Goal: Task Accomplishment & Management: Manage account settings

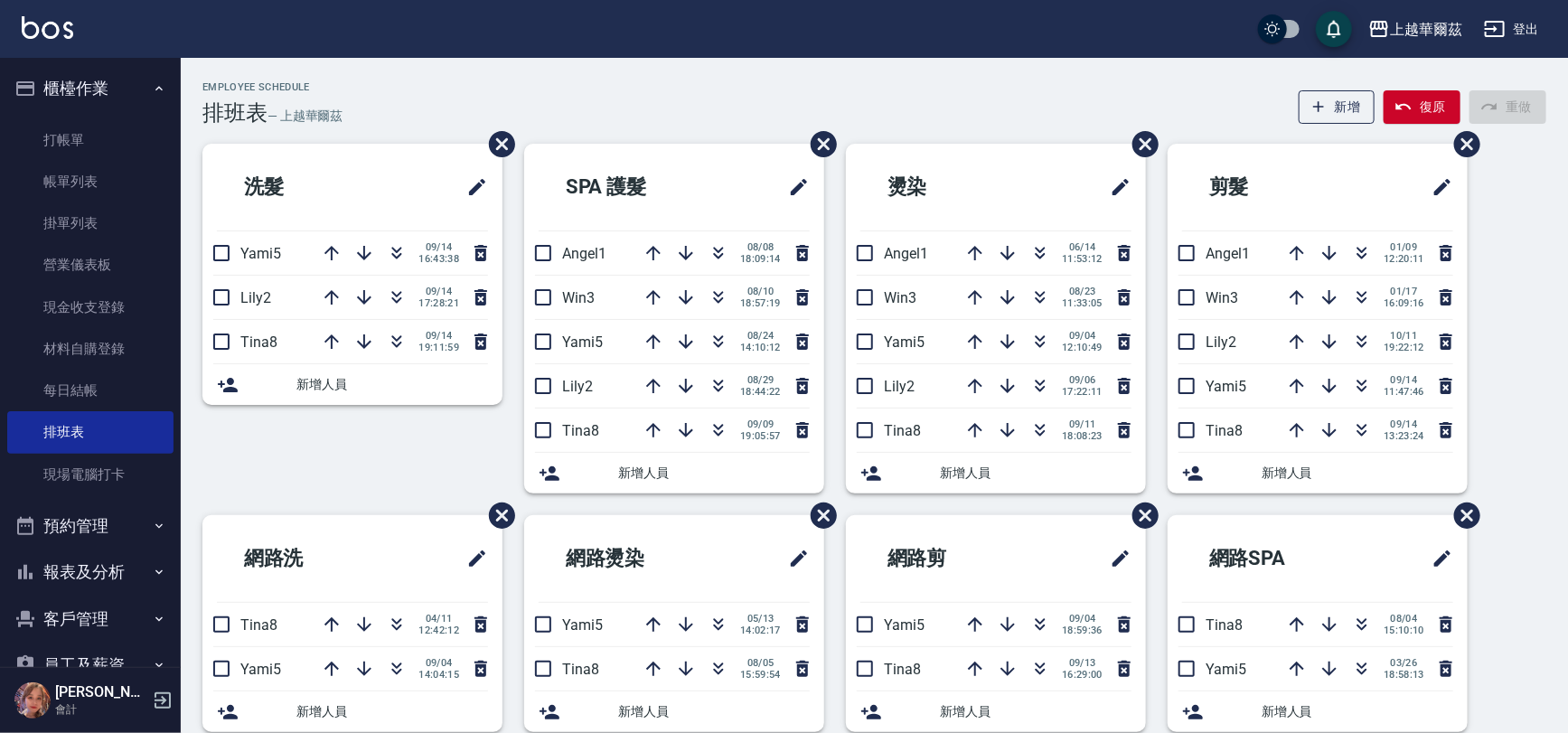
click at [89, 130] on link "打帳單" at bounding box center [90, 140] width 166 height 42
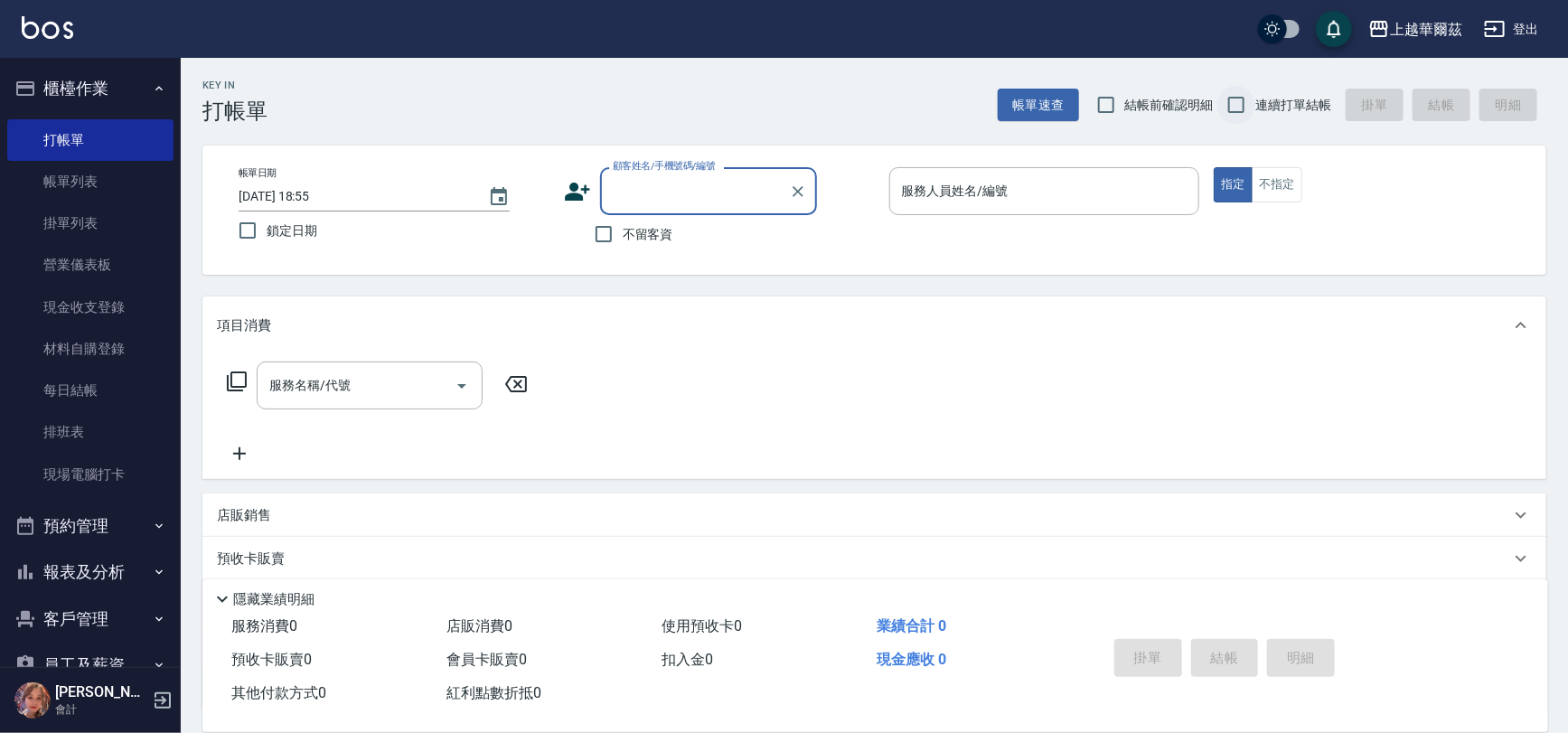
click at [1237, 105] on input "連續打單結帳" at bounding box center [1236, 104] width 38 height 38
checkbox input "true"
click at [599, 229] on input "不留客資" at bounding box center [604, 234] width 38 height 38
checkbox input "true"
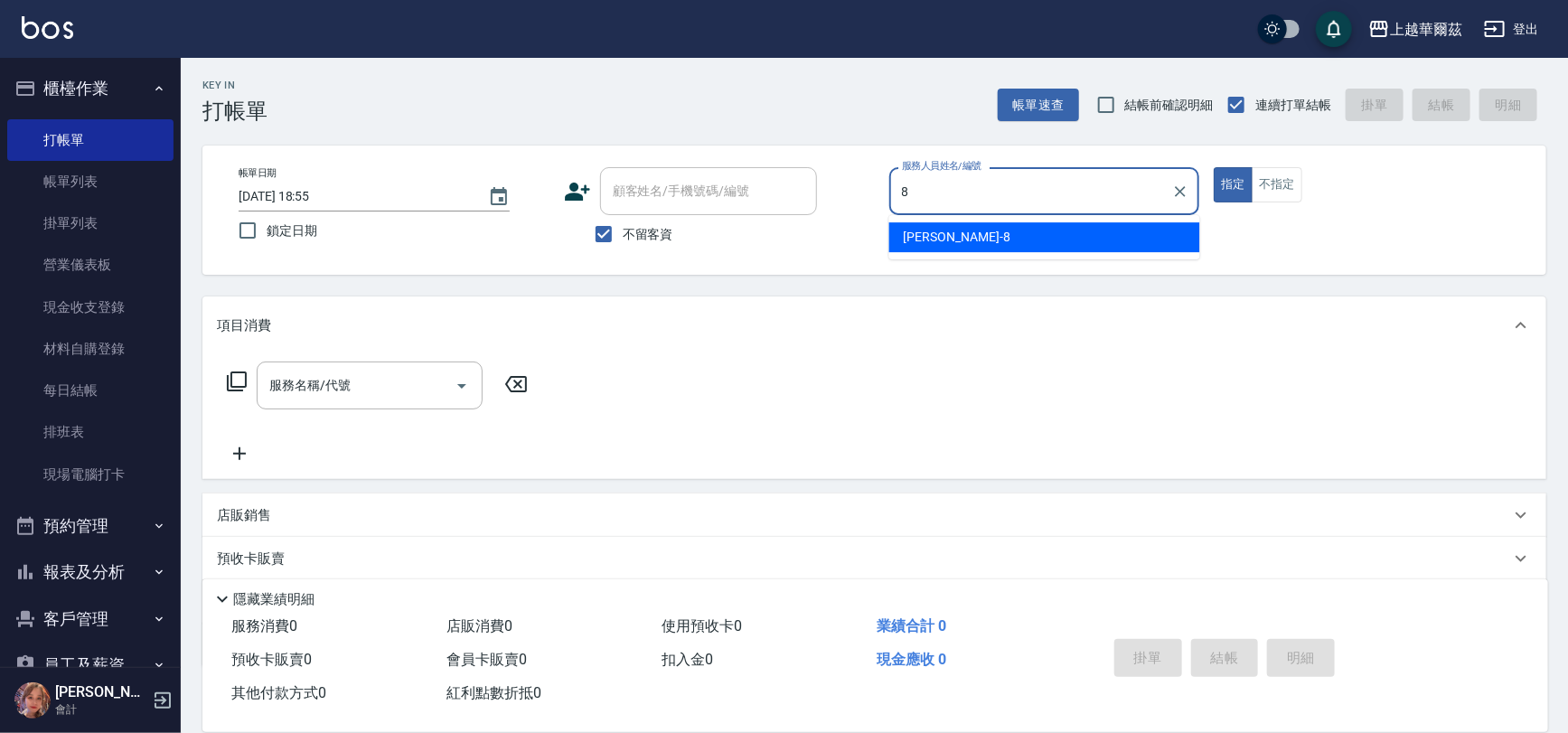
type input "[PERSON_NAME]-8"
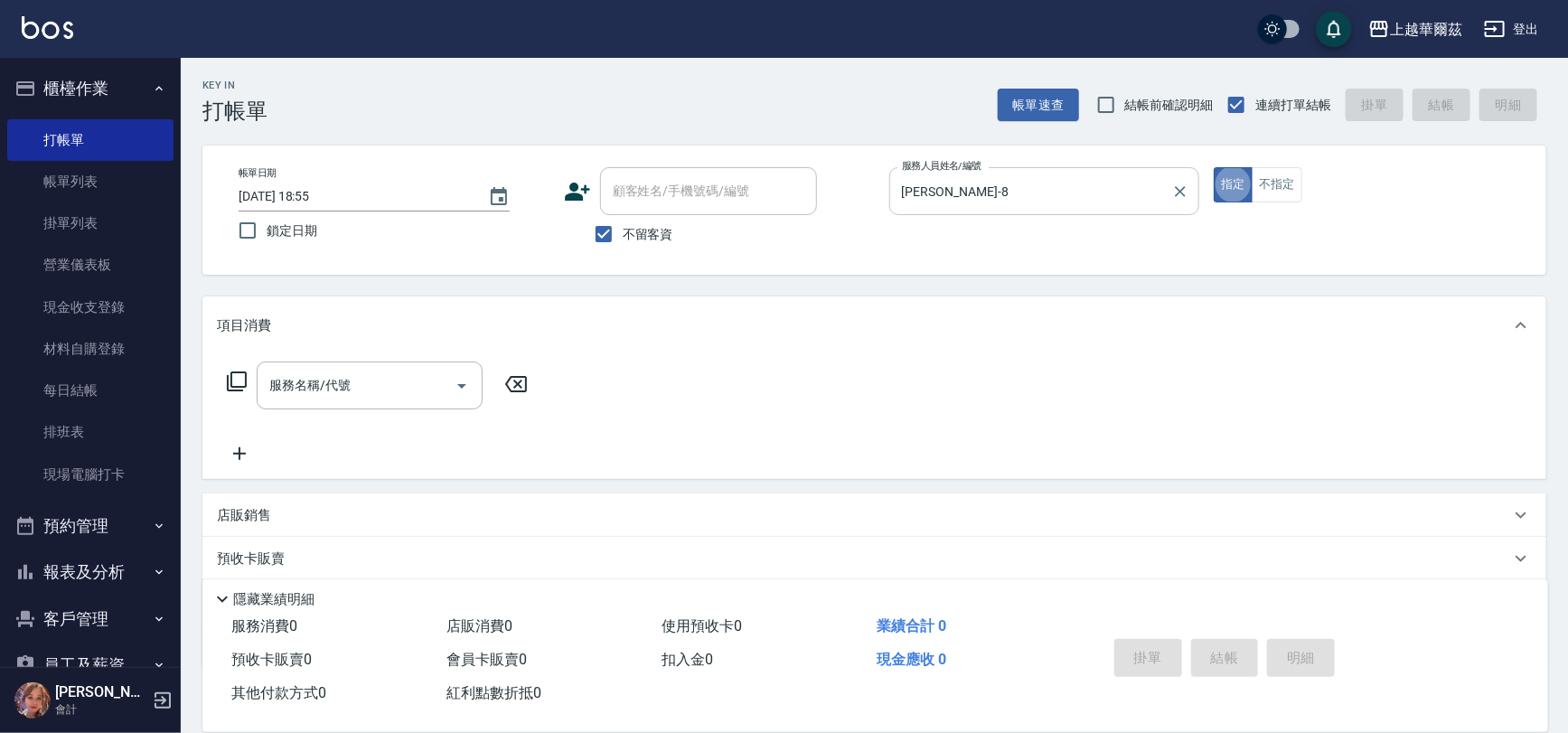
type button "true"
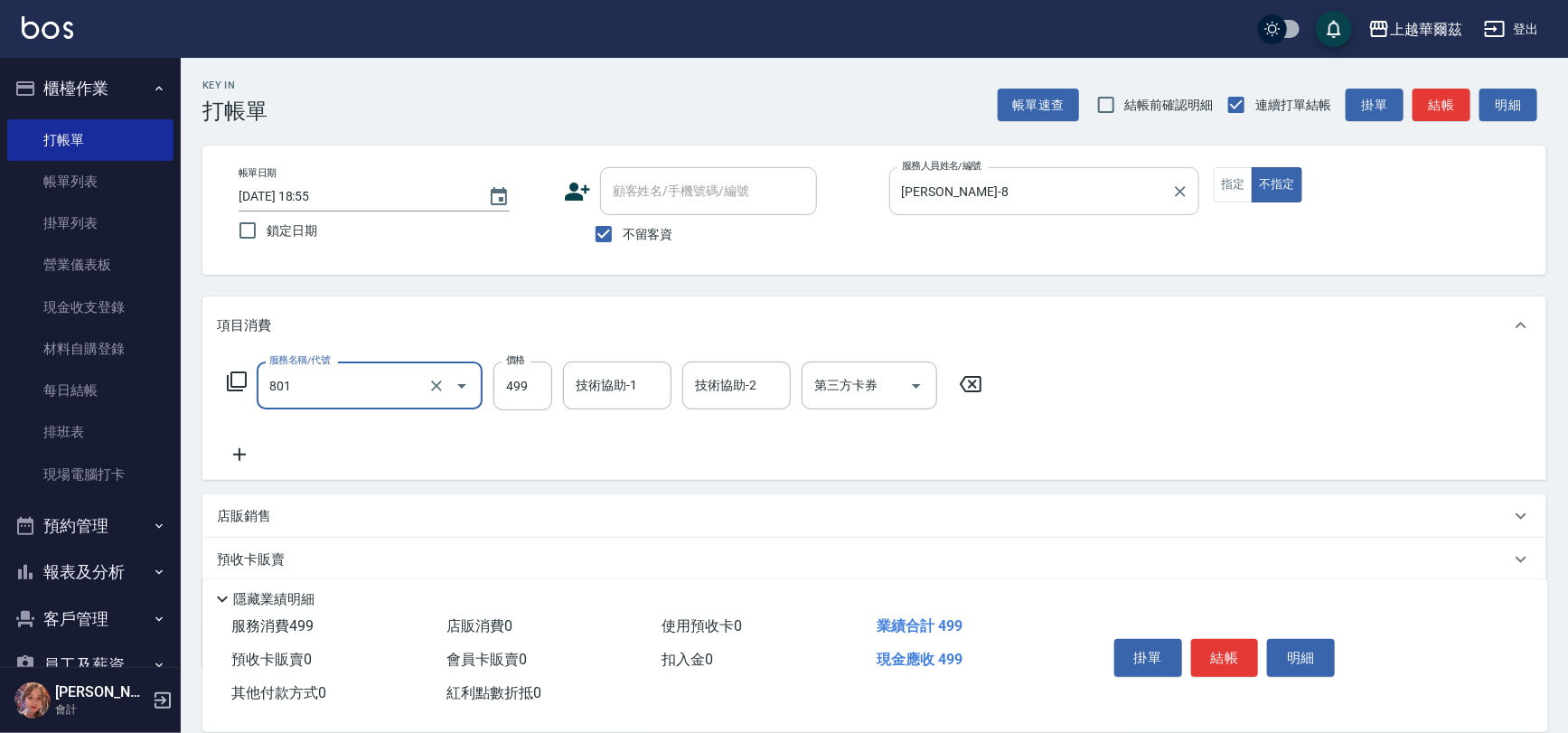
type input "舒壓洗499(801)"
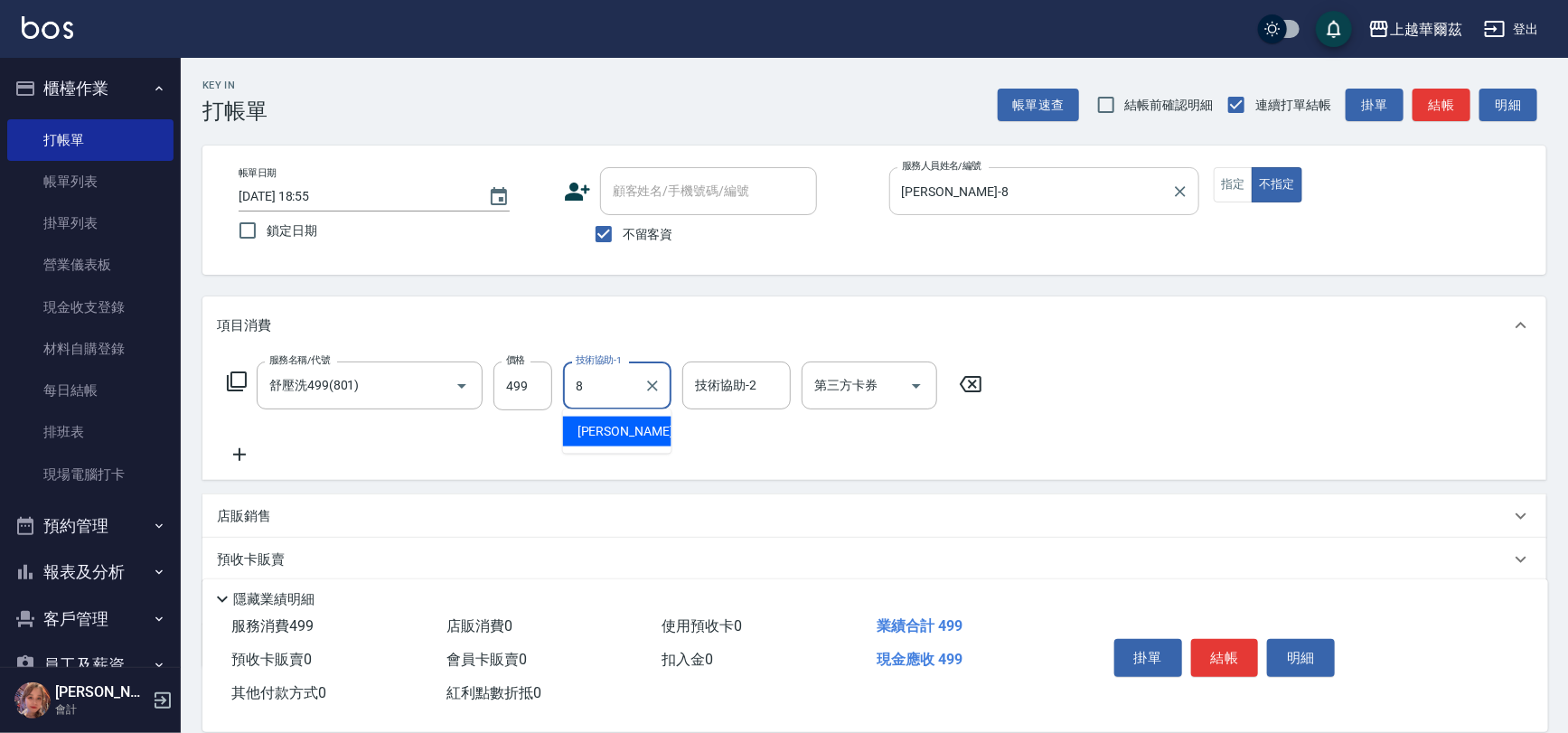
type input "[PERSON_NAME]-8"
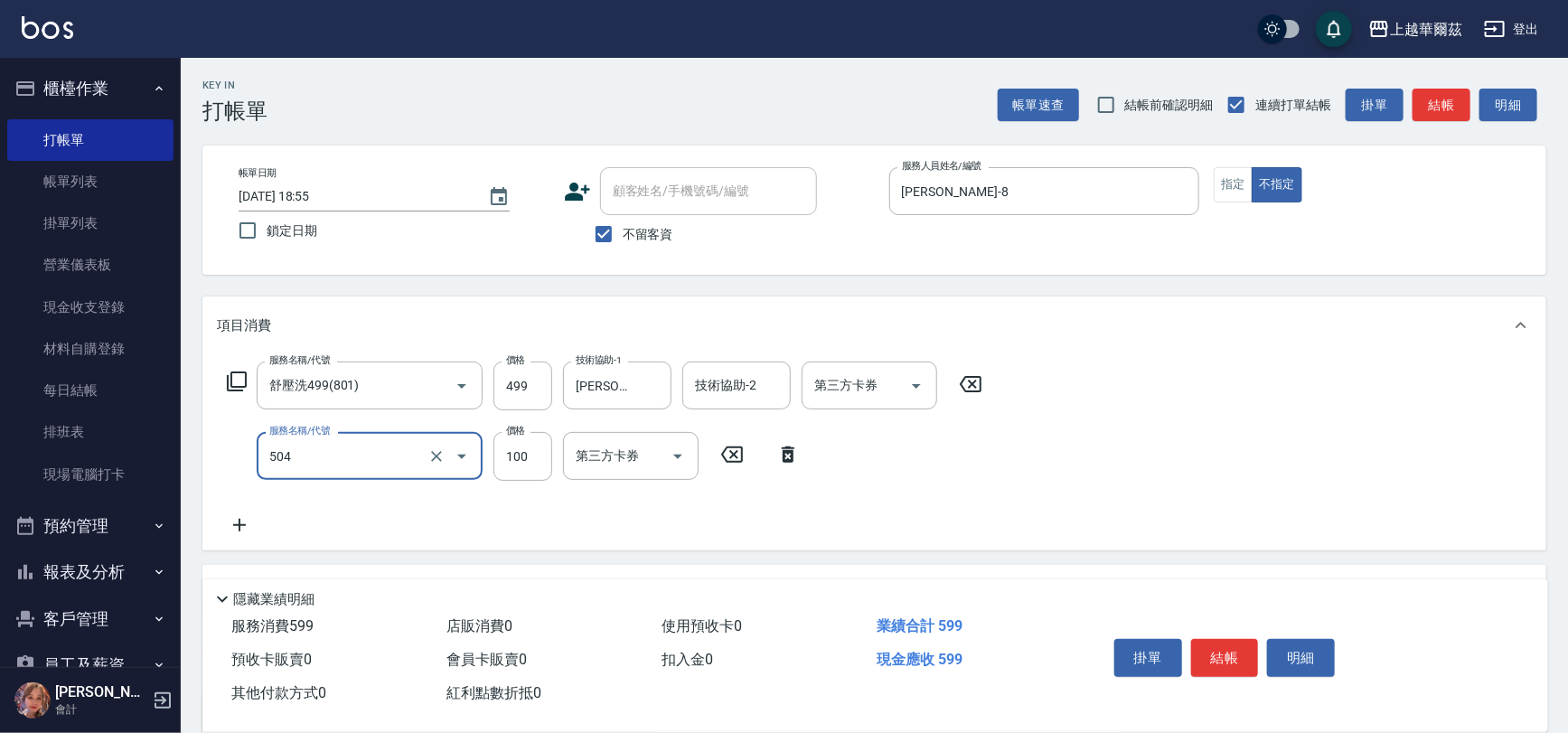
type input "電棒造型(504)"
click at [1230, 646] on button "結帳" at bounding box center [1225, 657] width 68 height 38
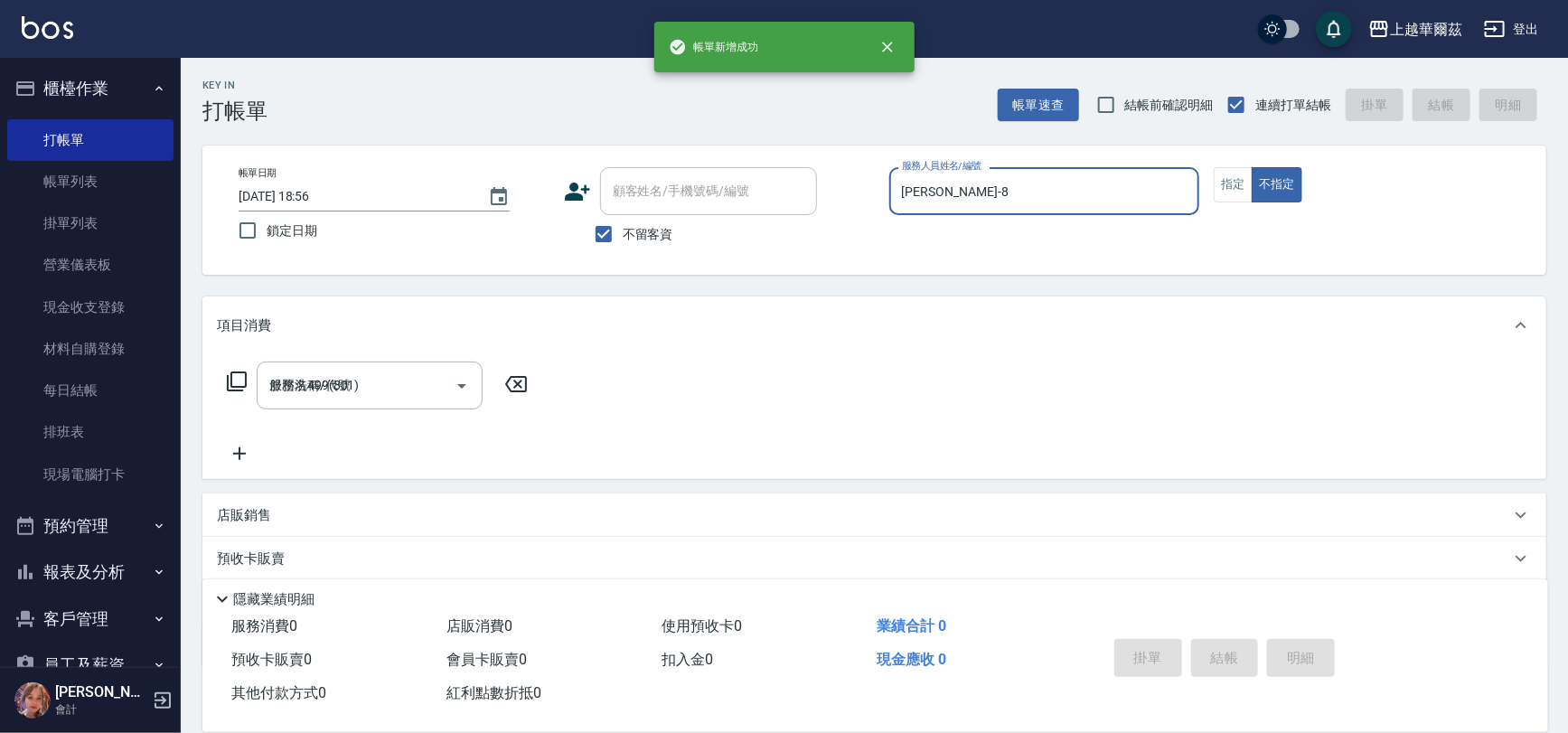
type input "[DATE] 18:56"
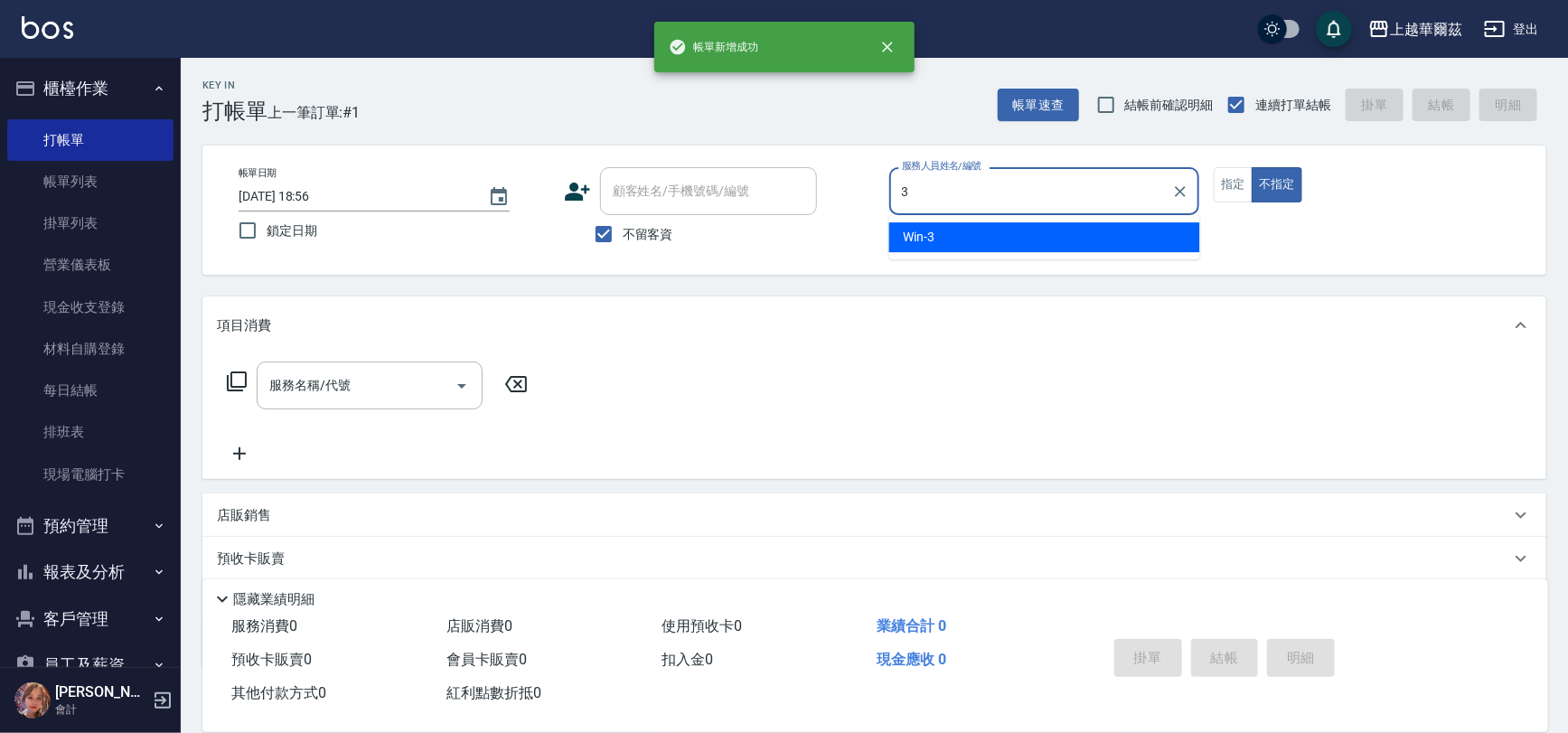
type input "Win-3"
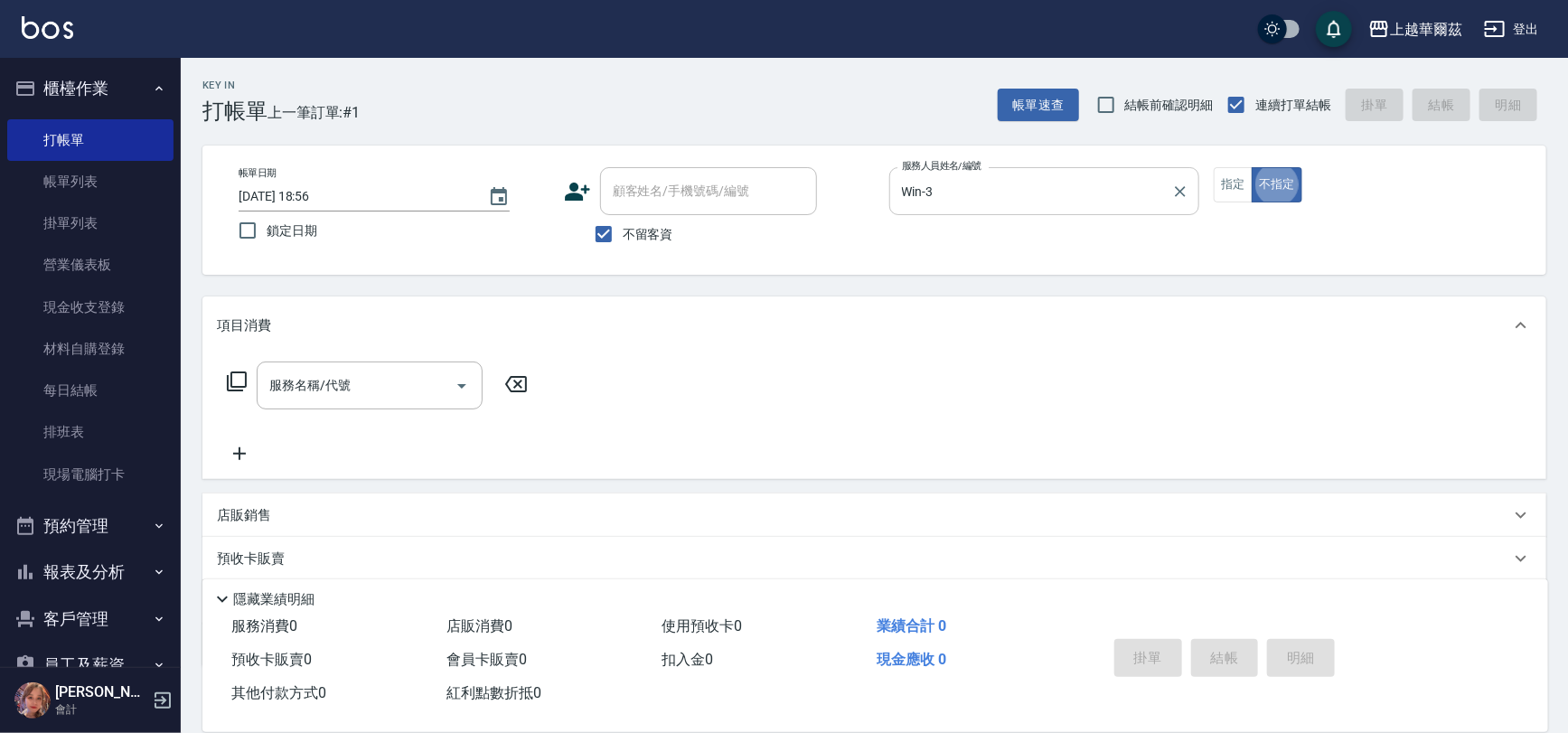
type button "false"
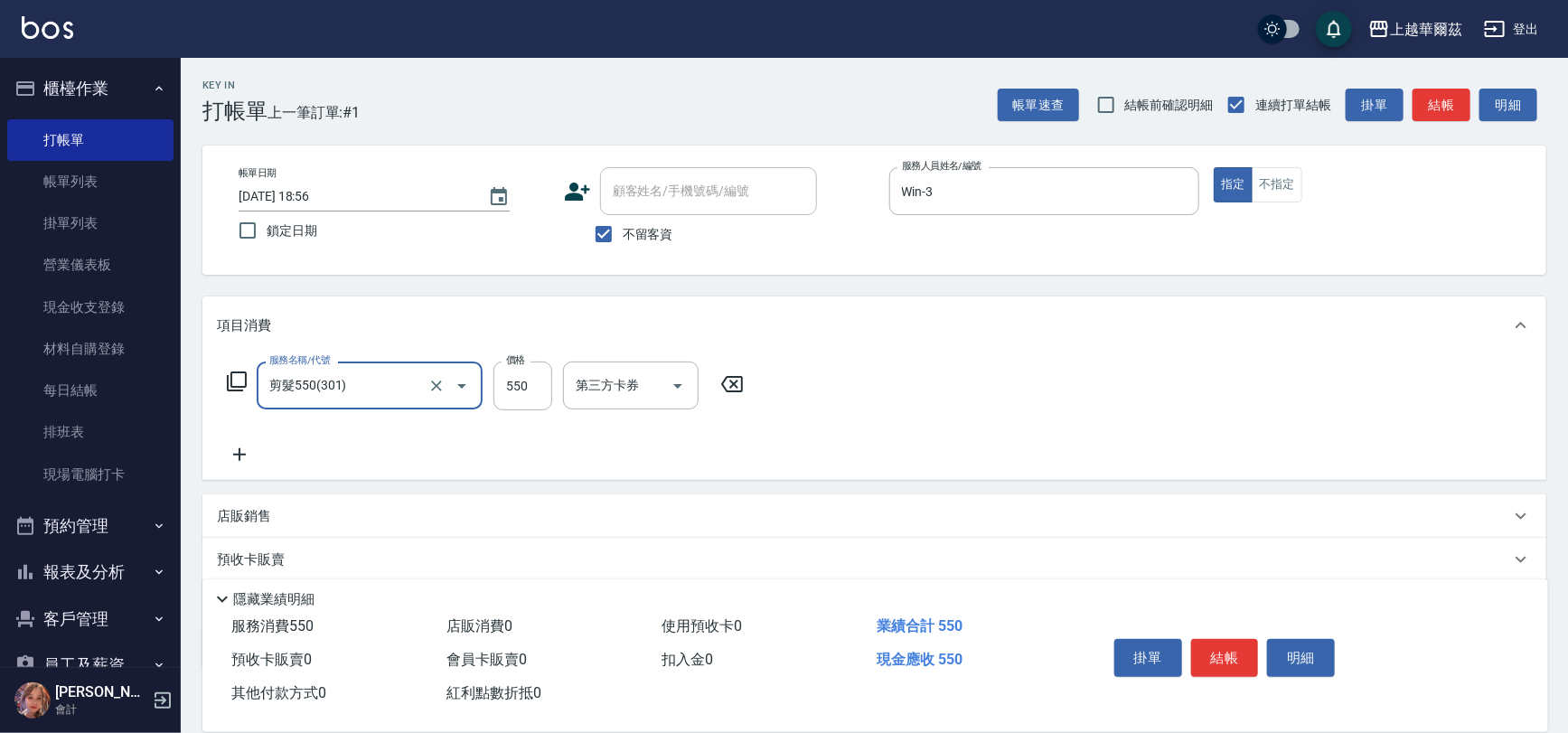
scroll to position [104, 0]
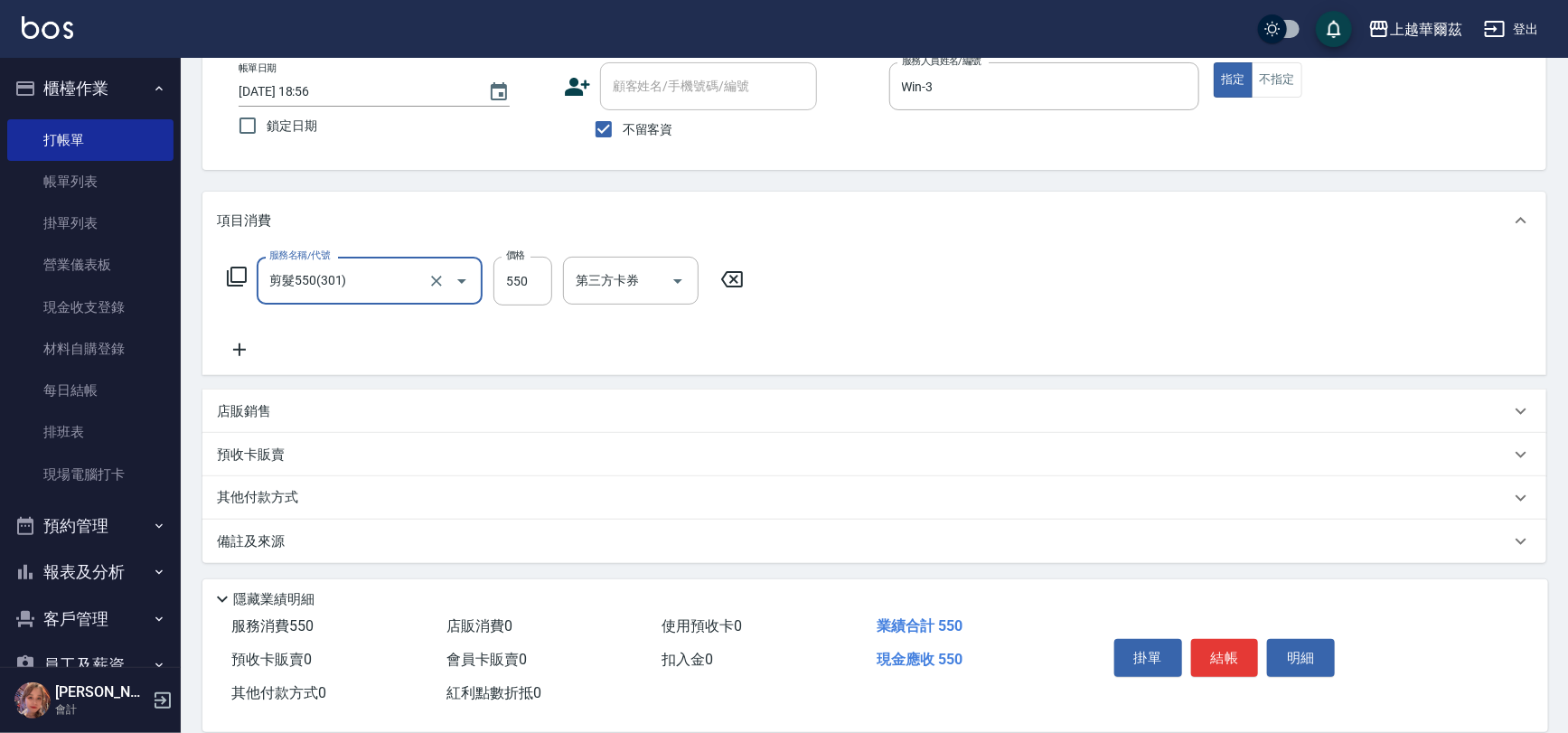
type input "剪髮550(301)"
click at [294, 502] on p "其他付款方式" at bounding box center [261, 497] width 90 height 20
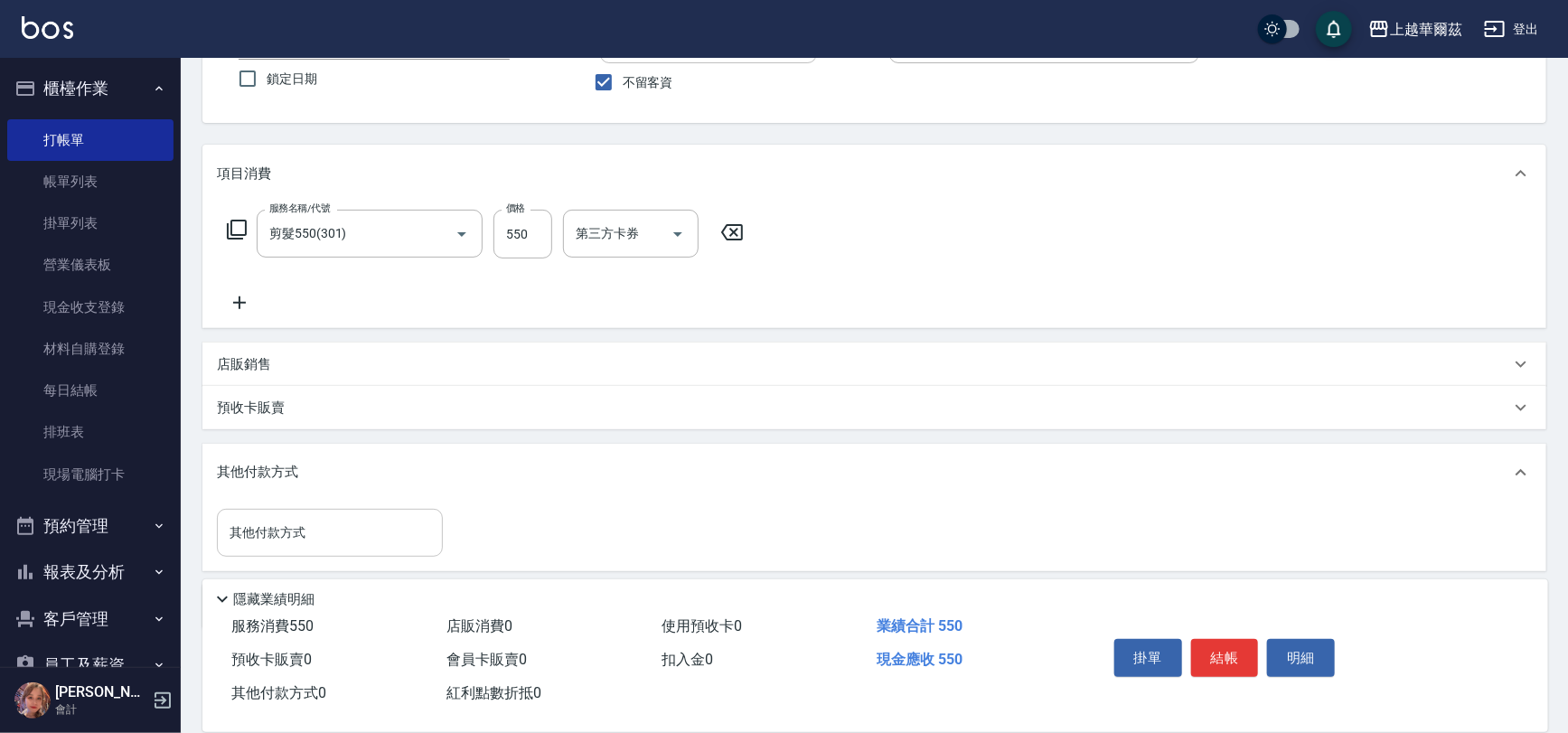
scroll to position [216, 0]
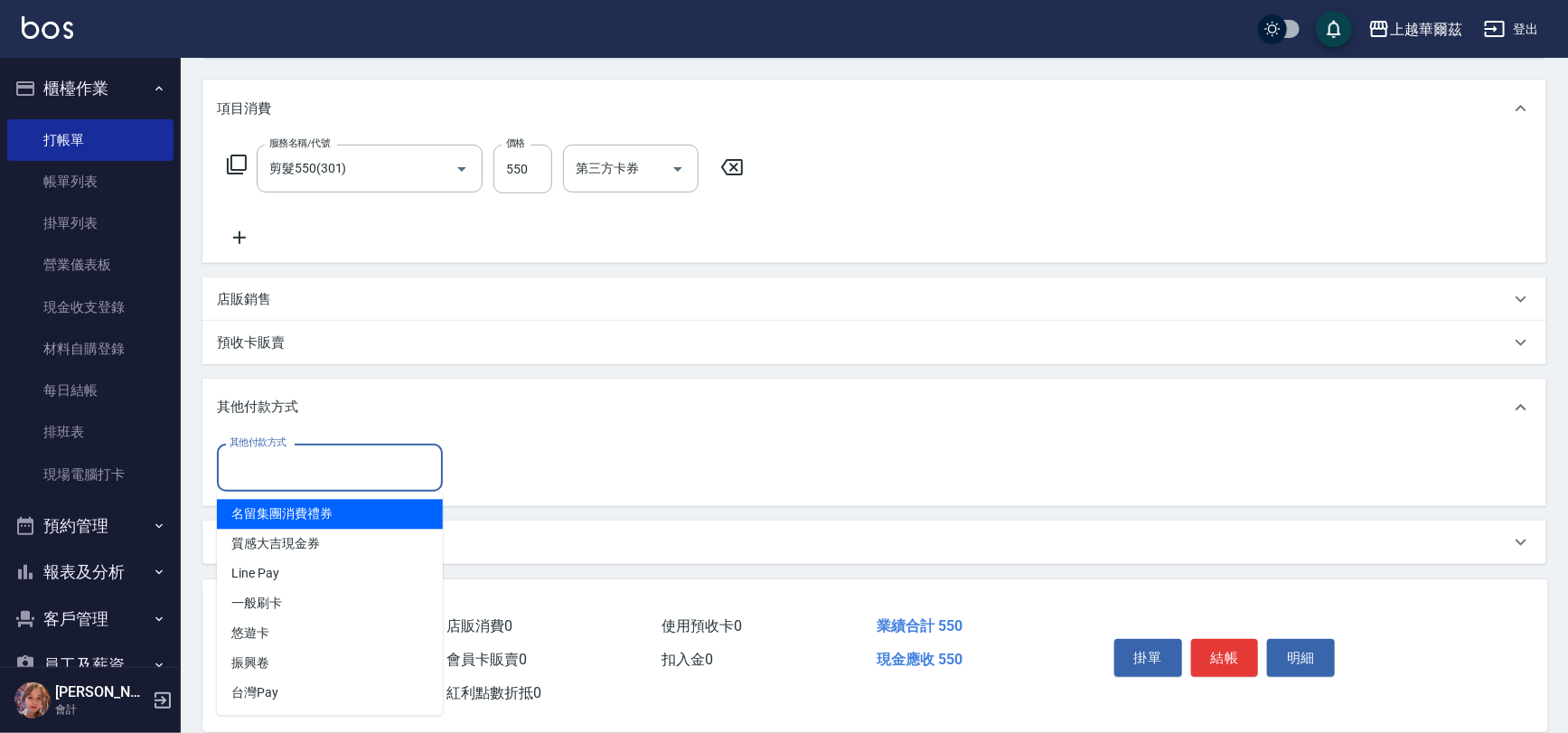
click at [333, 457] on input "其他付款方式" at bounding box center [329, 467] width 210 height 32
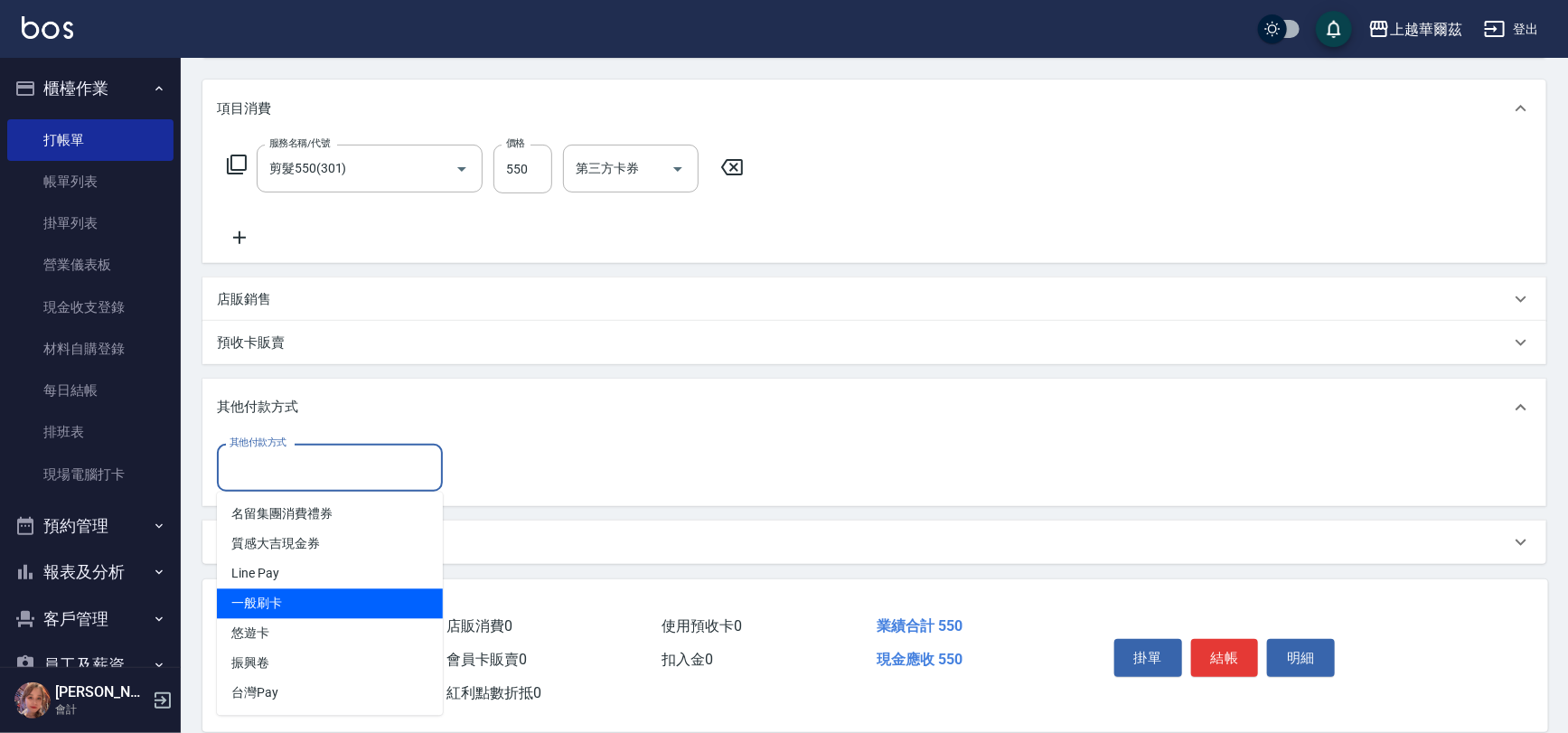
click at [323, 593] on span "一般刷卡" at bounding box center [329, 604] width 226 height 30
type input "一般刷卡"
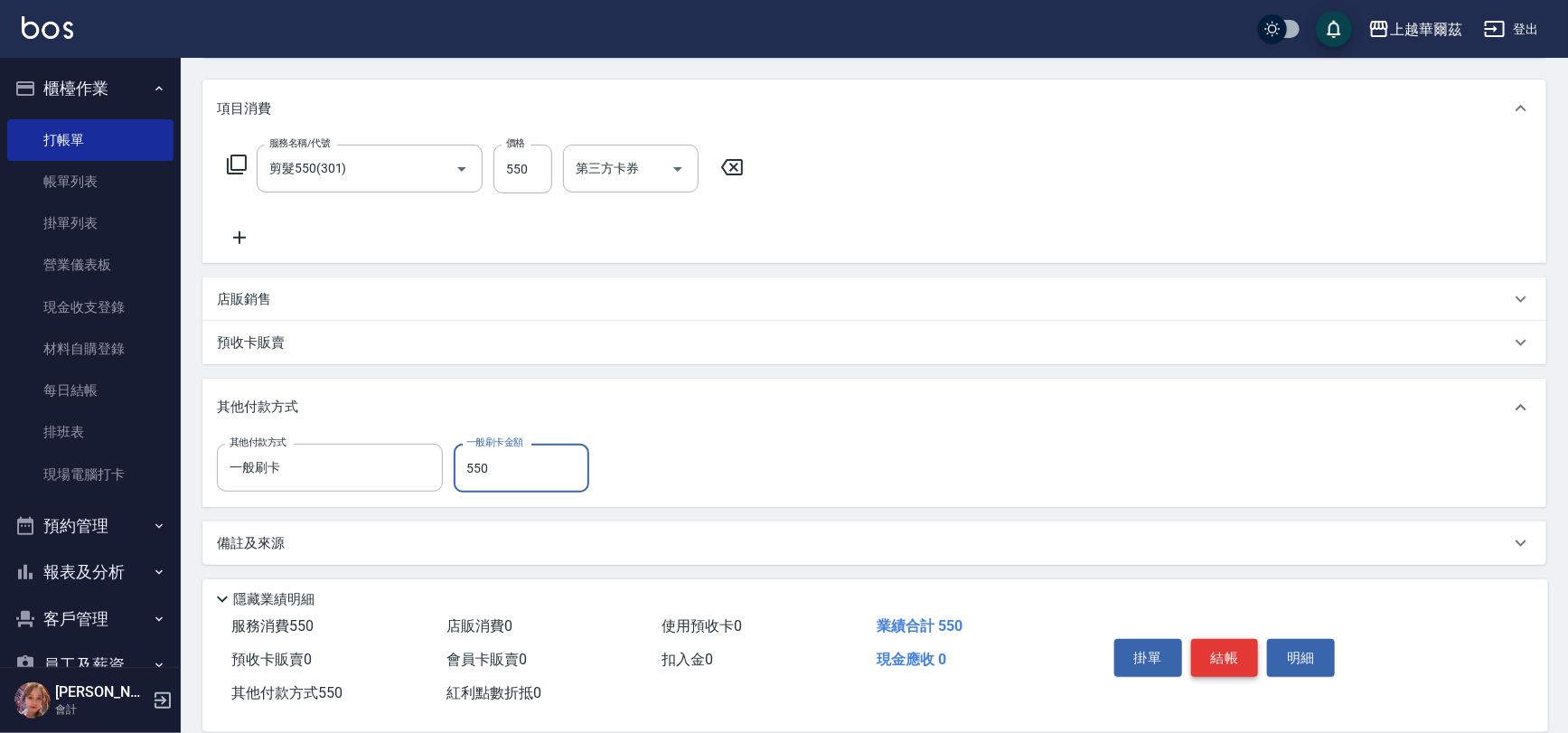
type input "550"
drag, startPoint x: 1218, startPoint y: 657, endPoint x: 1037, endPoint y: 659, distance: 181.0
click at [1218, 657] on button "結帳" at bounding box center [1225, 657] width 68 height 38
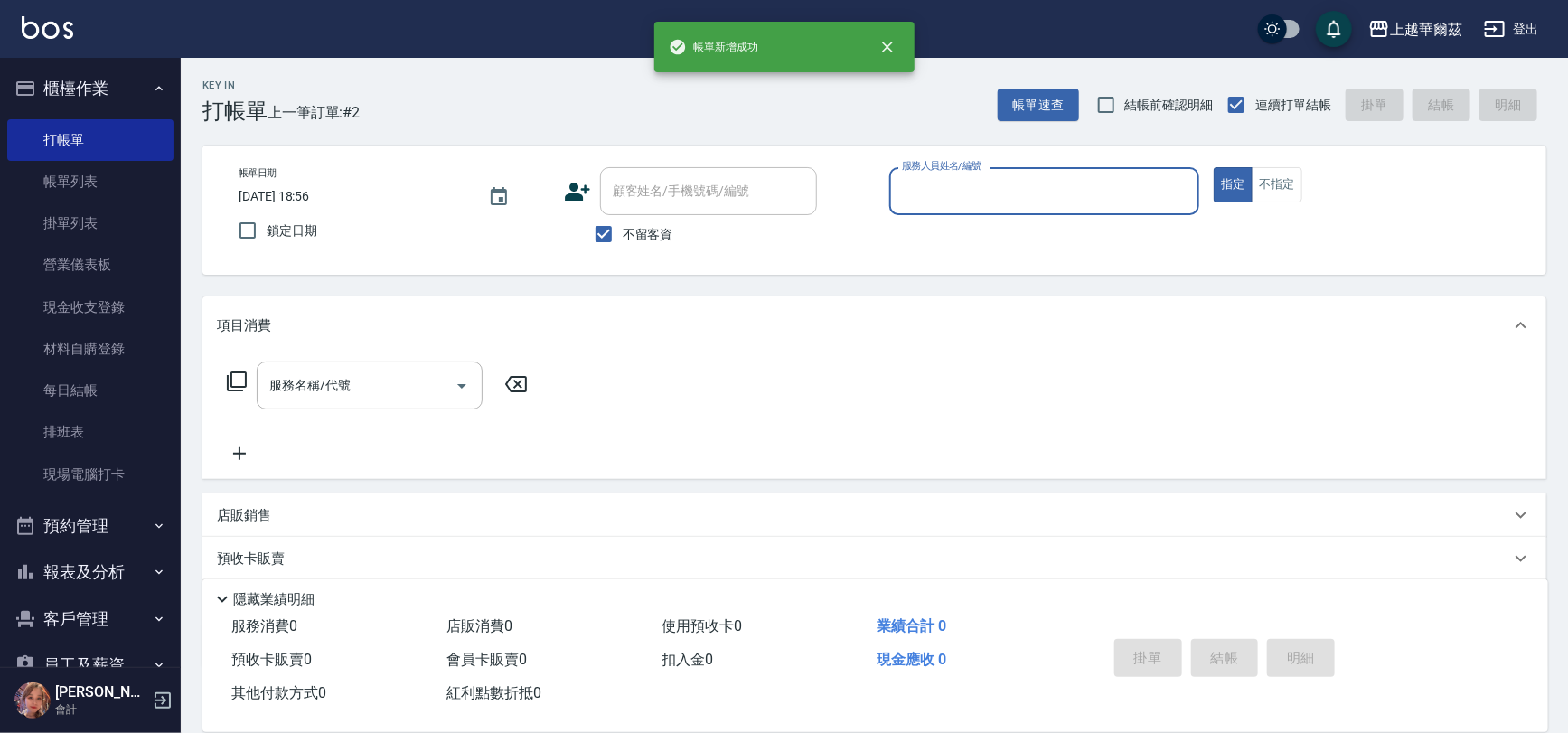
scroll to position [0, 0]
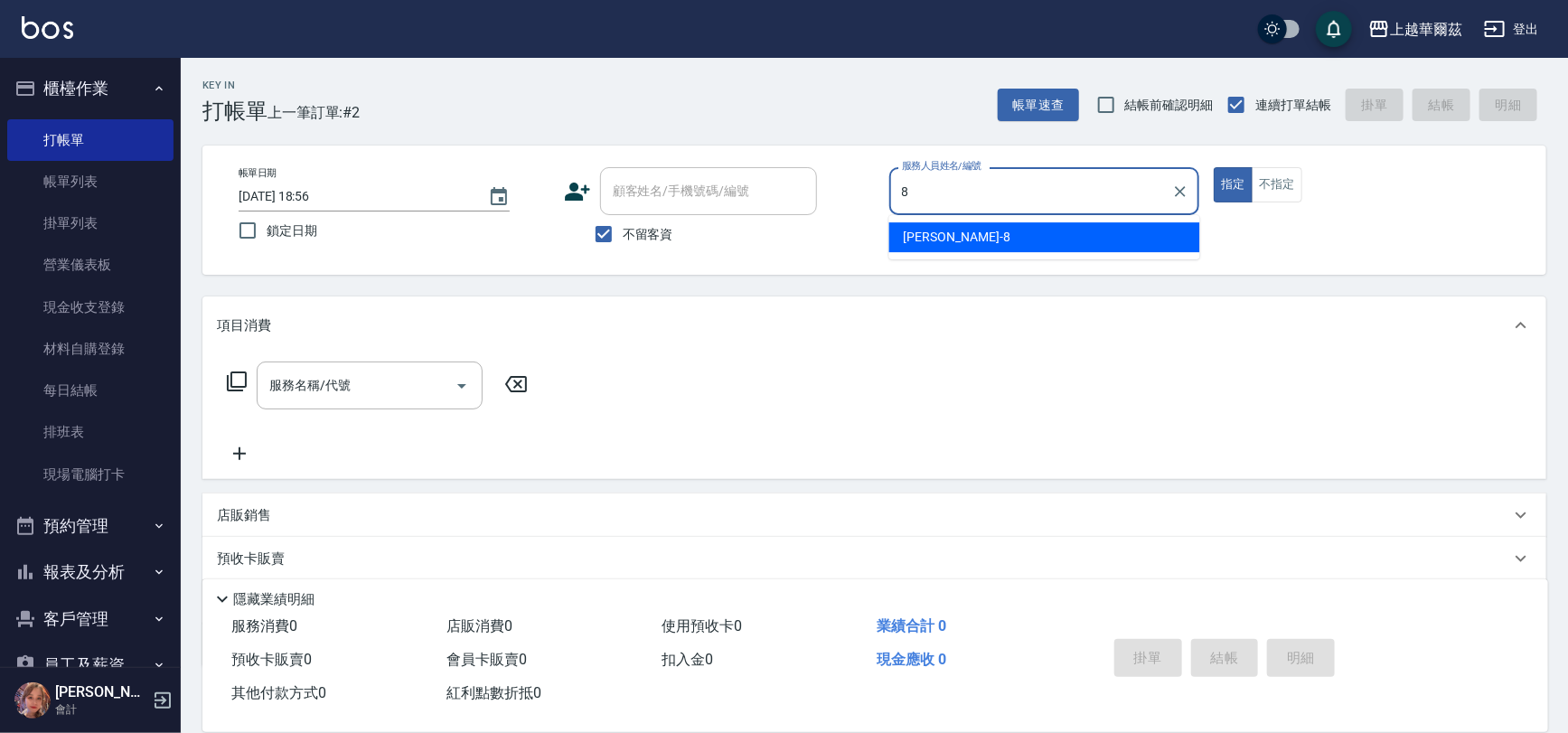
type input "[PERSON_NAME]-8"
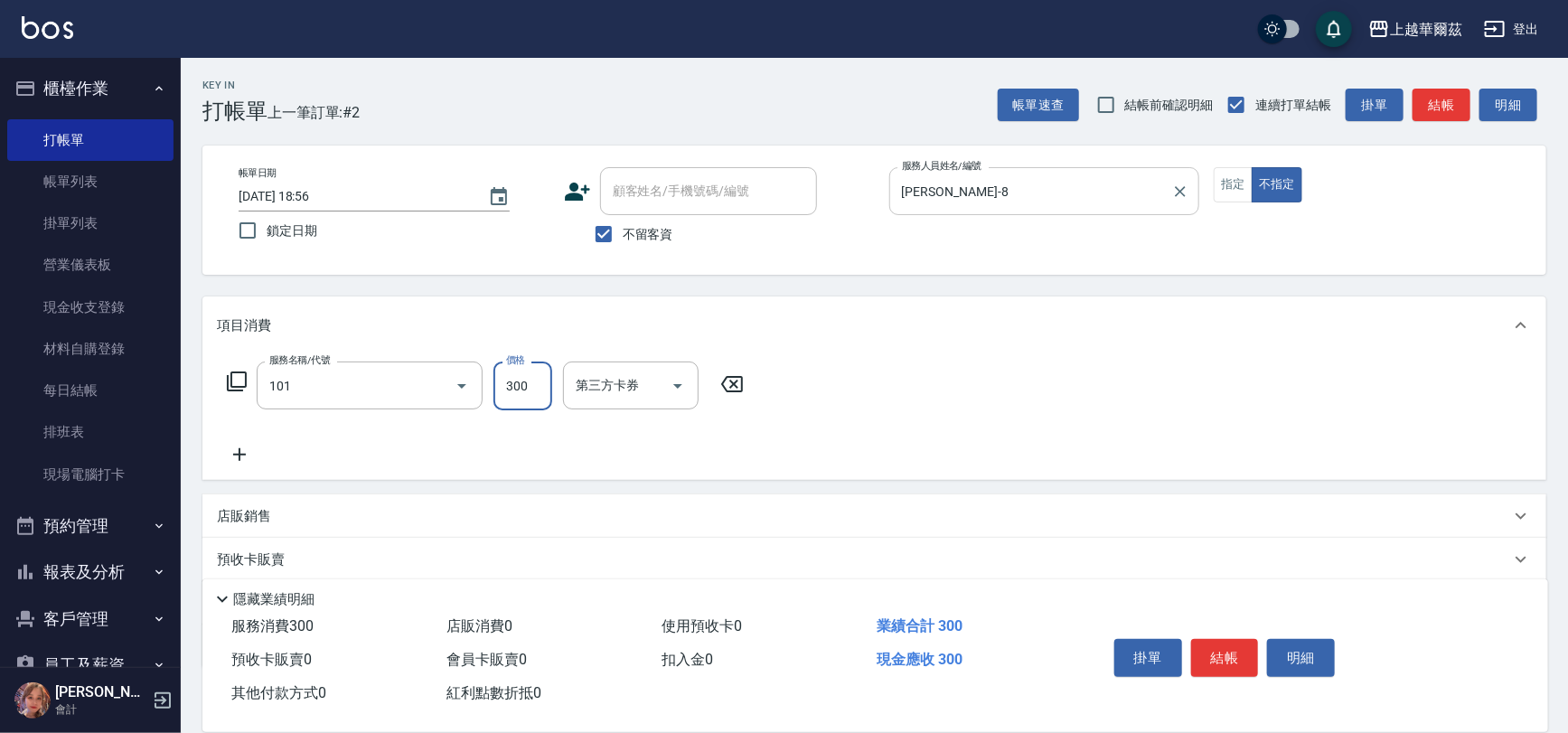
type input "洗髮300(101)"
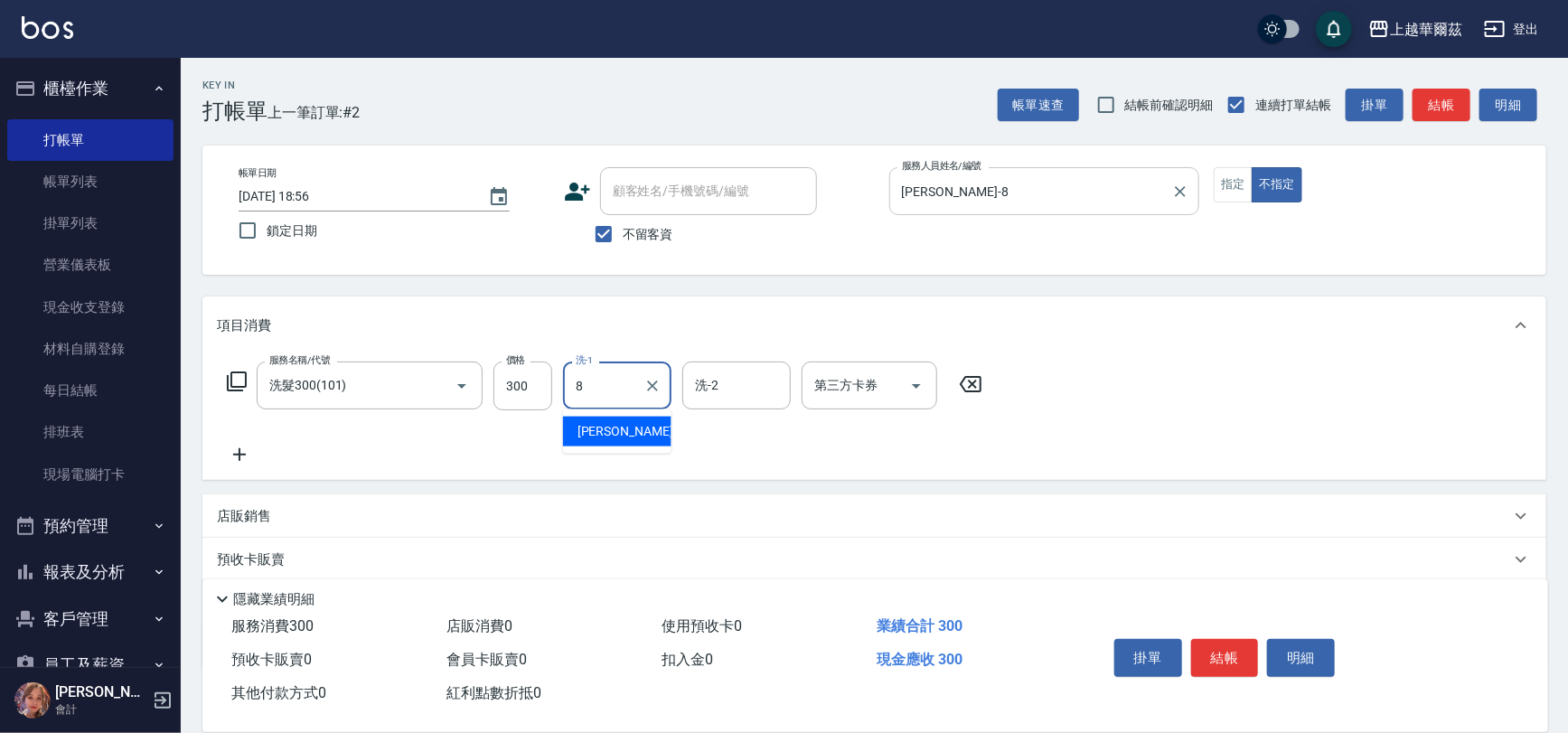
type input "[PERSON_NAME]-8"
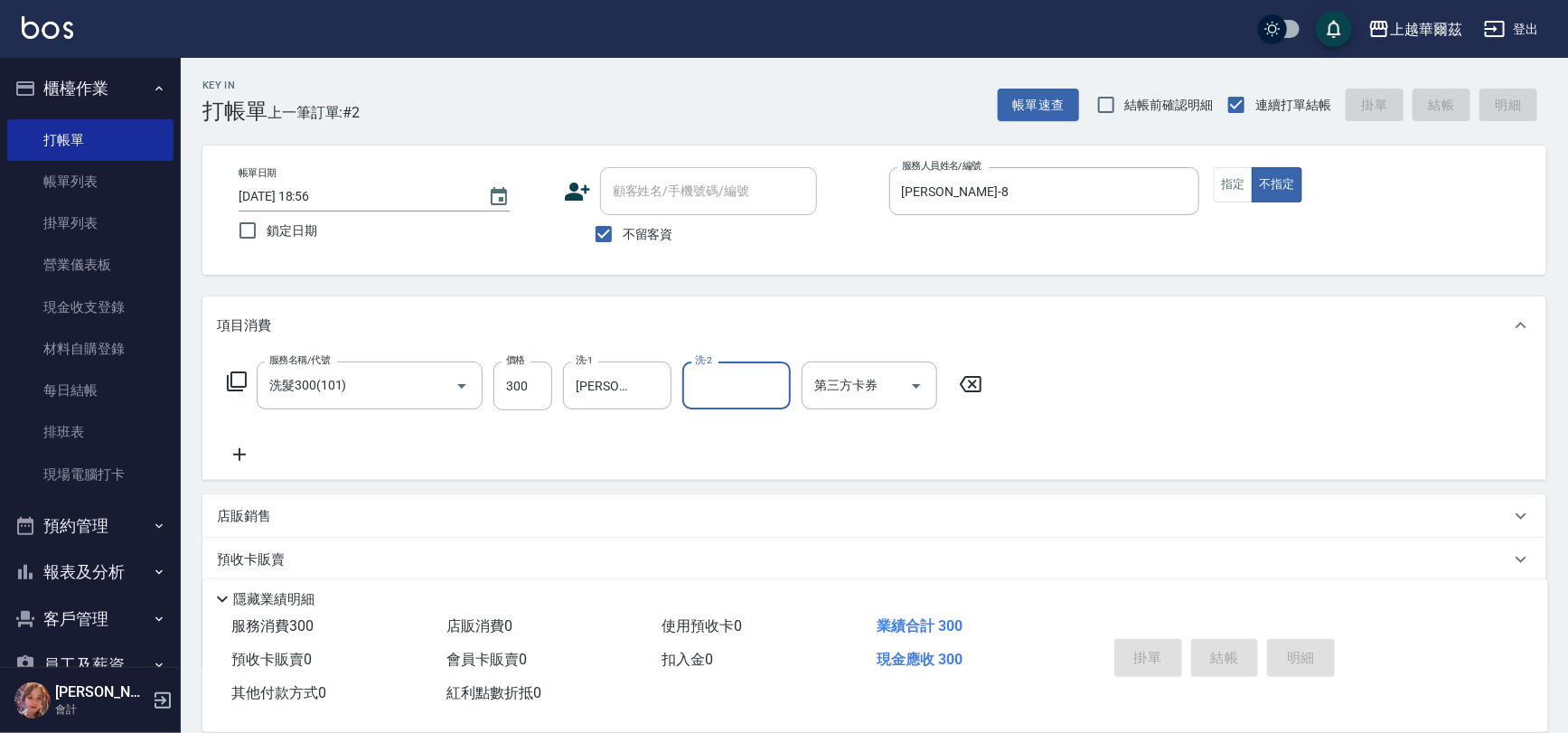
type input "[DATE] 18:57"
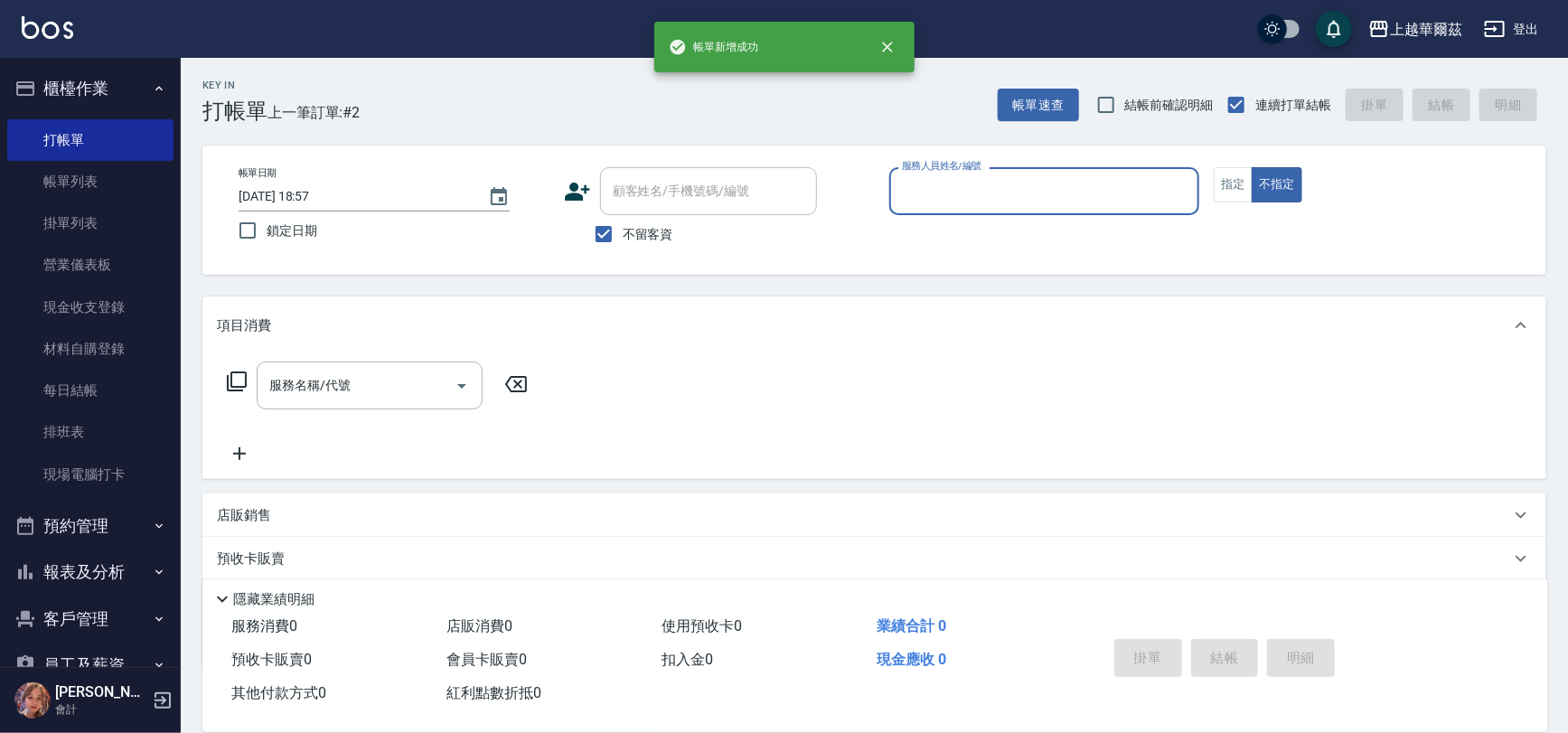
click at [610, 234] on input "不留客資" at bounding box center [604, 234] width 38 height 38
checkbox input "false"
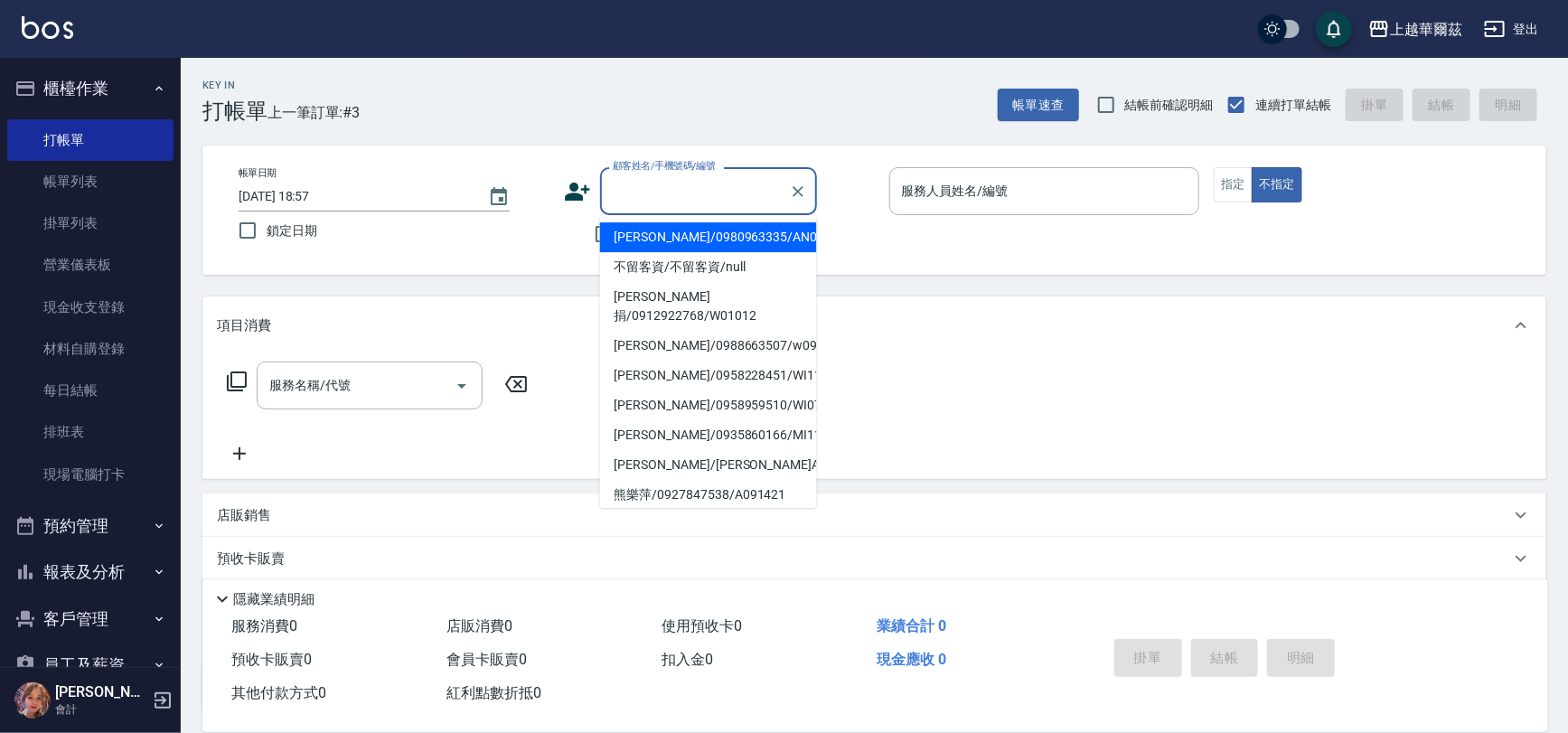
drag, startPoint x: 648, startPoint y: 191, endPoint x: 657, endPoint y: 208, distance: 19.2
click at [650, 193] on input "顧客姓名/手機號碼/編號" at bounding box center [695, 191] width 173 height 32
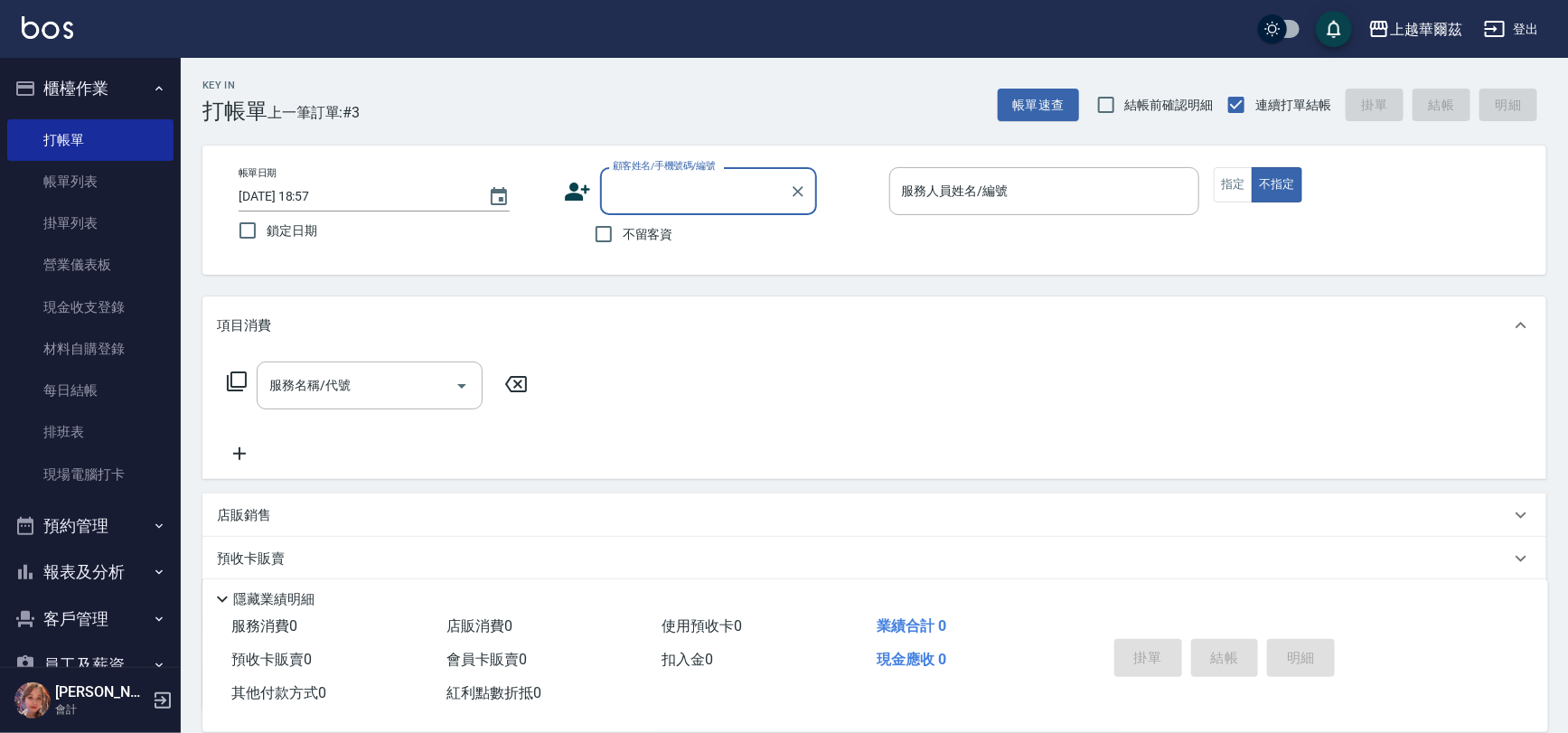
drag, startPoint x: 714, startPoint y: 196, endPoint x: 742, endPoint y: 301, distance: 108.7
click at [717, 205] on input "顧客姓名/手機號碼/編號" at bounding box center [695, 191] width 173 height 32
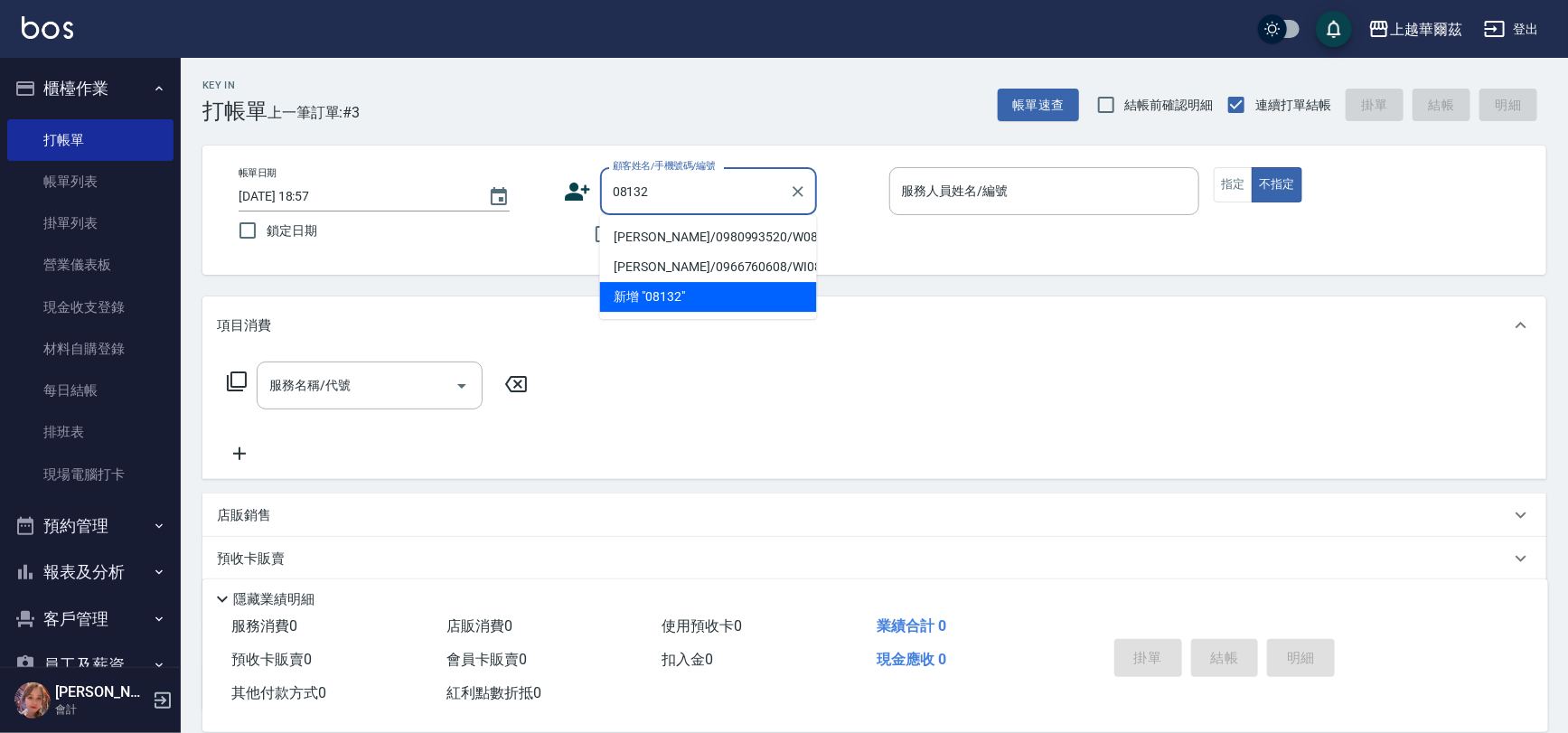
click at [706, 231] on li "[PERSON_NAME]/0980993520/W08132" at bounding box center [708, 237] width 216 height 30
type input "[PERSON_NAME]/0980993520/W08132"
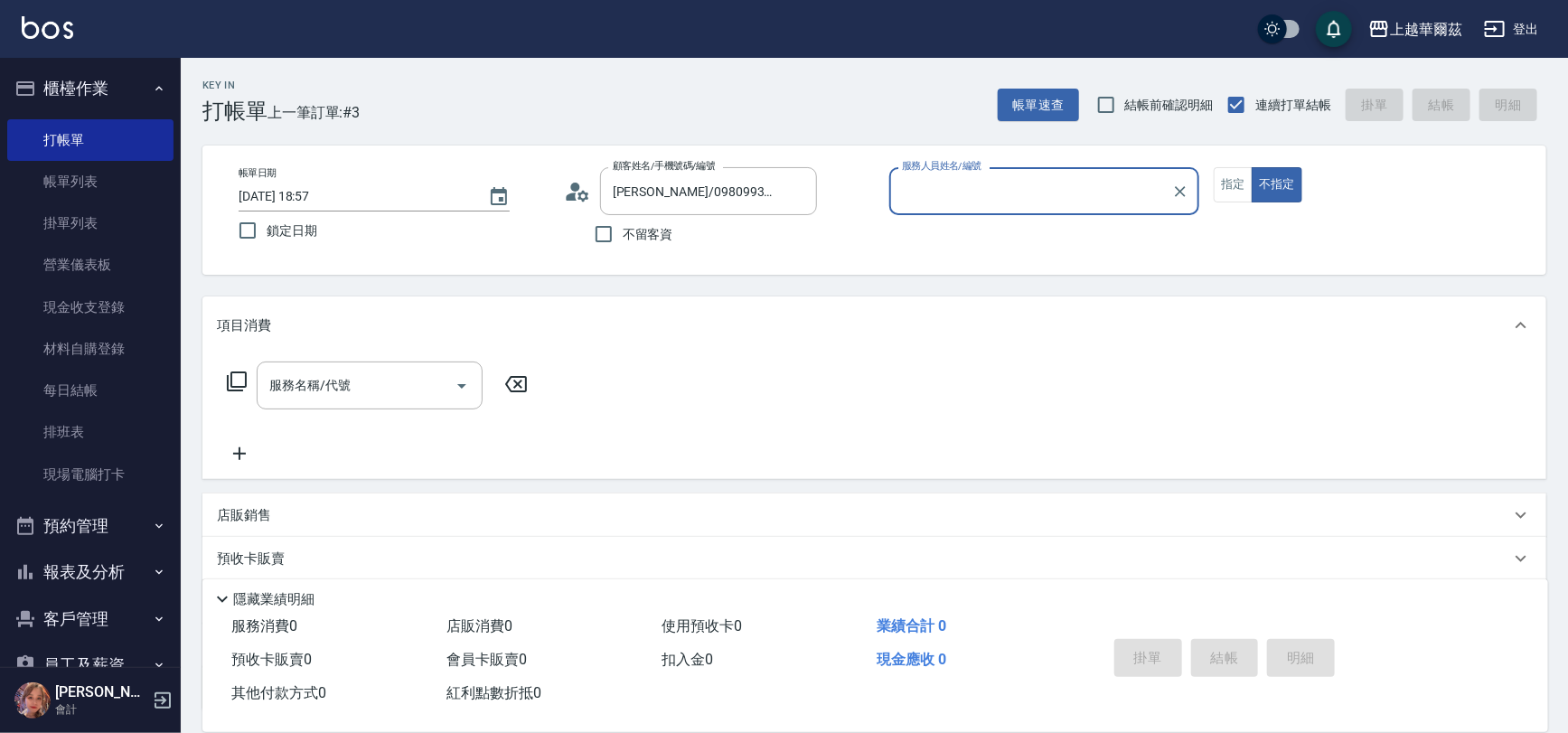
type input "Win-3"
click at [1228, 176] on button "指定" at bounding box center [1233, 185] width 39 height 35
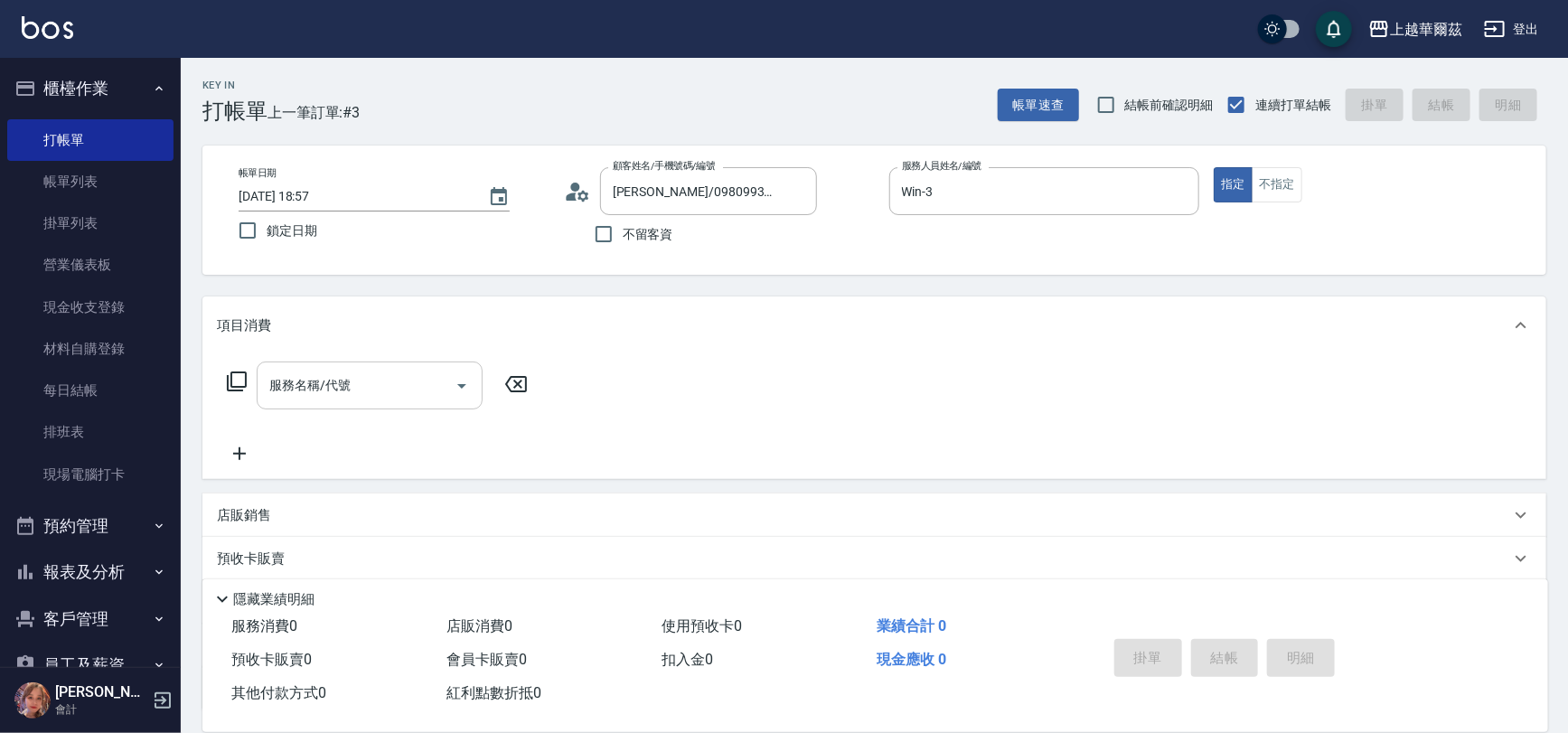
click at [395, 384] on input "服務名稱/代號" at bounding box center [356, 385] width 183 height 32
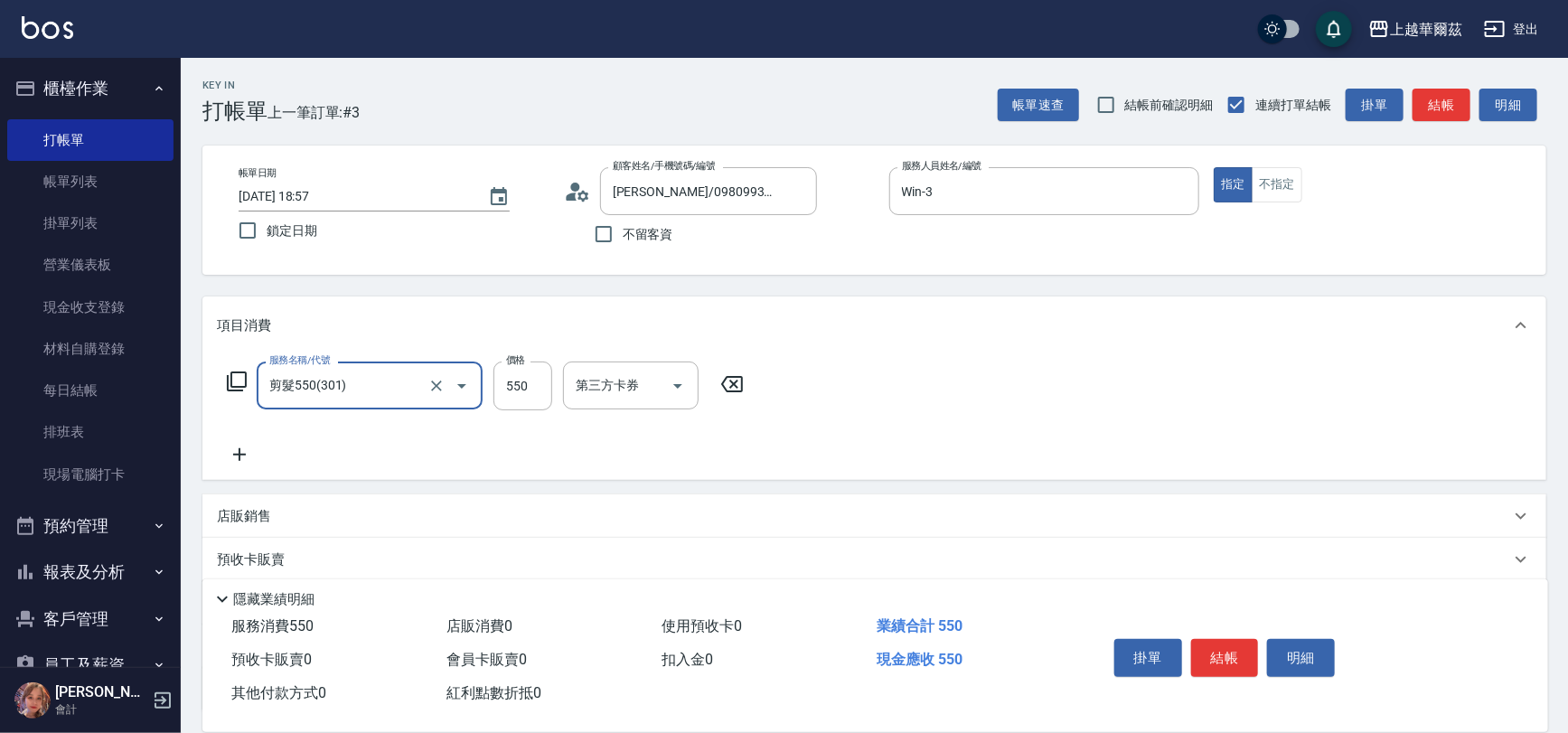
type input "剪髮550(301)"
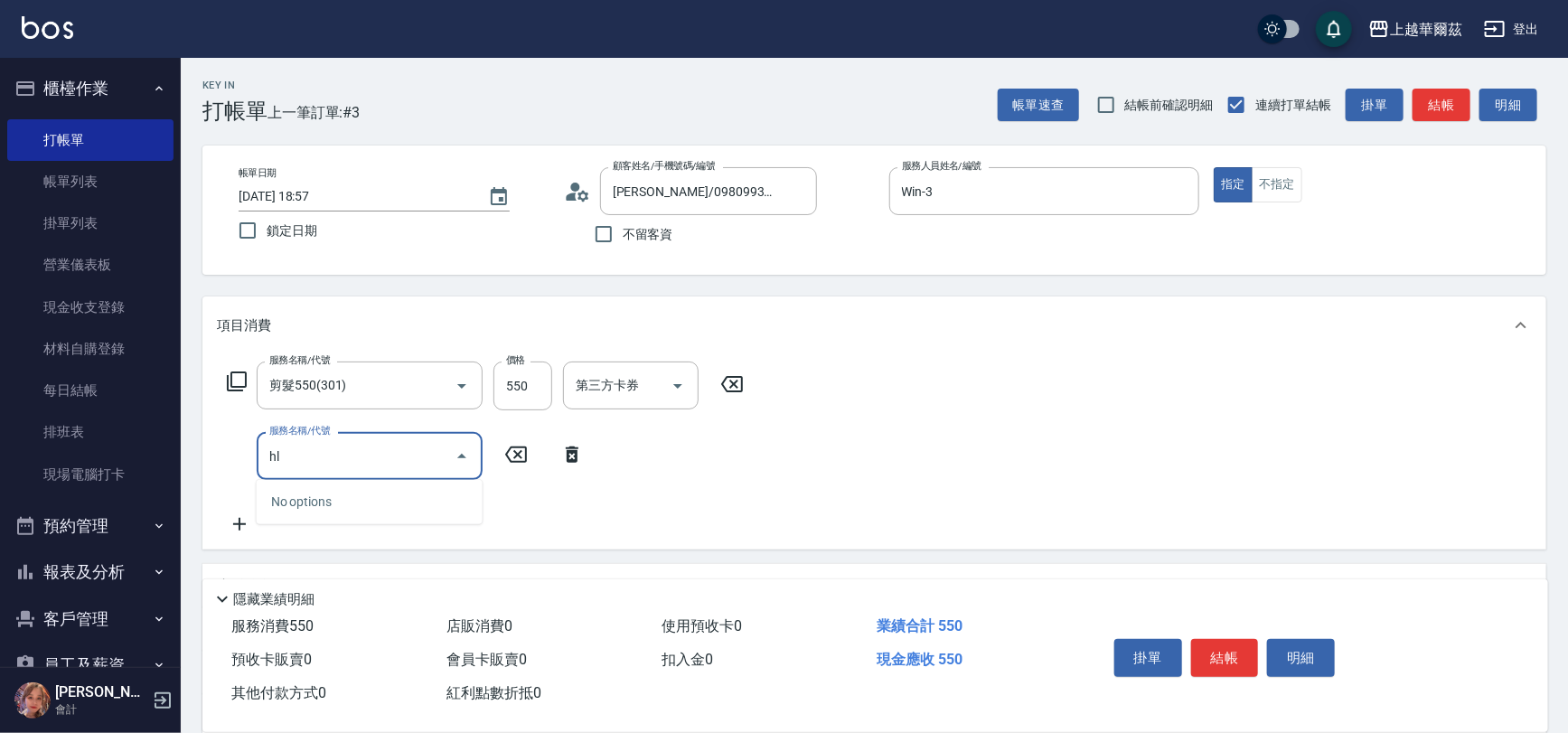
type input "h"
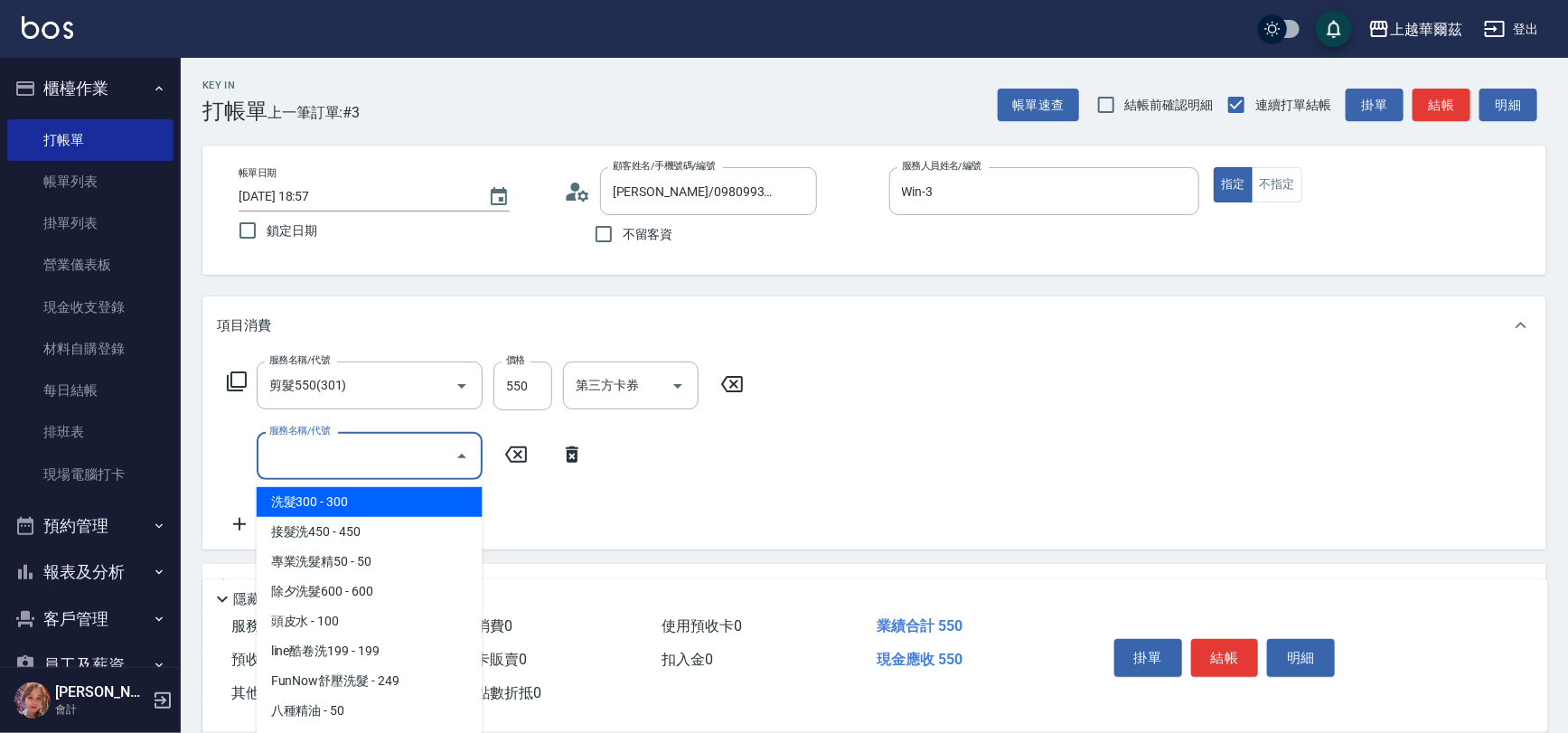
scroll to position [216, 0]
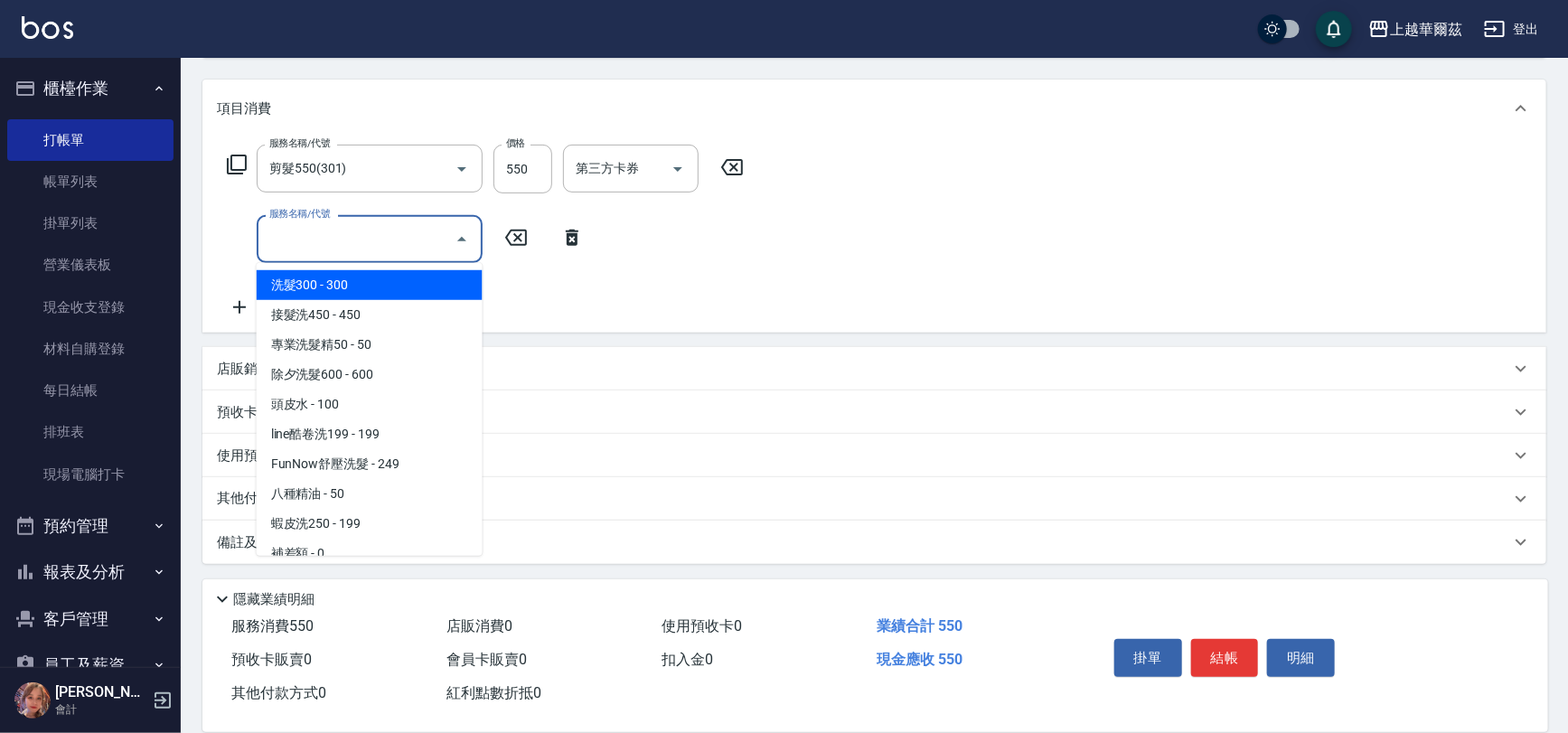
click at [950, 211] on div "服務名稱/代號 剪髮550(301) 服務名稱/代號 價格 550 價格 第三方卡券 第三方卡券 服務名稱/代號 服務名稱/代號" at bounding box center [874, 234] width 1343 height 195
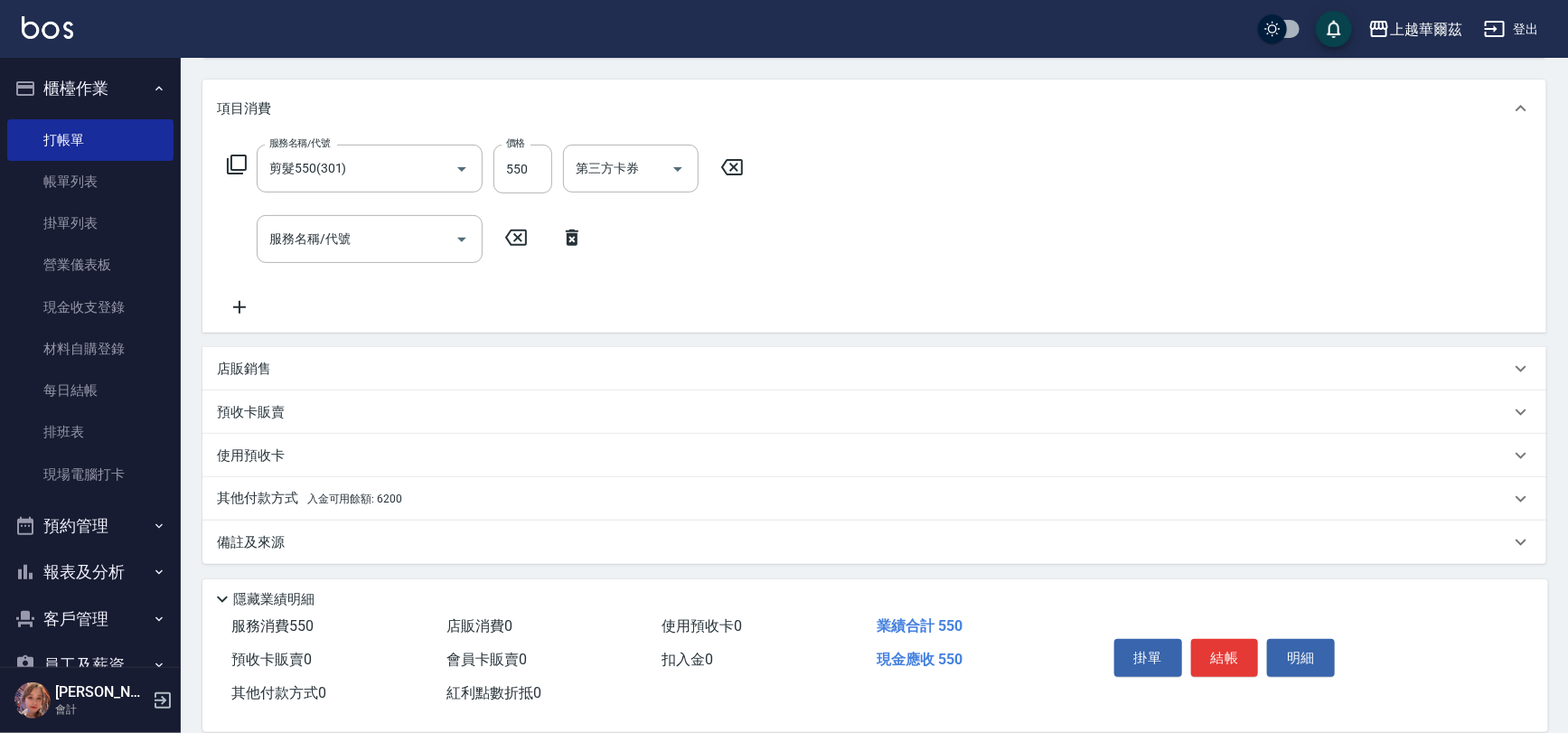
click at [378, 366] on div "店販銷售" at bounding box center [863, 369] width 1293 height 19
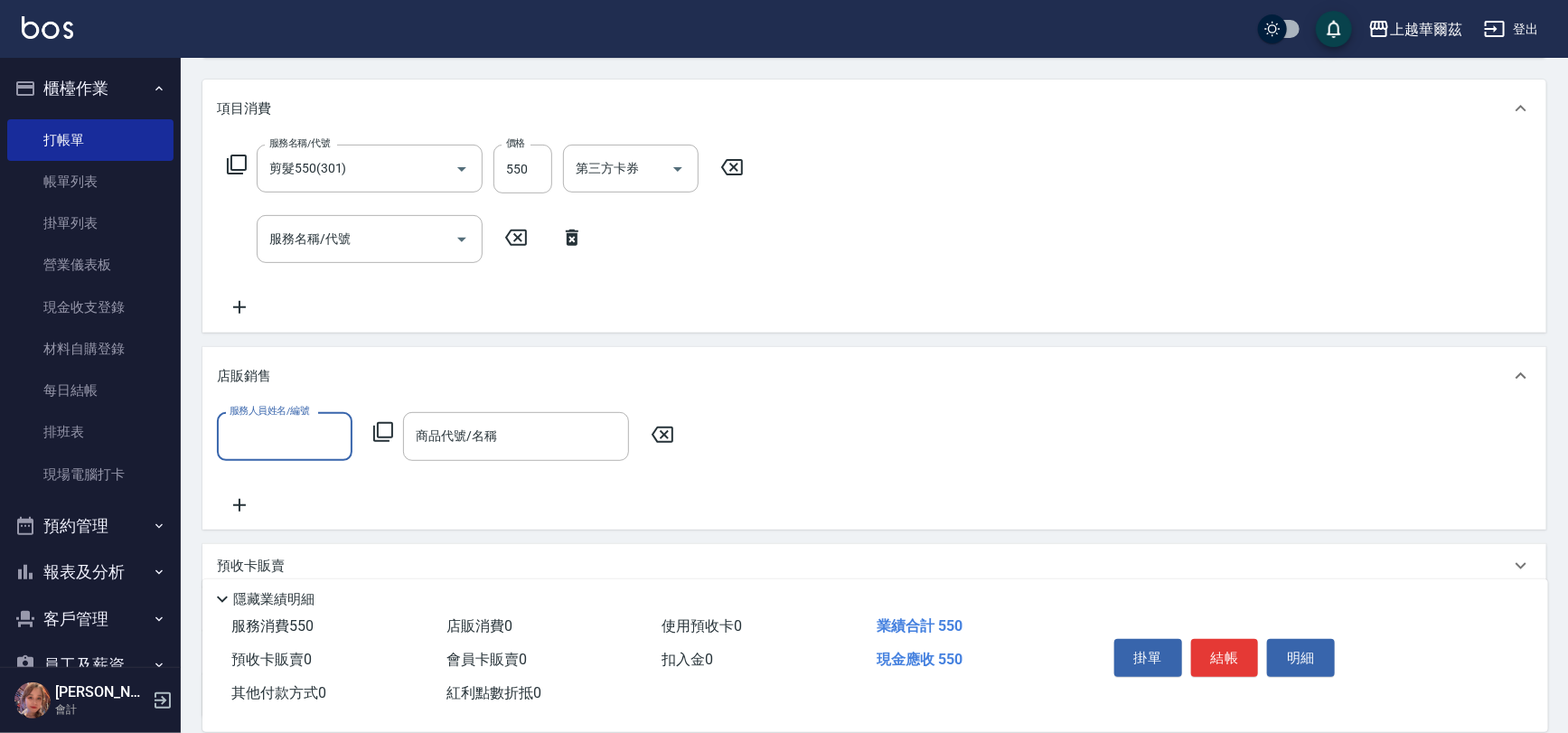
scroll to position [31, 0]
click at [378, 366] on div "店販銷售" at bounding box center [863, 376] width 1293 height 19
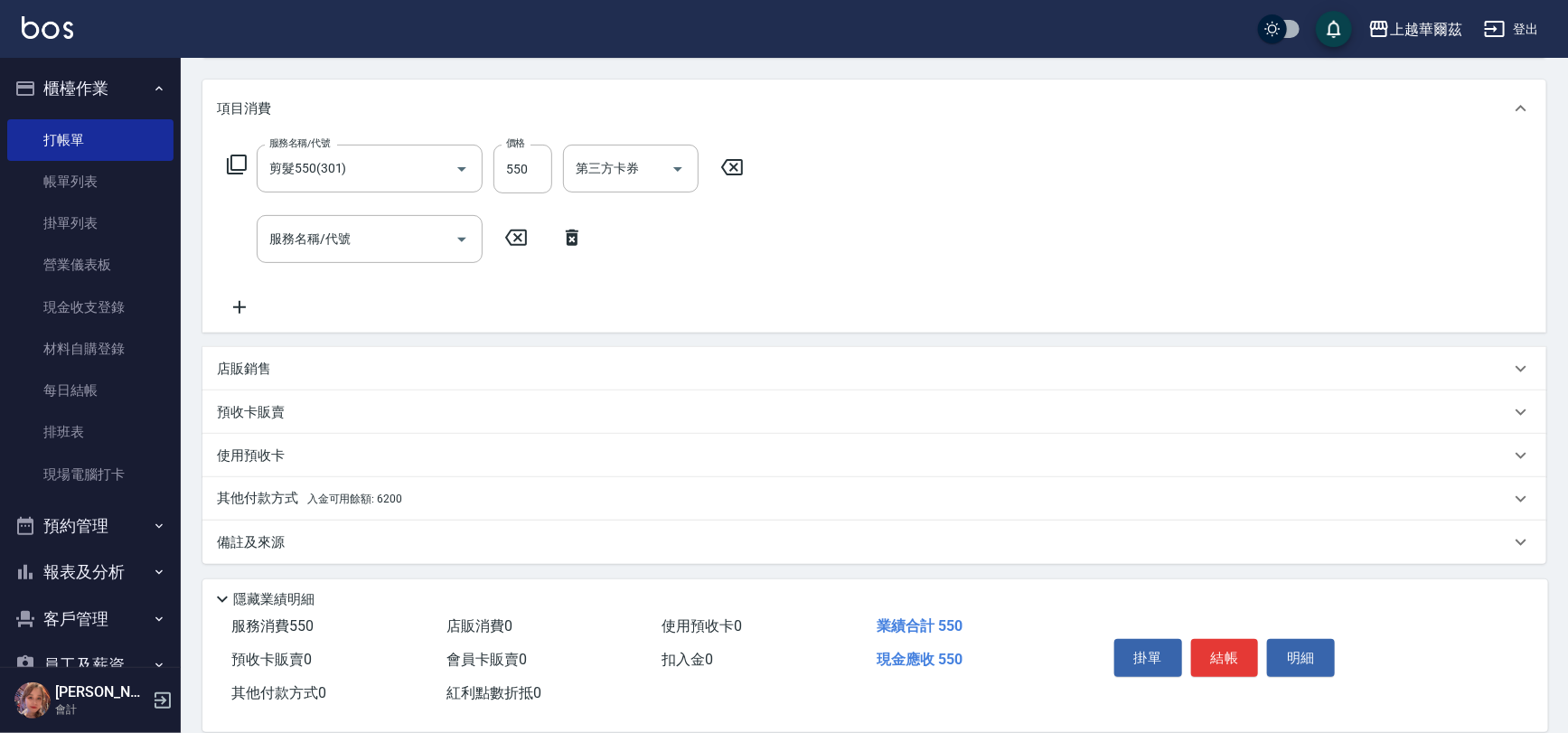
scroll to position [0, 0]
click at [356, 228] on input "服務名稱/代號" at bounding box center [356, 239] width 183 height 32
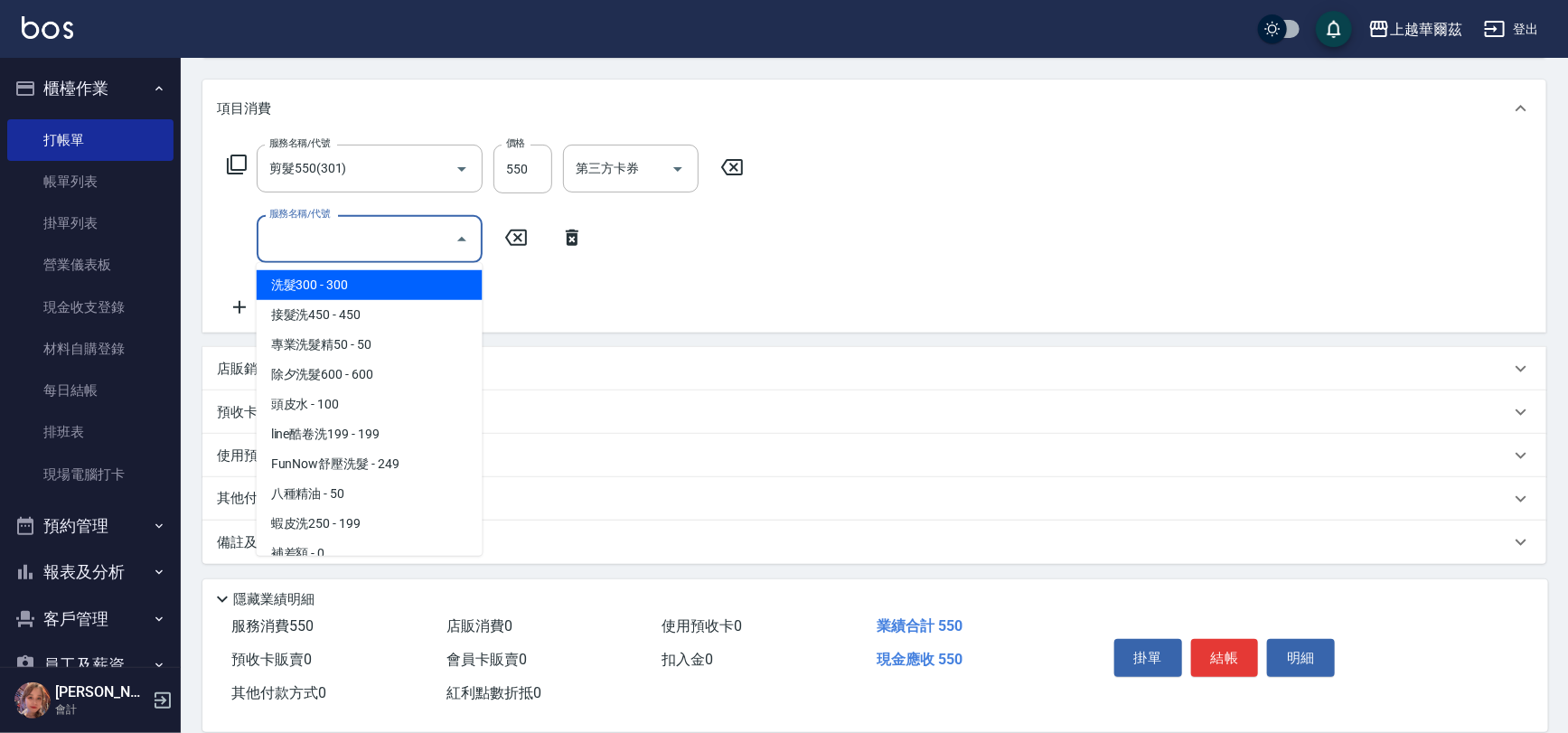
type input "h"
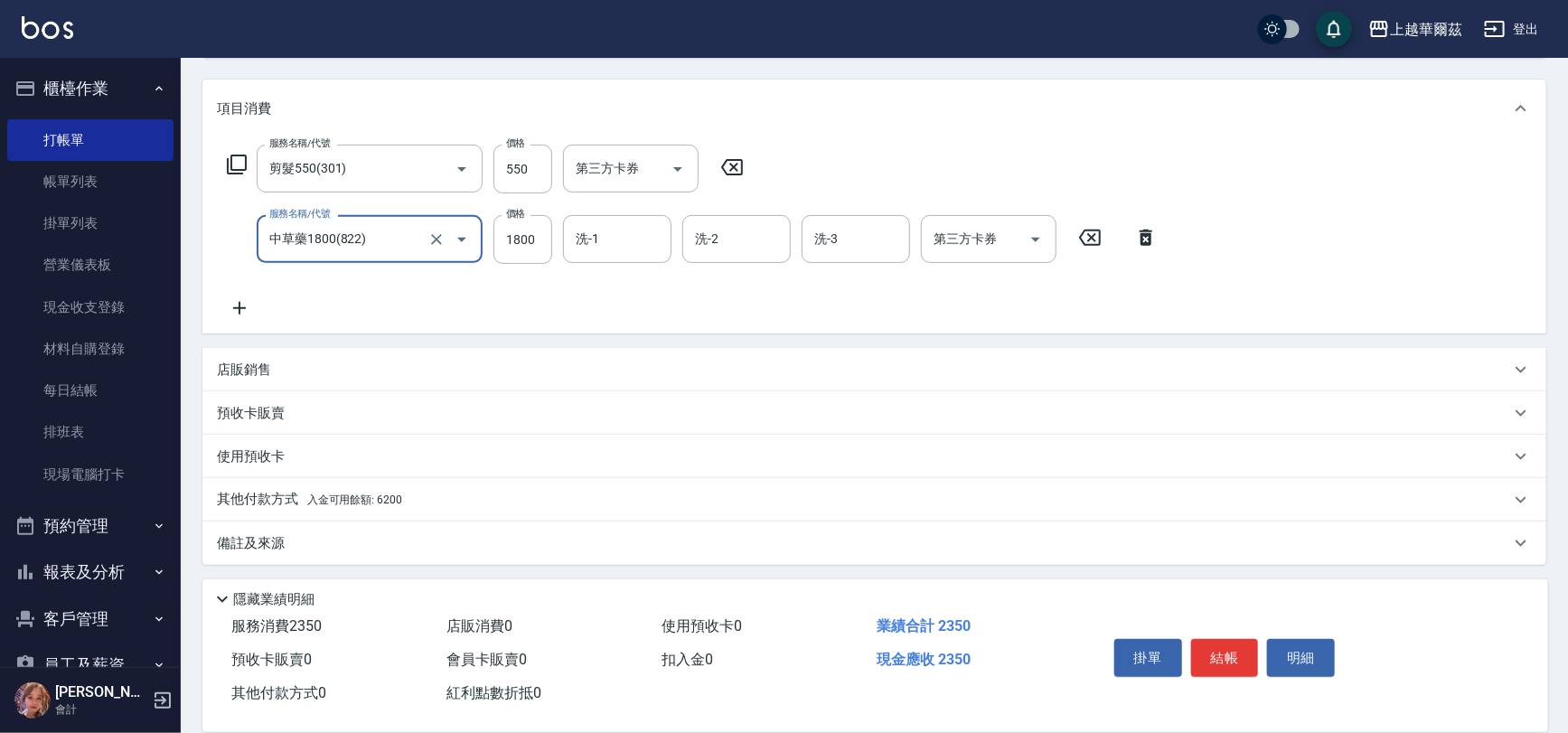
type input "中草藥1800(822)"
type input "1575"
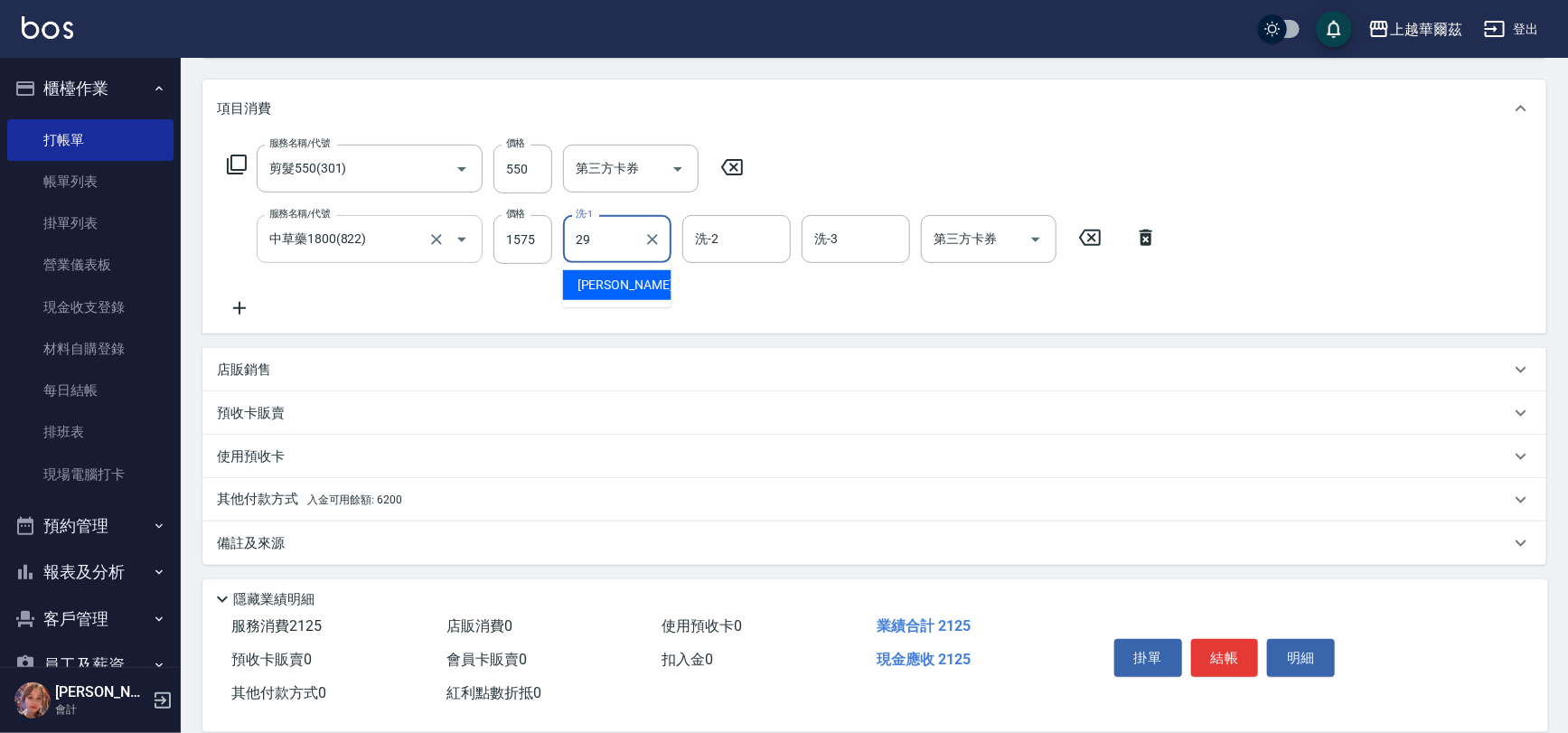
type input "[PERSON_NAME]-29"
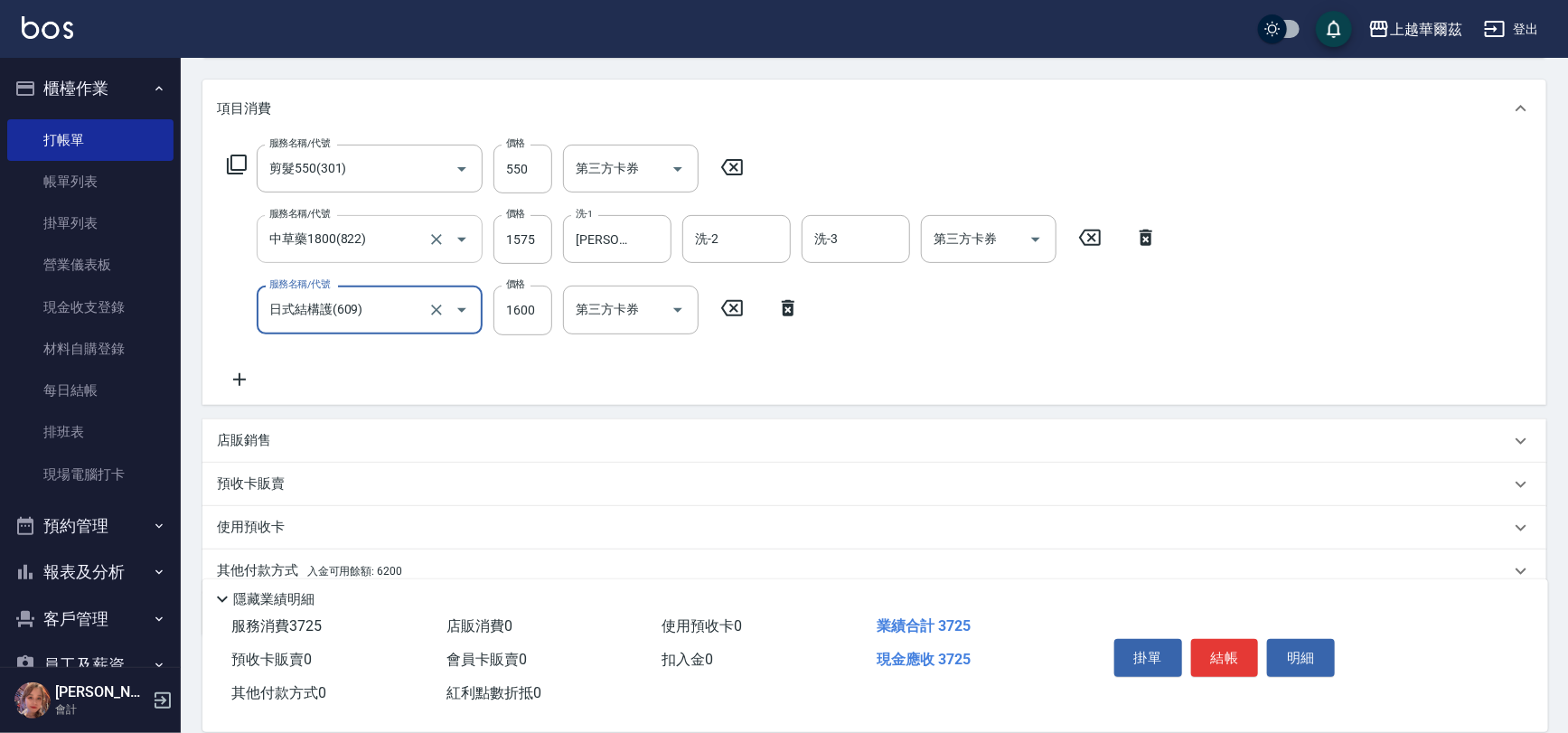
type input "日式結構護(609)"
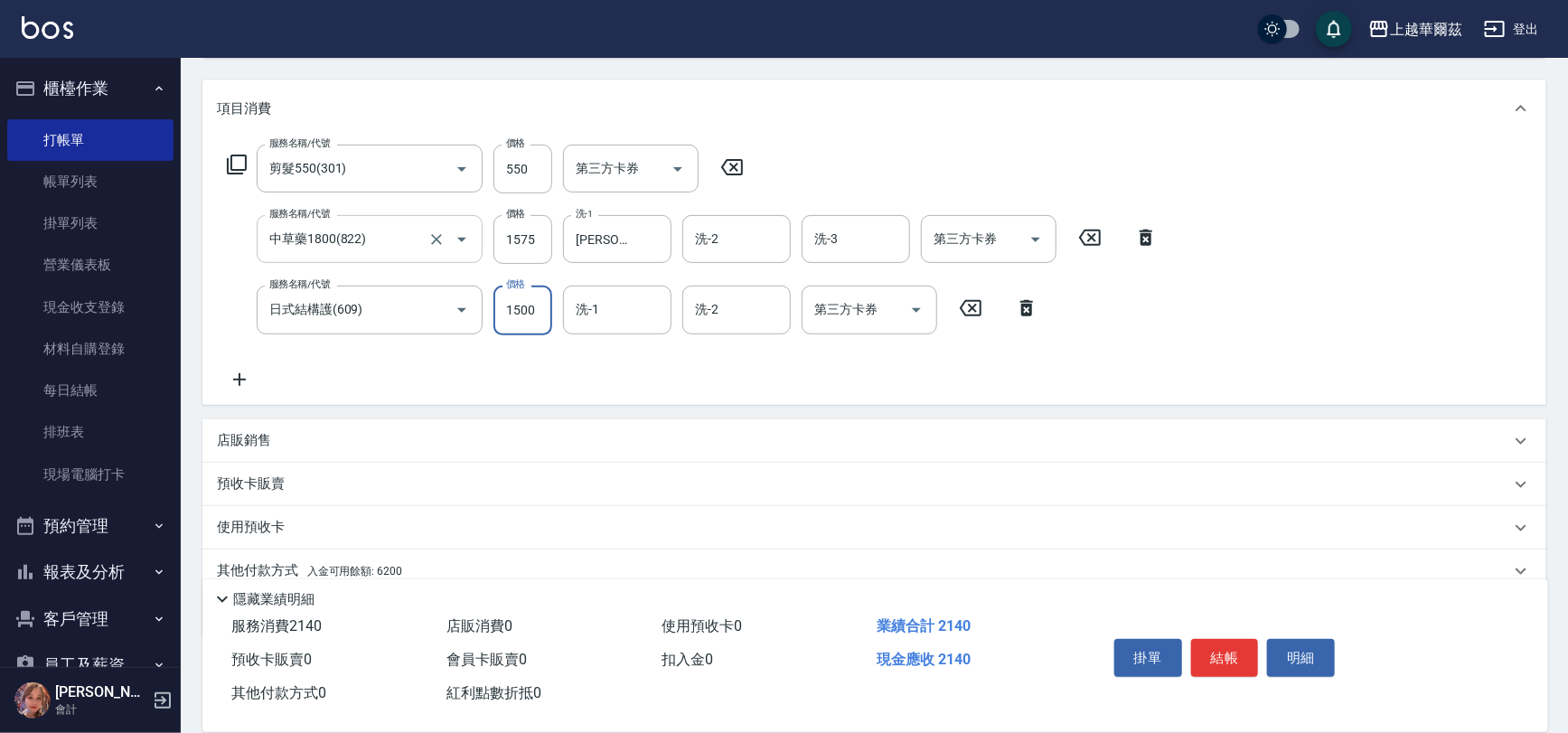
type input "1500"
type input "[PERSON_NAME]-29"
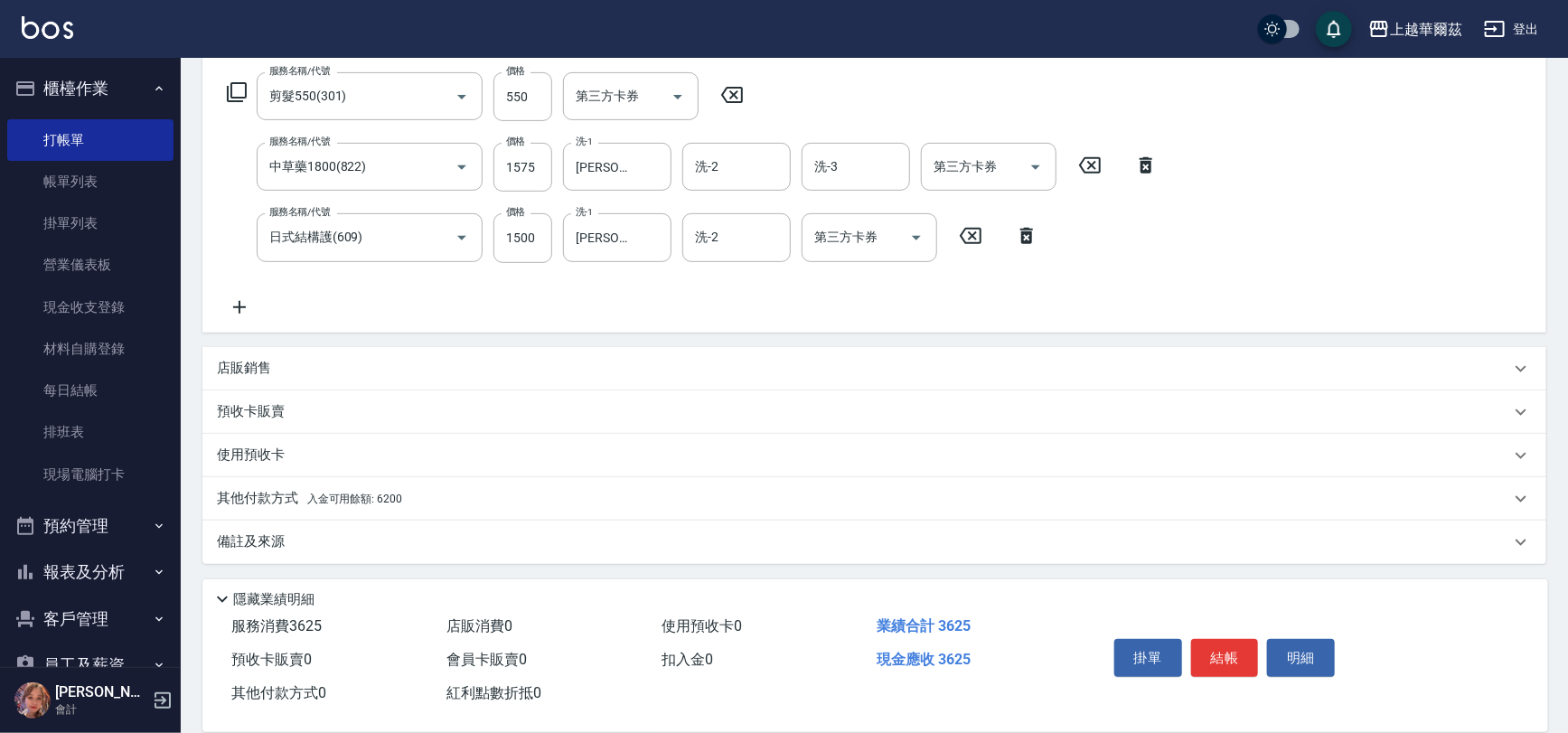
drag, startPoint x: 456, startPoint y: 492, endPoint x: 547, endPoint y: 415, distance: 119.2
click at [457, 492] on div "其他付款方式 入金可用餘額: 6200" at bounding box center [863, 498] width 1293 height 20
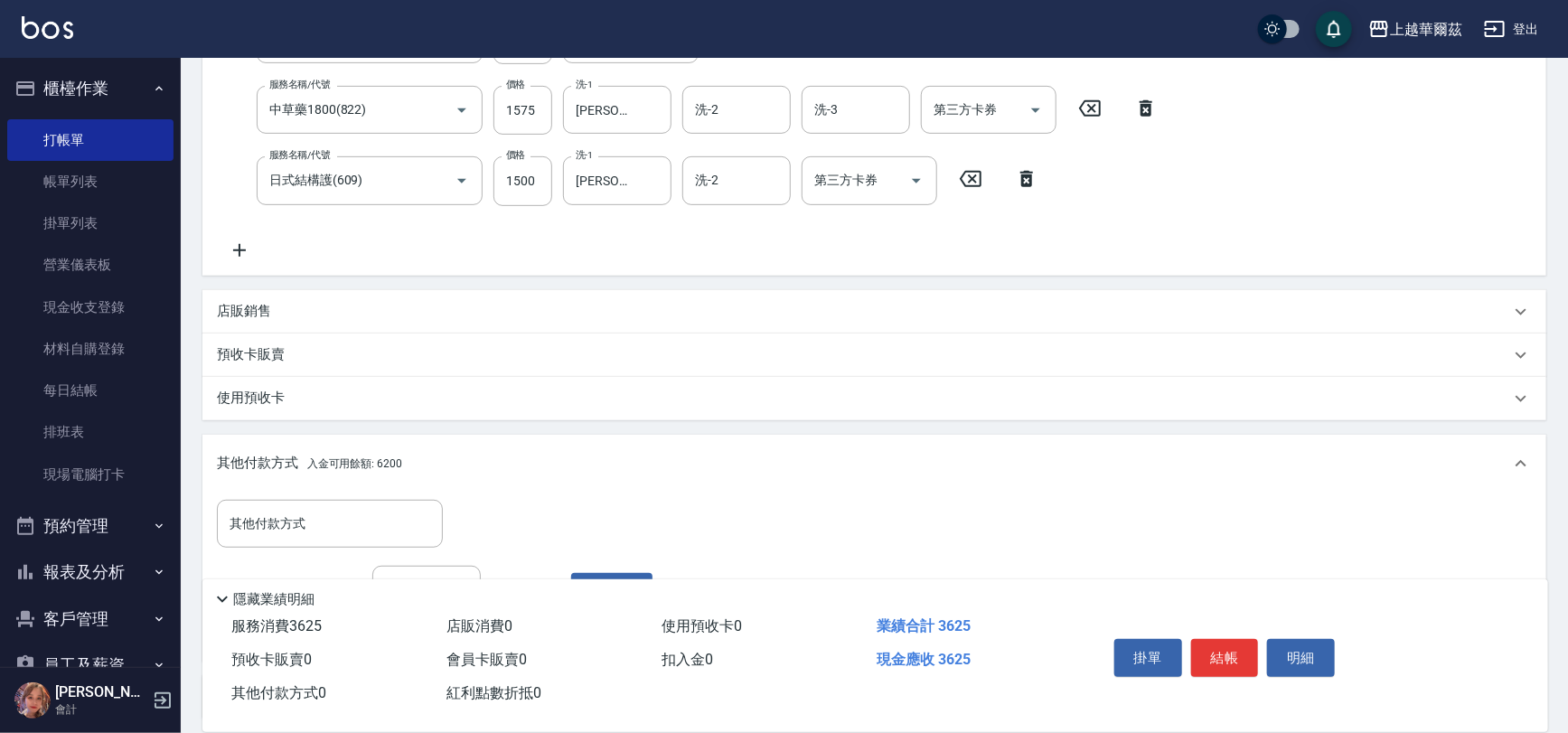
scroll to position [398, 0]
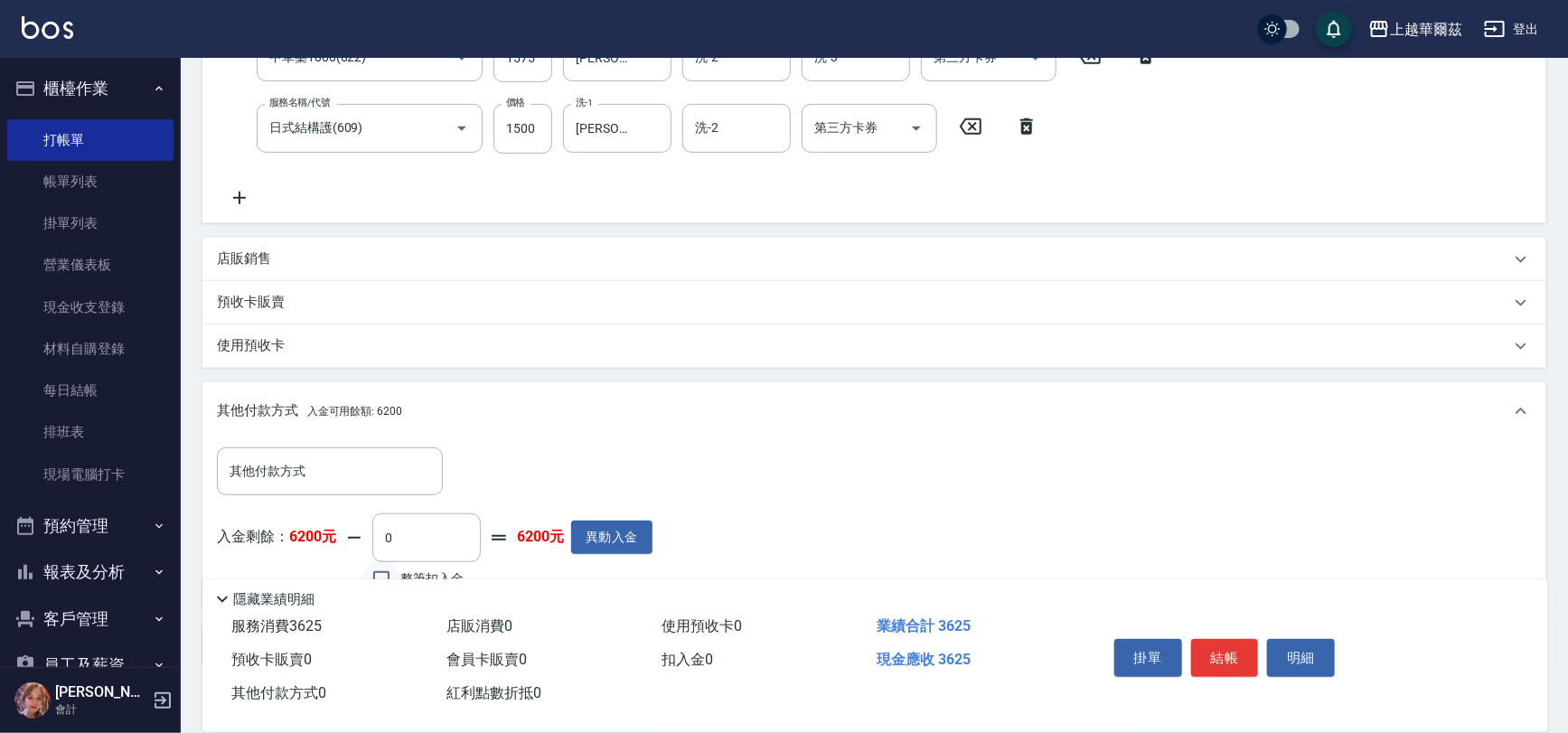
click at [388, 566] on input "整筆扣入金" at bounding box center [381, 579] width 38 height 38
checkbox input "true"
type input "3625"
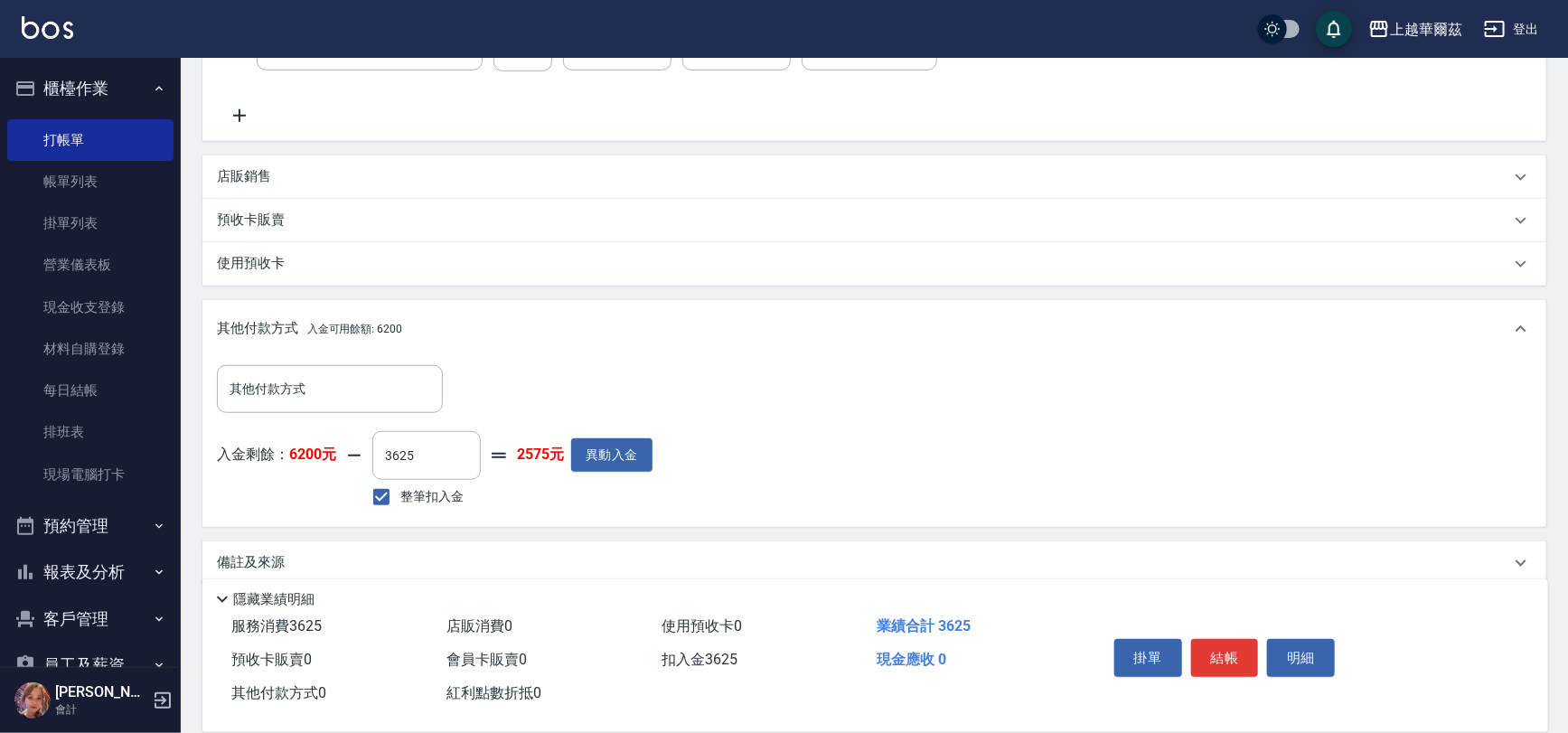
scroll to position [502, 0]
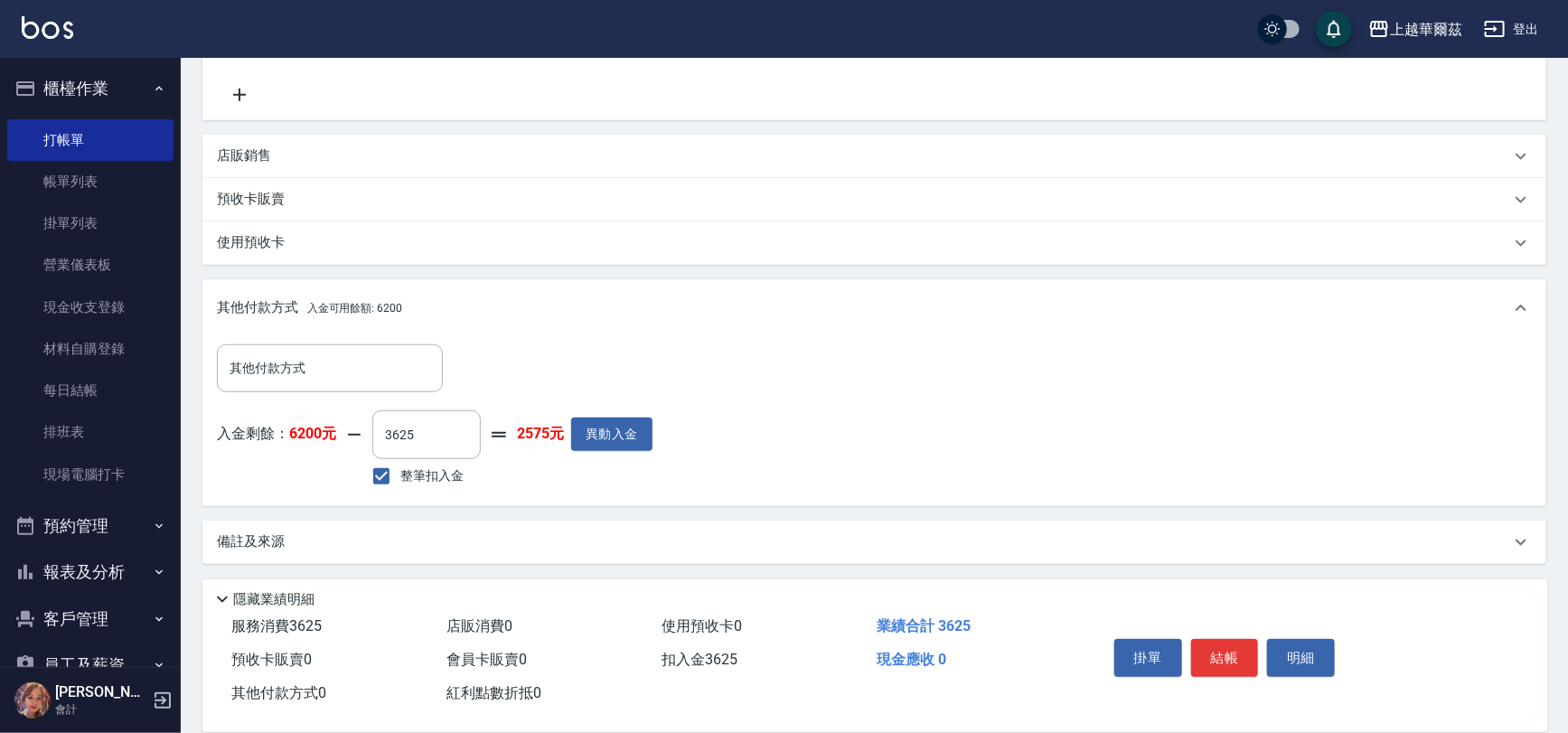
drag, startPoint x: 1231, startPoint y: 659, endPoint x: 1238, endPoint y: 632, distance: 27.9
click at [1234, 659] on button "結帳" at bounding box center [1225, 657] width 68 height 38
type input "[DATE] 18:58"
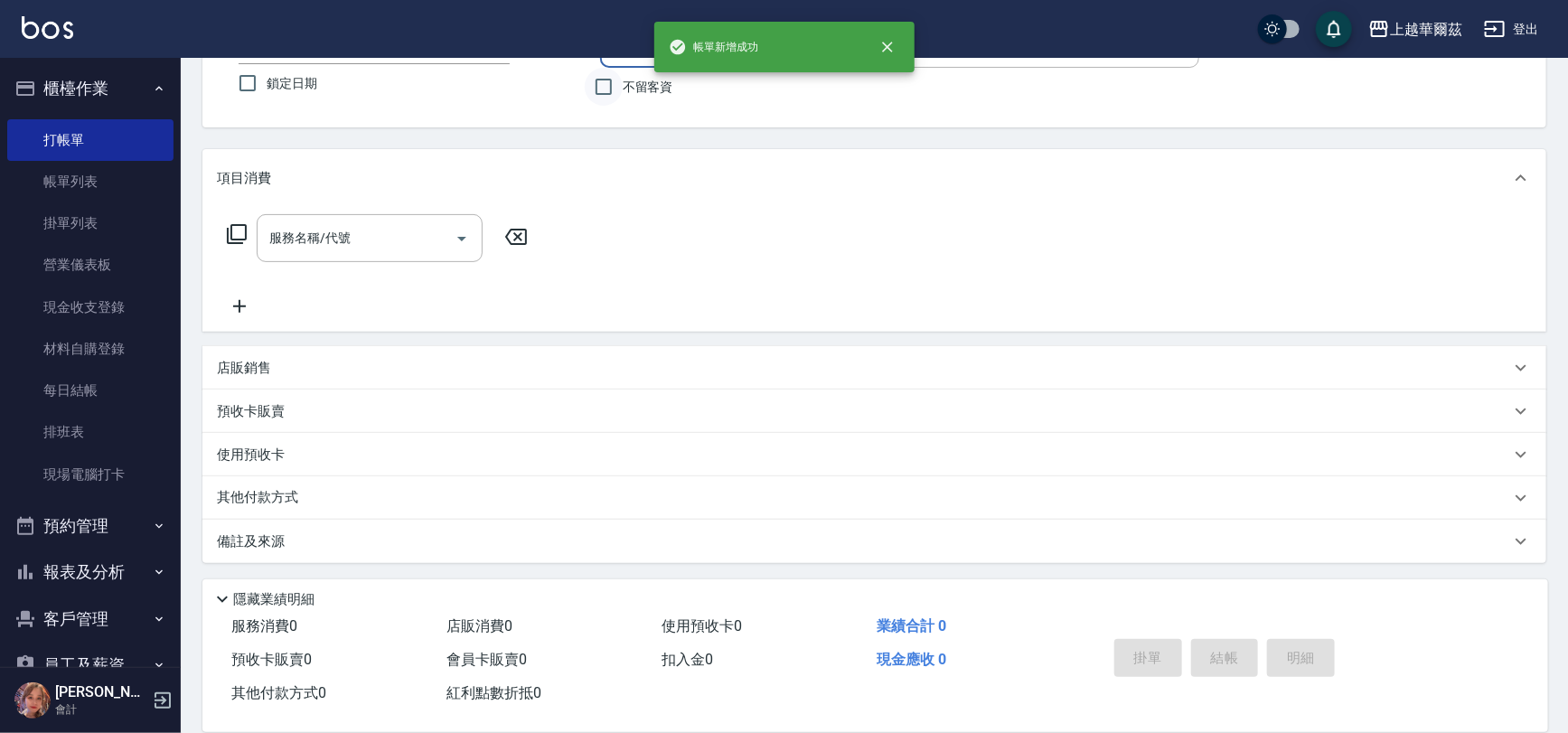
scroll to position [0, 0]
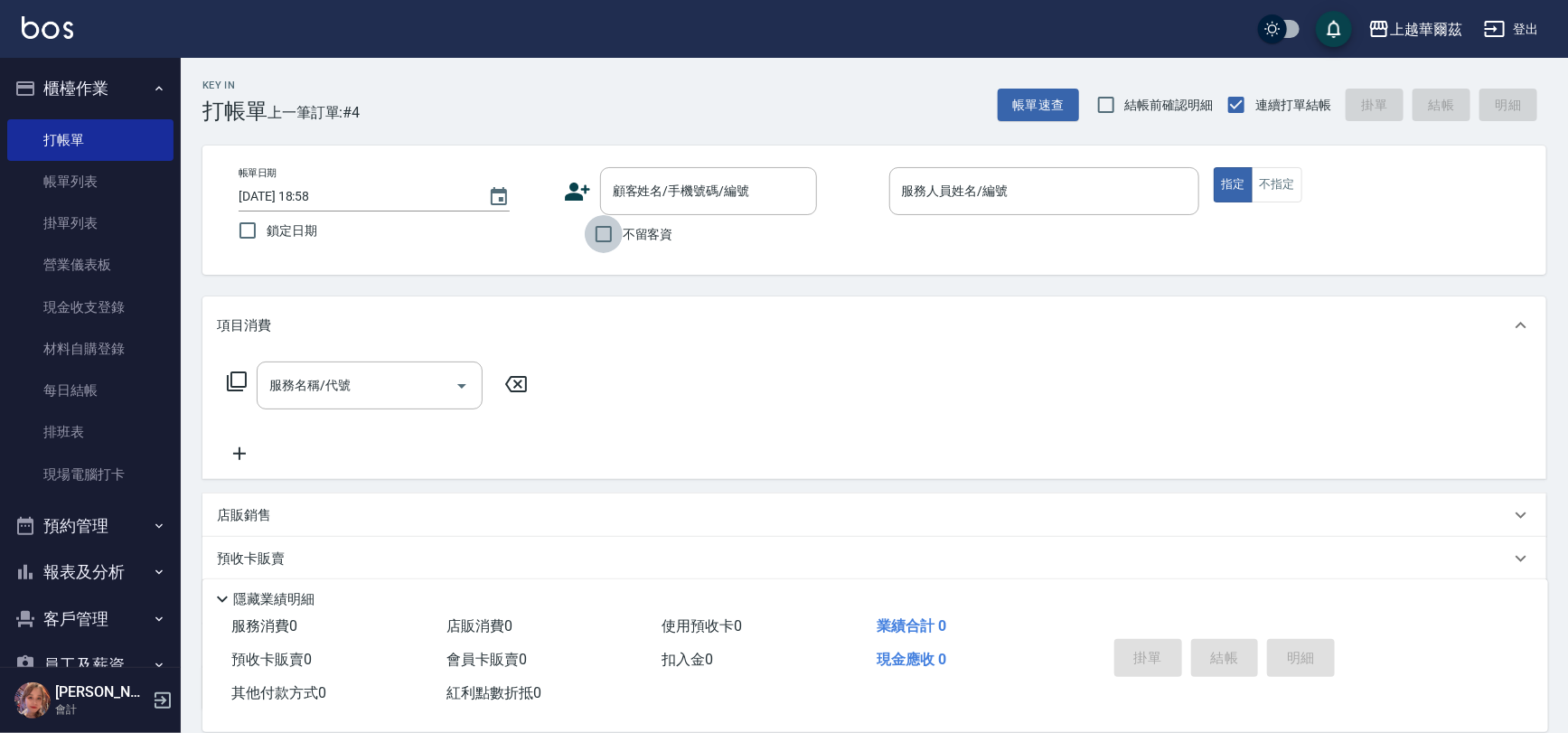
click at [613, 234] on input "不留客資" at bounding box center [604, 234] width 38 height 38
checkbox input "true"
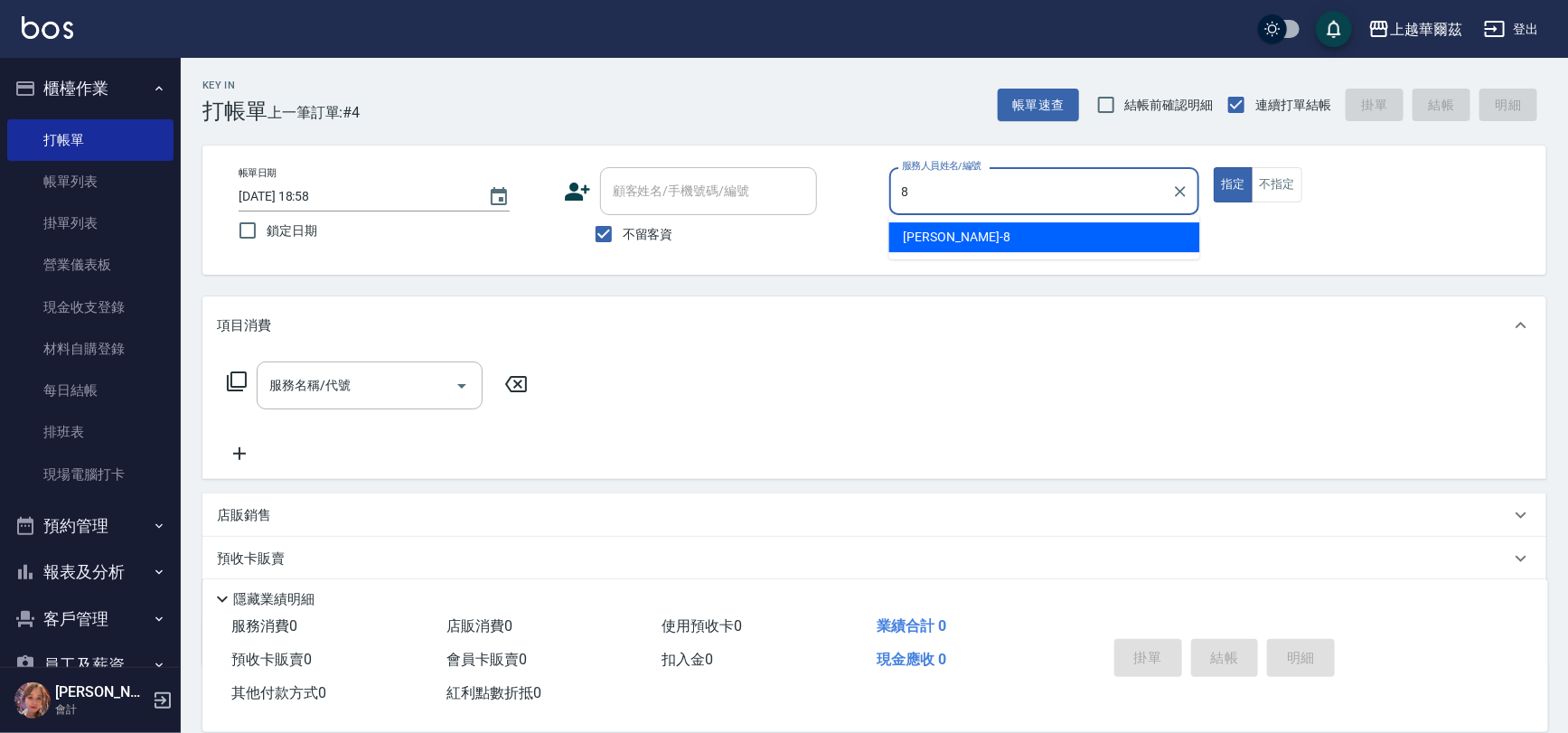
type input "[PERSON_NAME]-8"
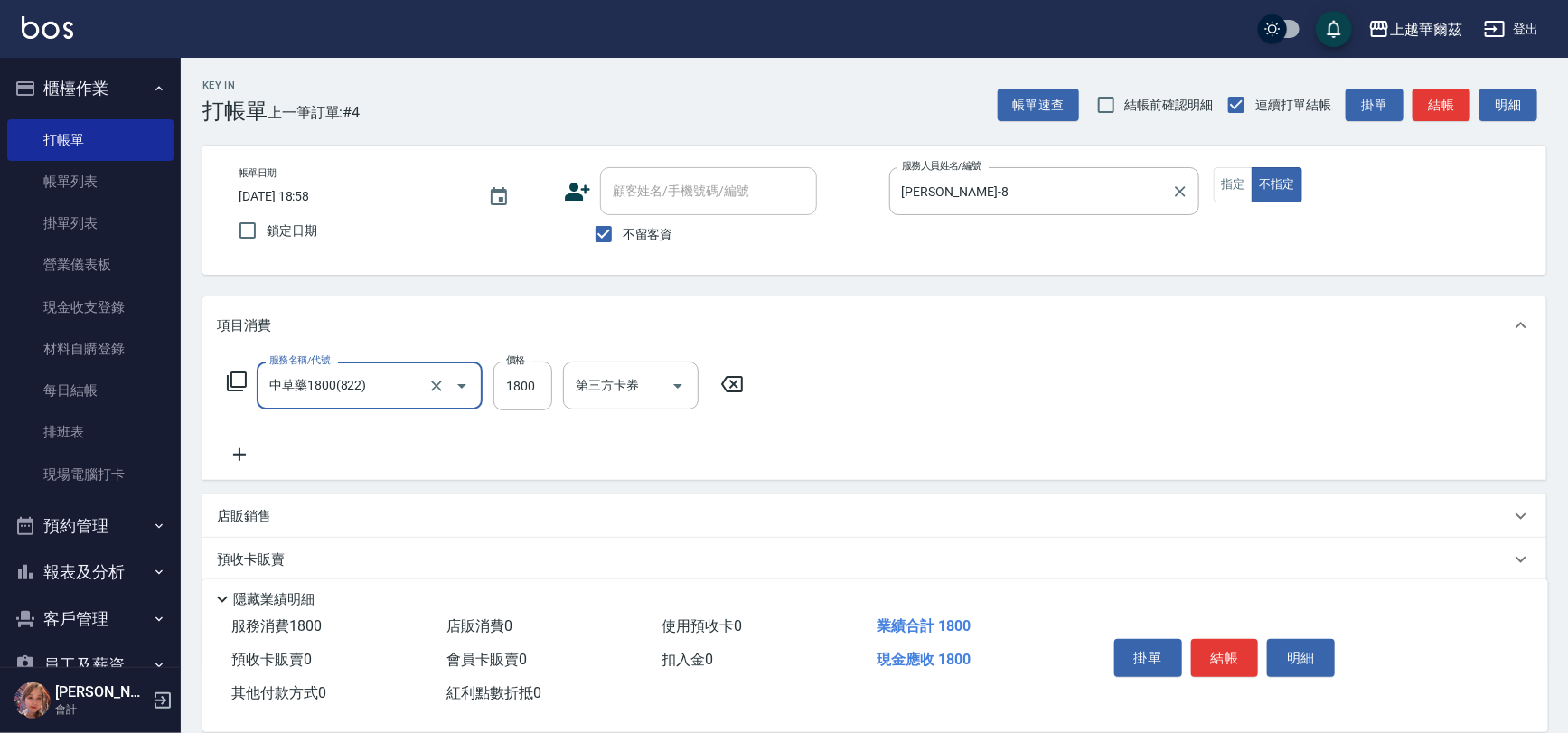
type input "中草藥1800(822)"
type input "2100"
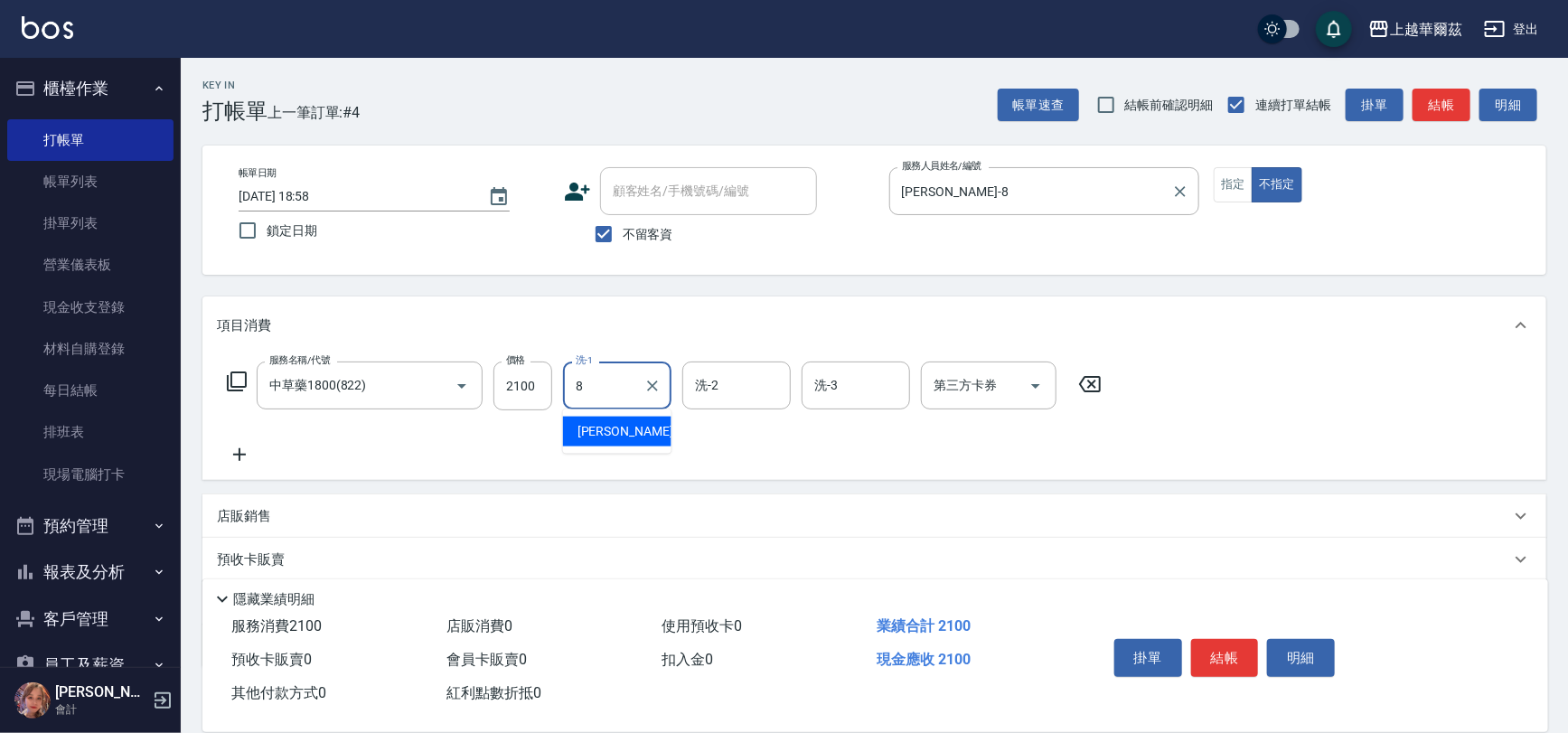
type input "[PERSON_NAME]-8"
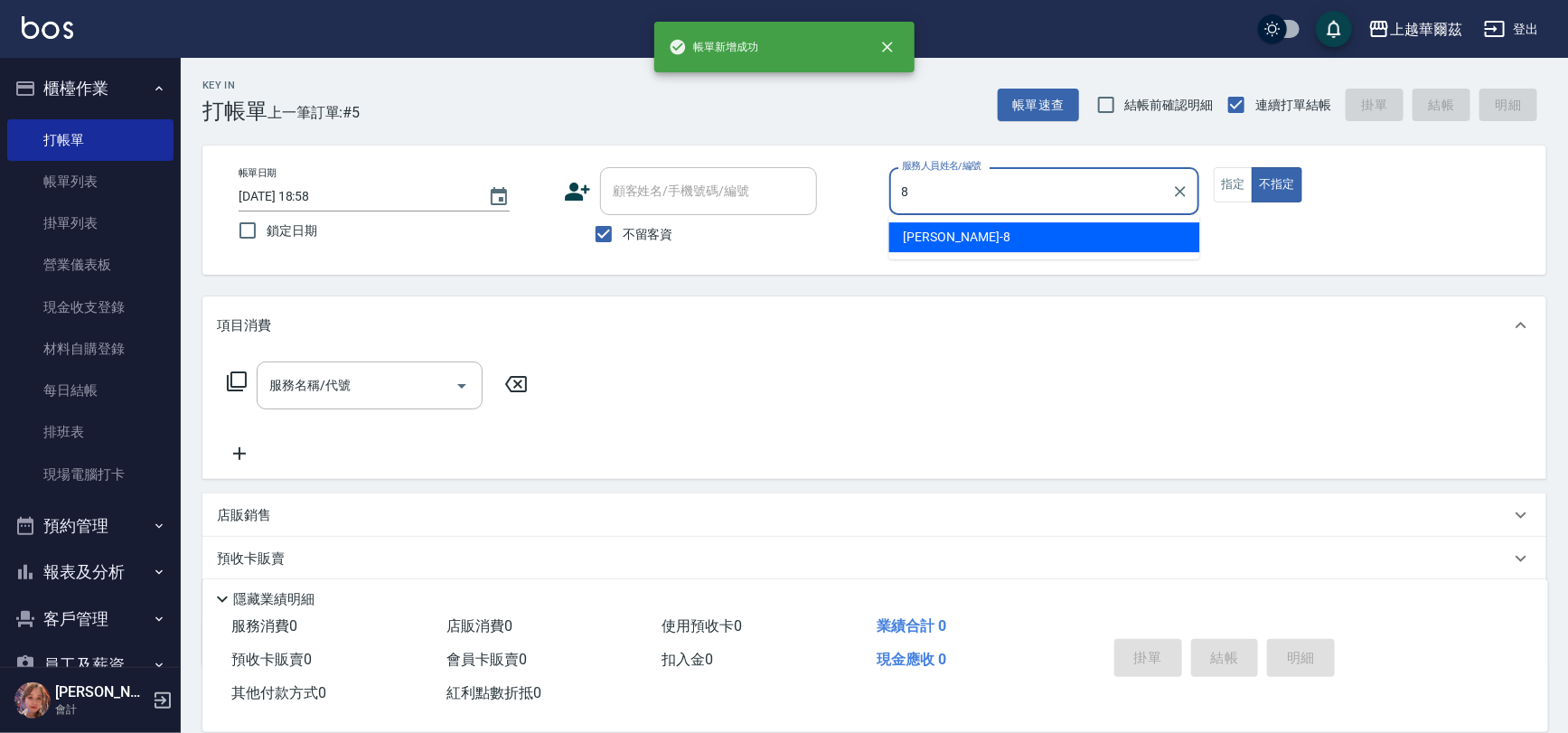
type input "[PERSON_NAME]-8"
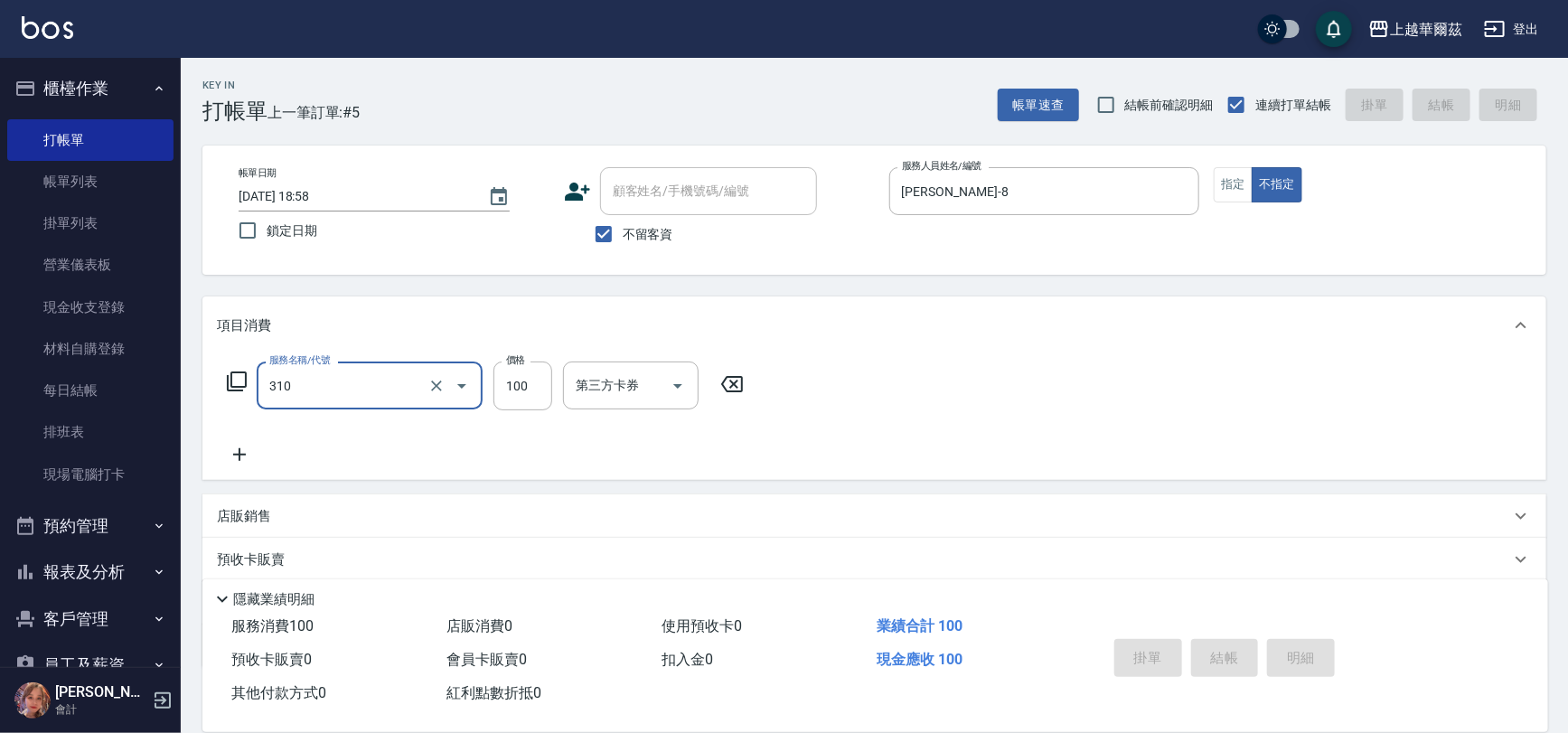
type input "310"
type input "[DATE] 18:59"
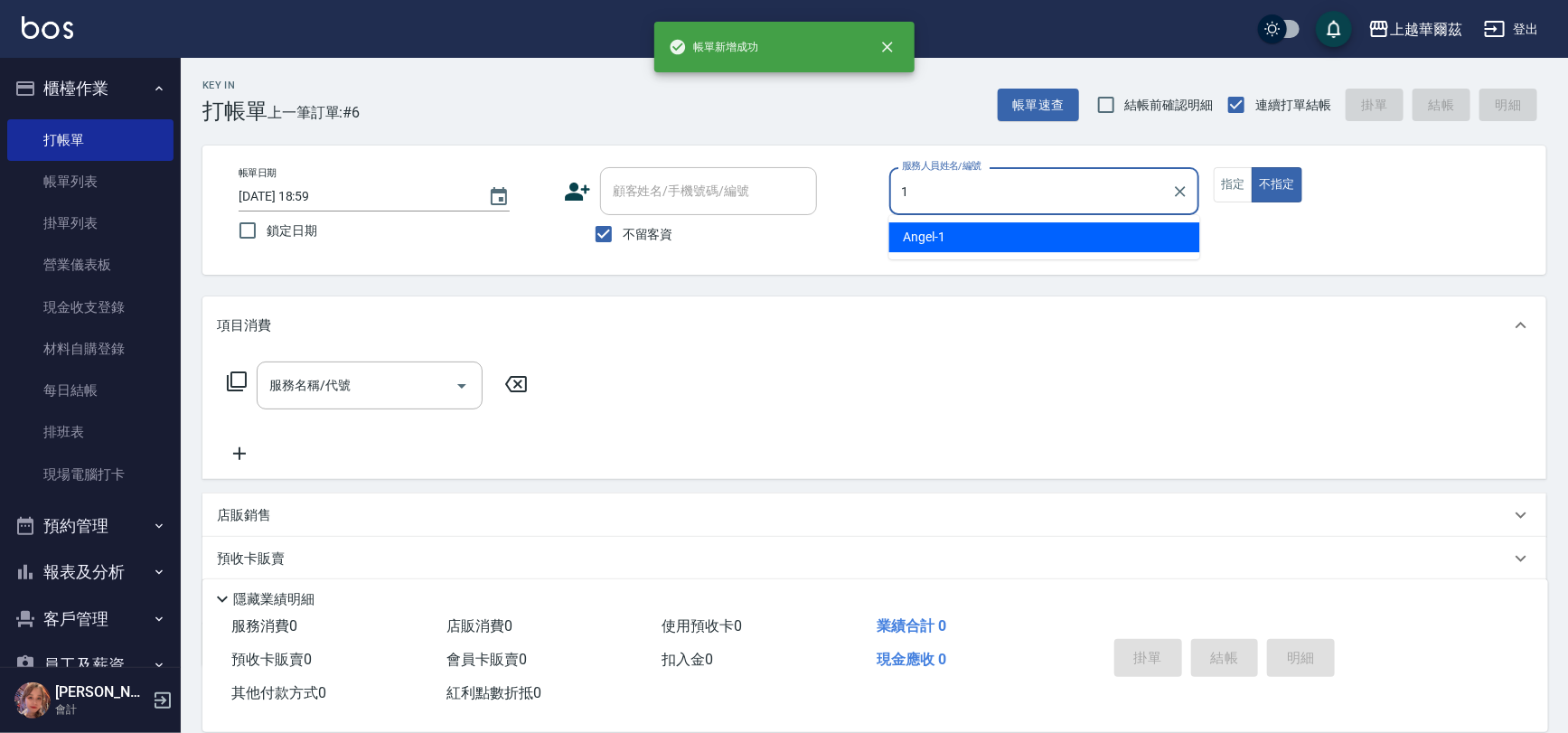
type input "[PERSON_NAME]-1"
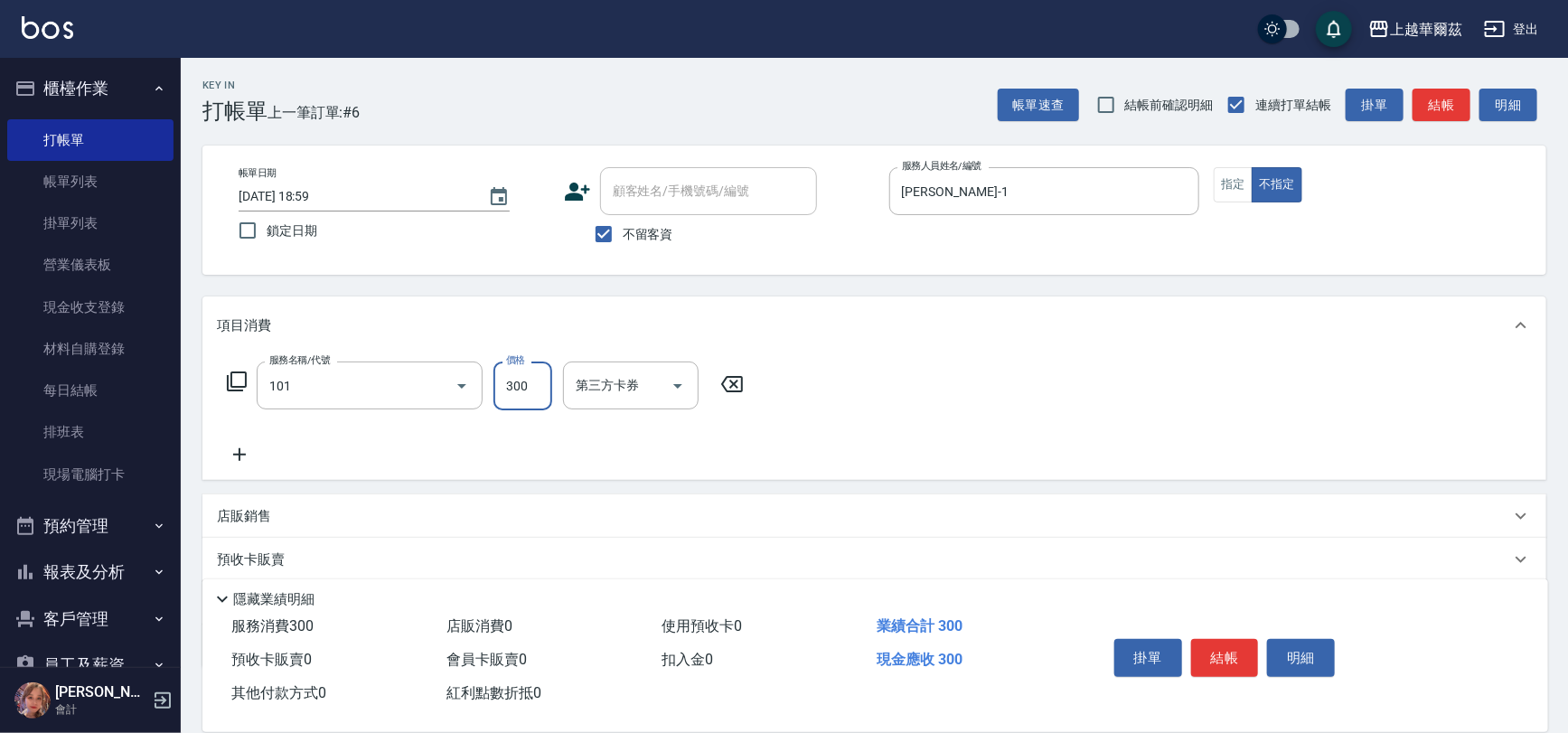
type input "洗髮300(101)"
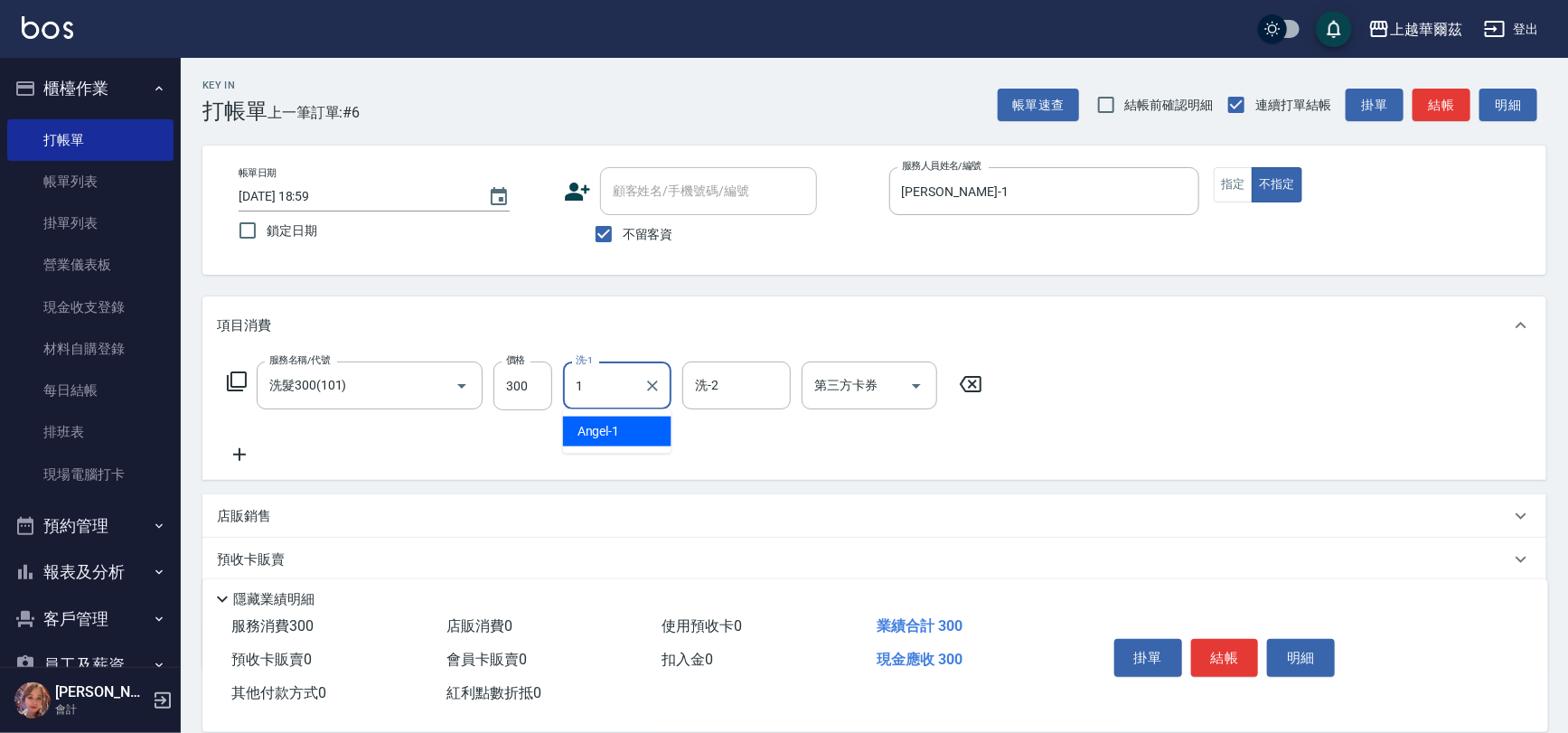
type input "[PERSON_NAME]-1"
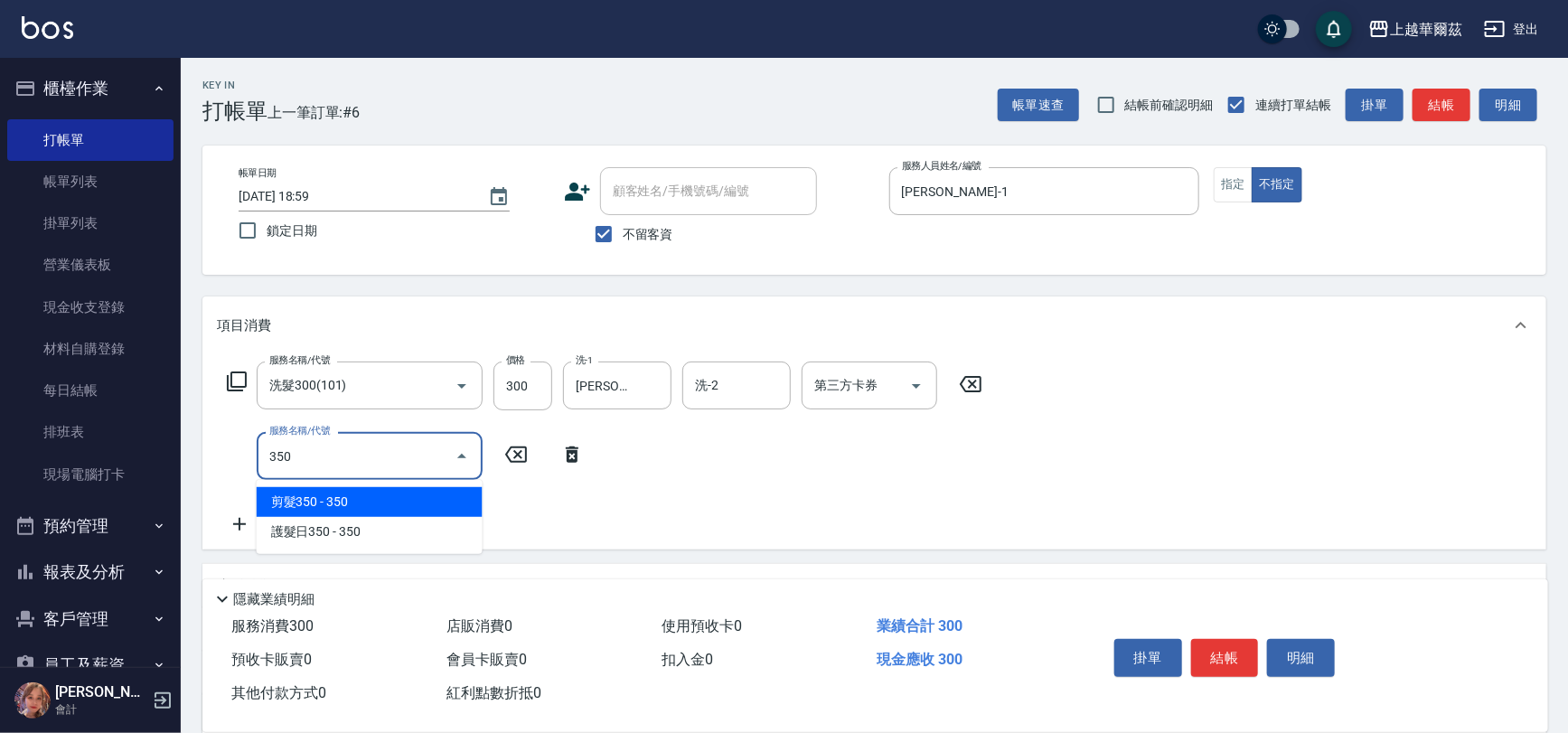
type input "剪髮350(304)"
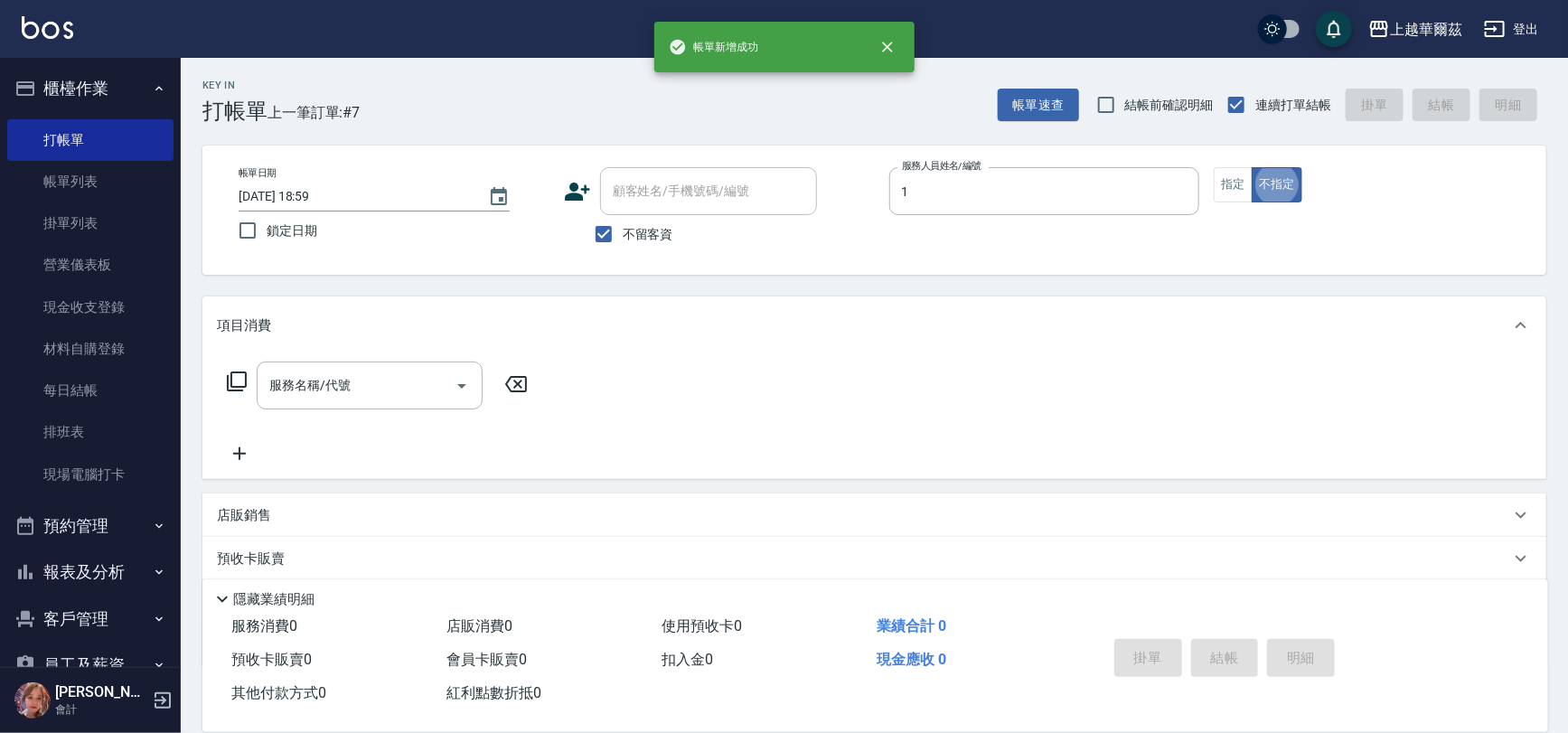
type input "[PERSON_NAME]-1"
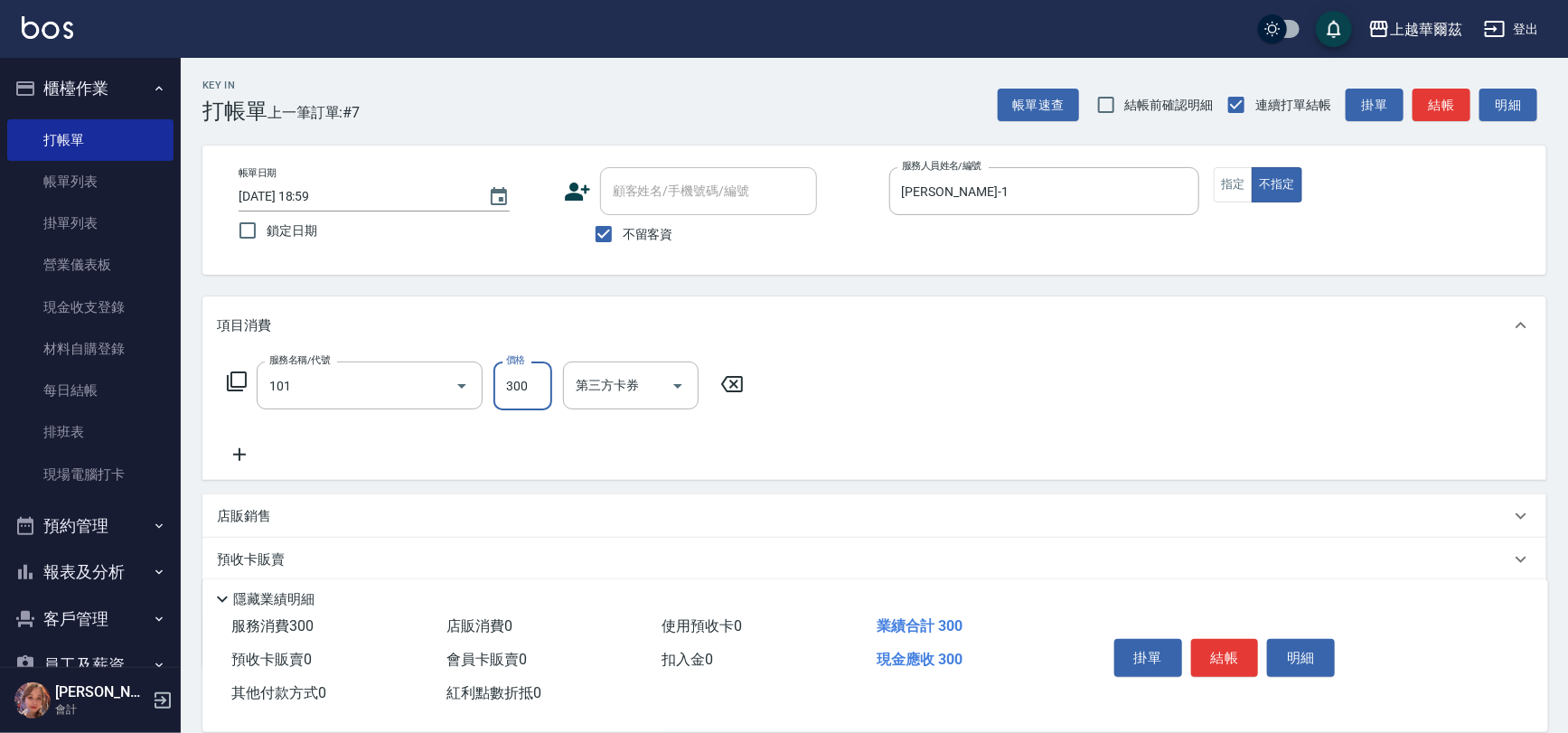
type input "洗髮300(101)"
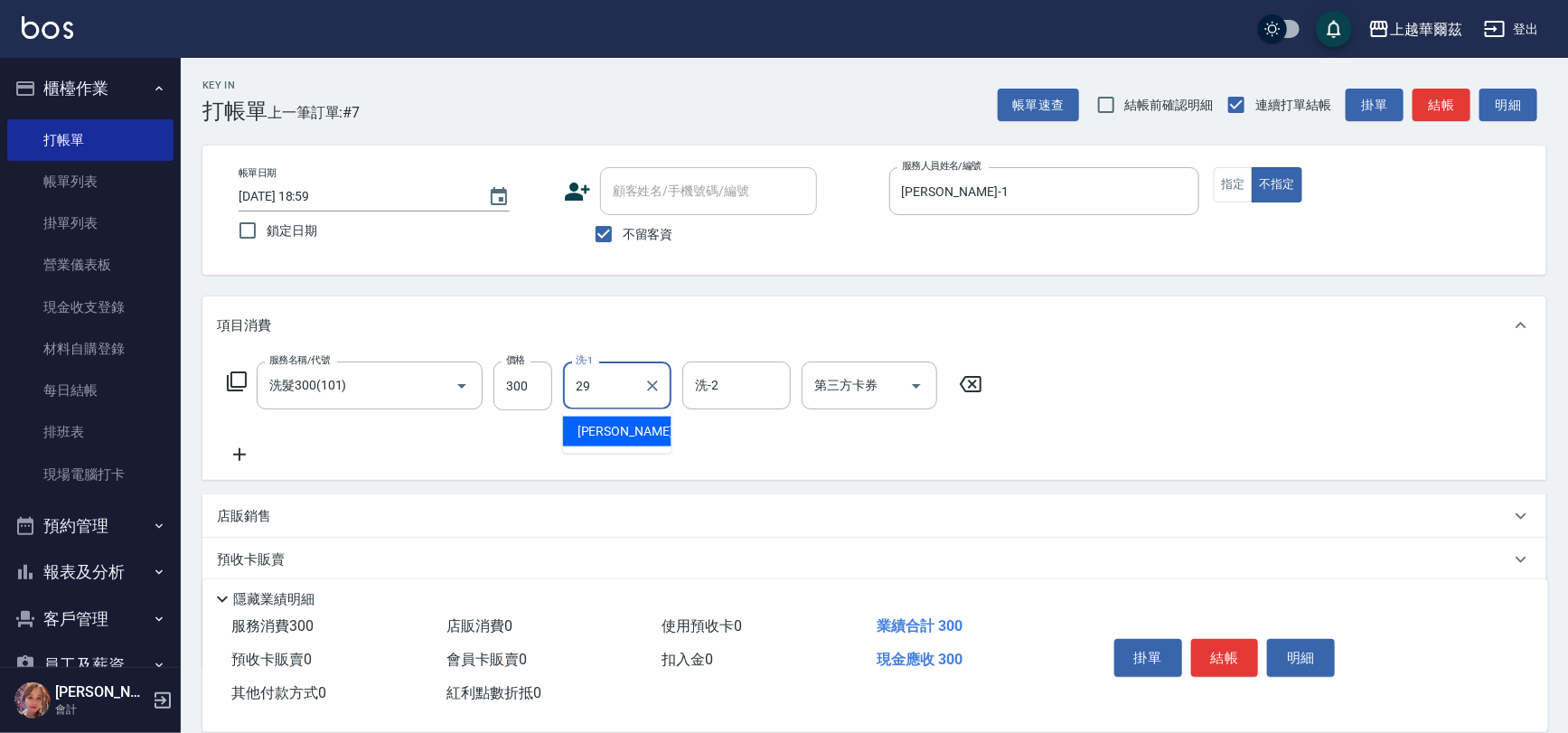
type input "[PERSON_NAME]-29"
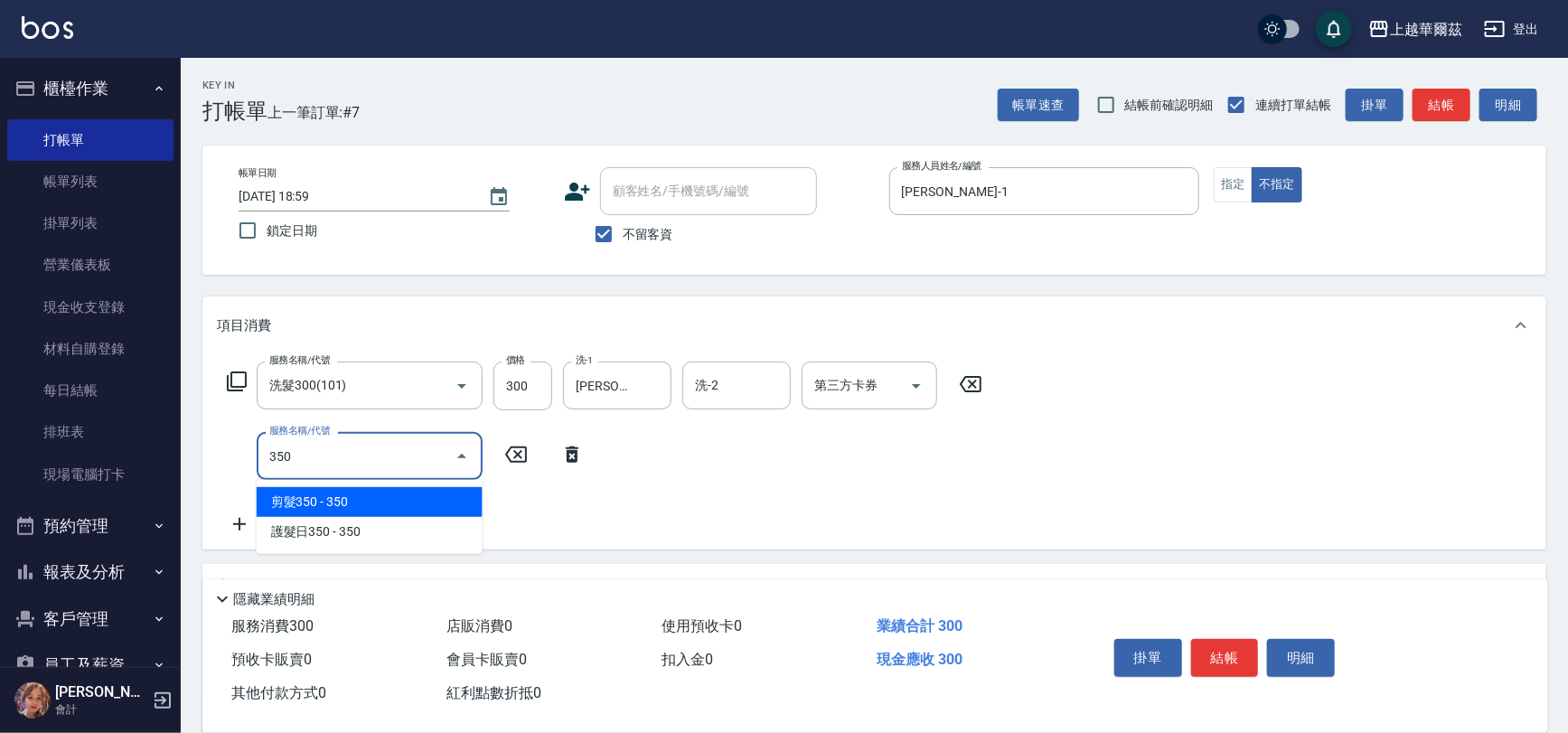
type input "剪髮350(304)"
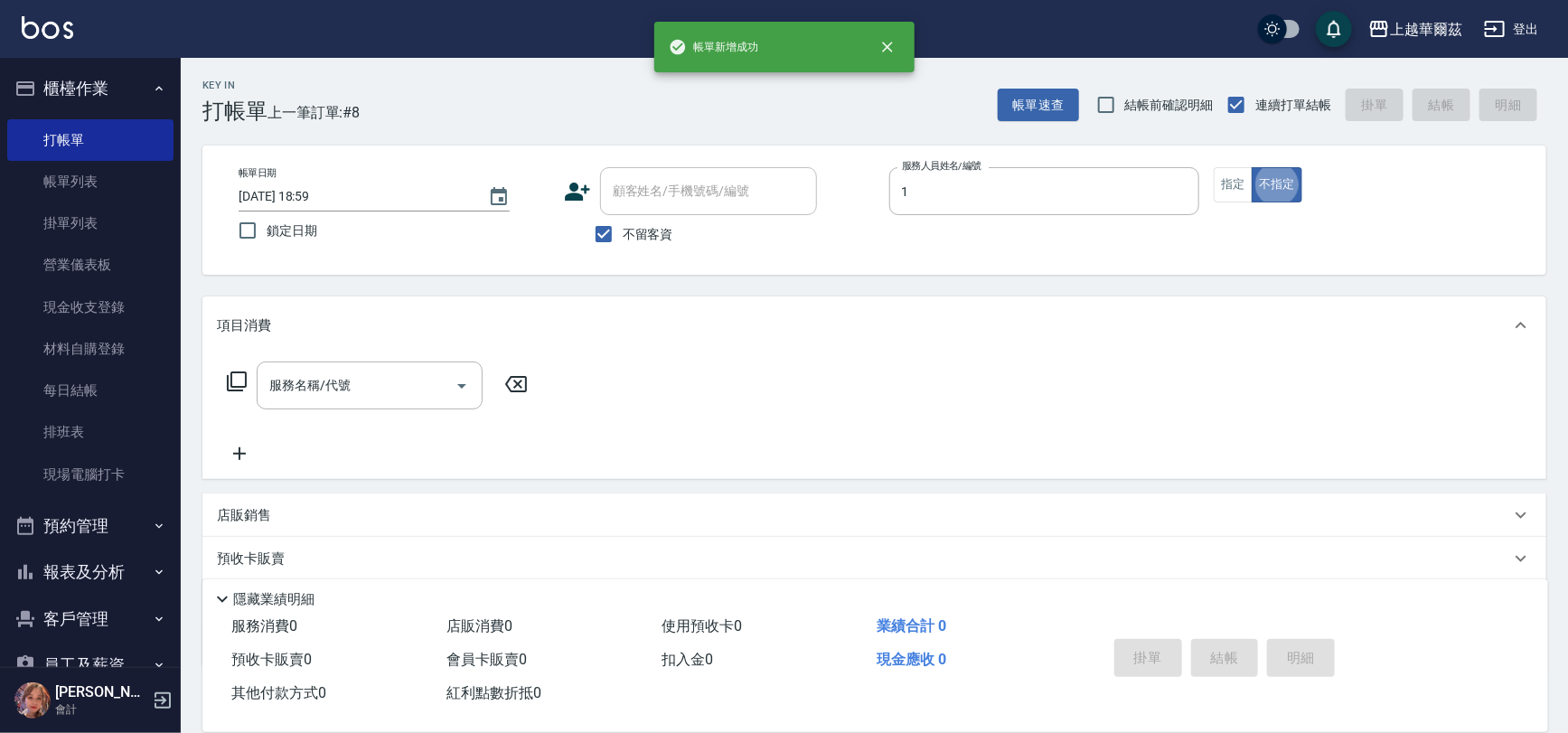
type input "[PERSON_NAME]-1"
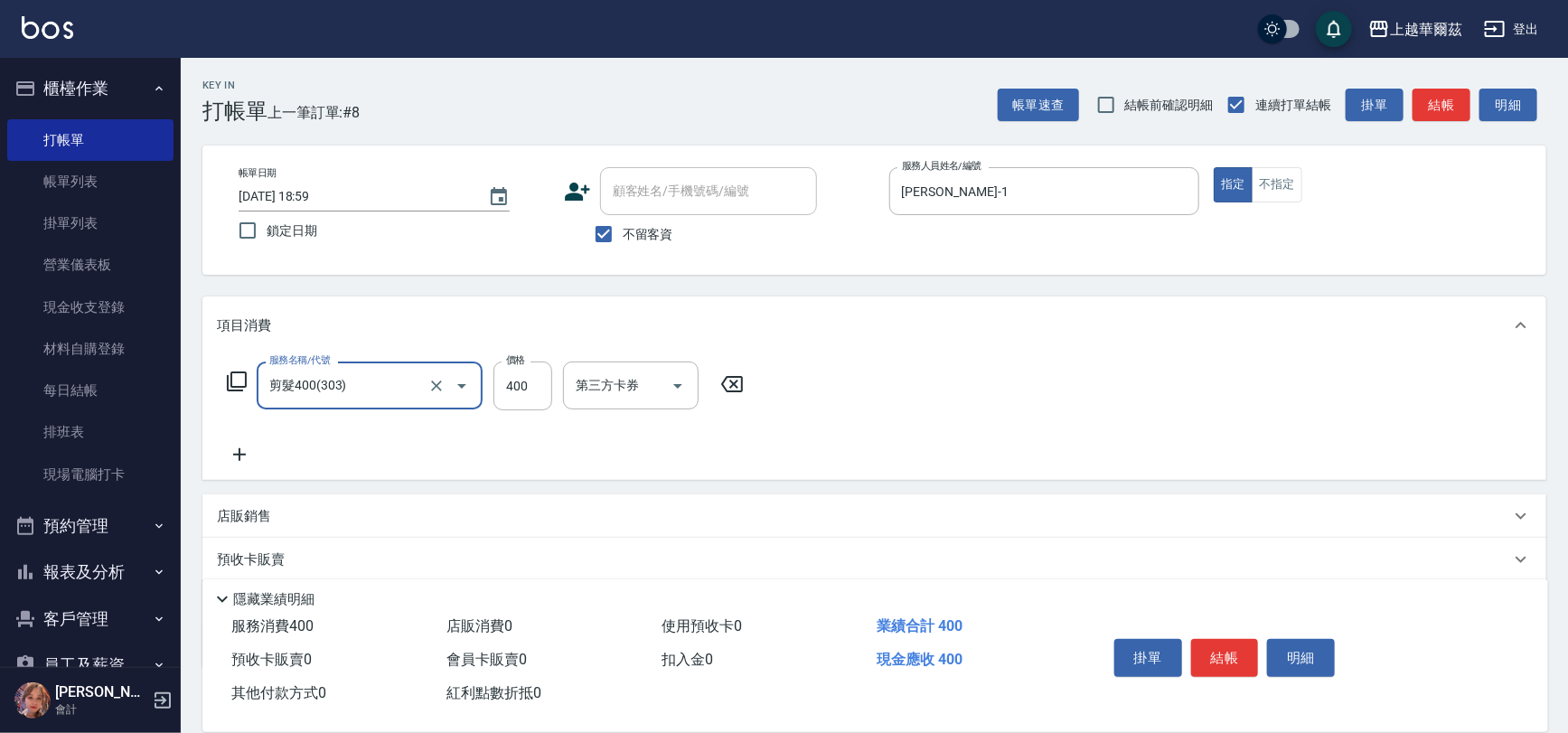
type input "剪髮400(303)"
type input "450"
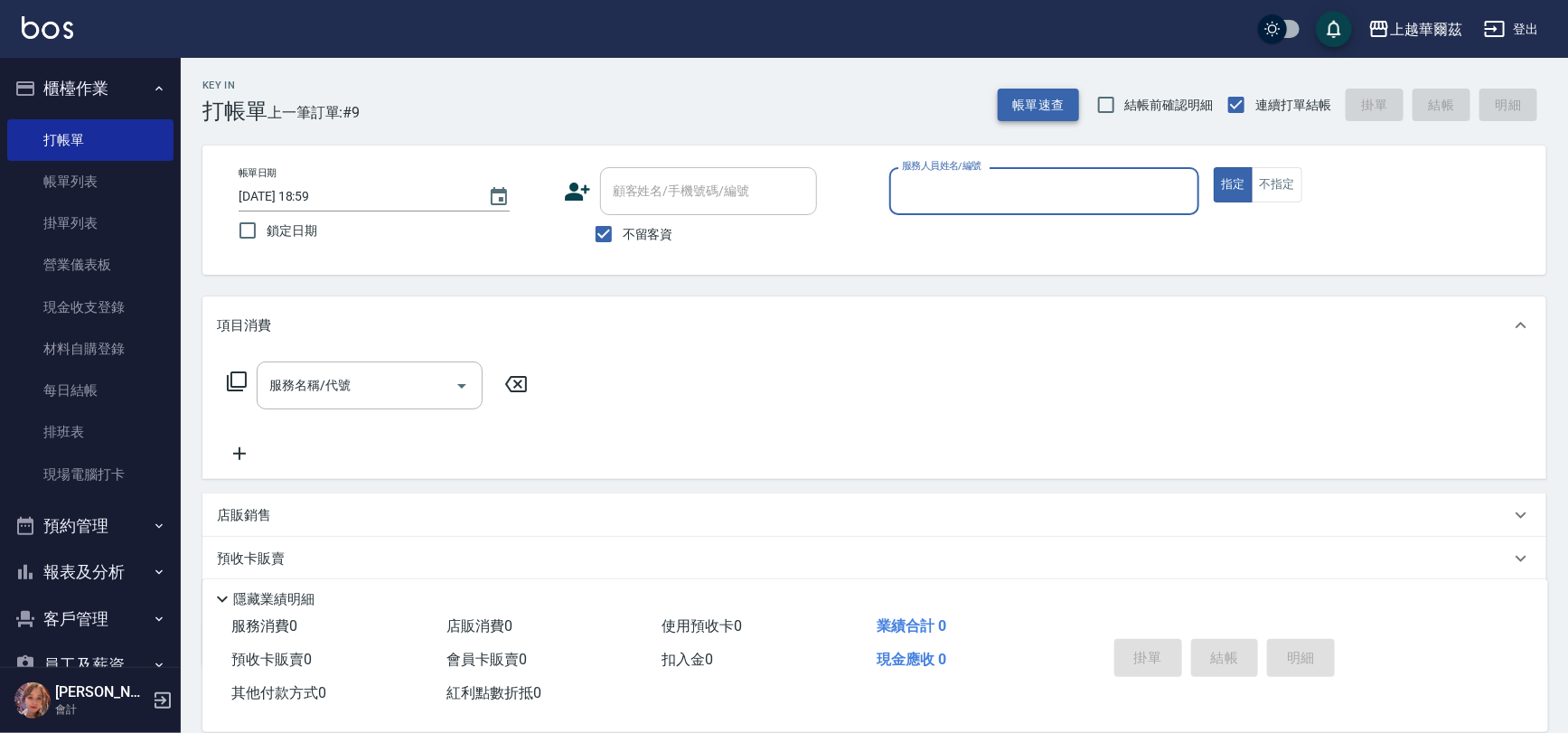
click at [1057, 103] on button "帳單速查" at bounding box center [1037, 105] width 81 height 34
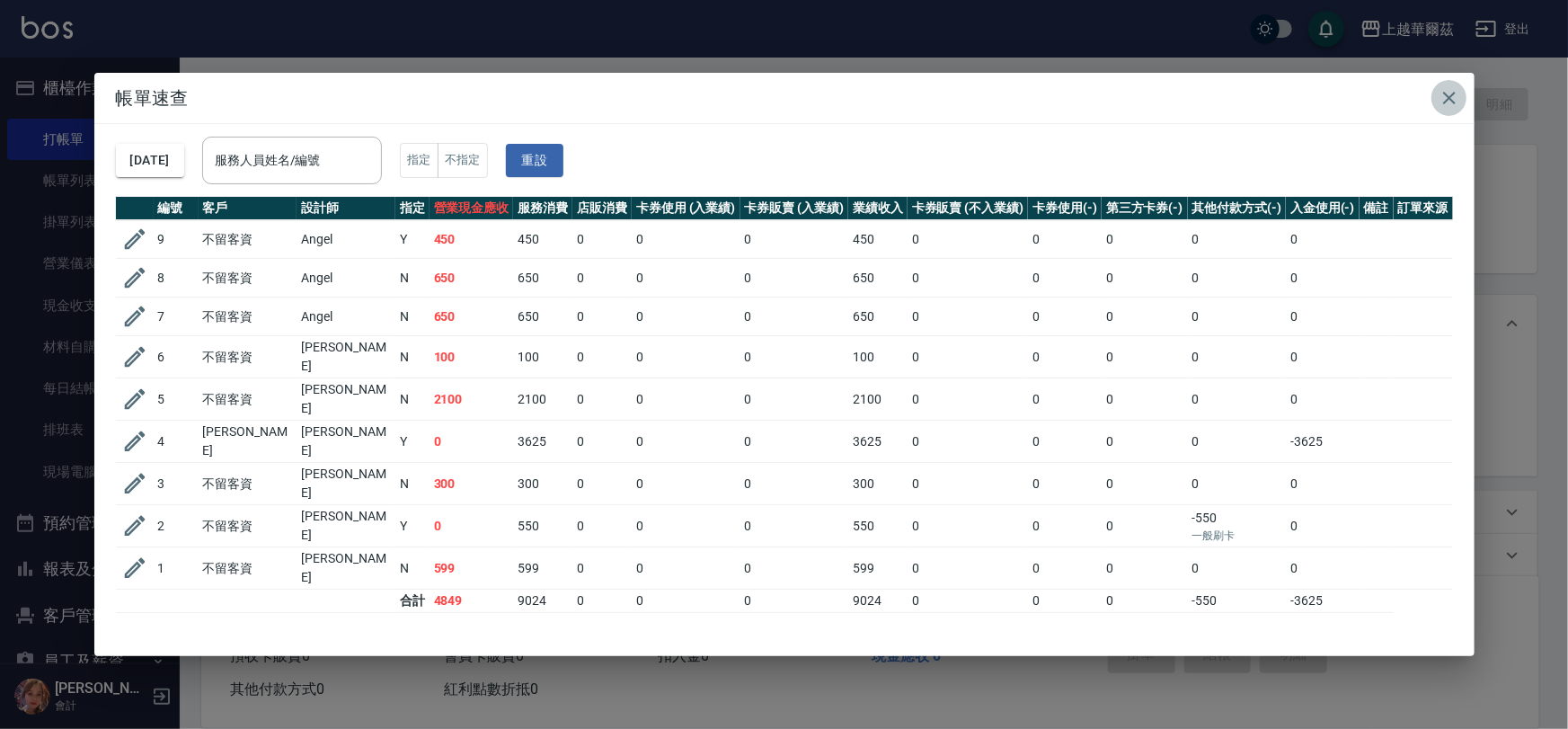
click at [1446, 103] on icon "button" at bounding box center [1449, 97] width 21 height 21
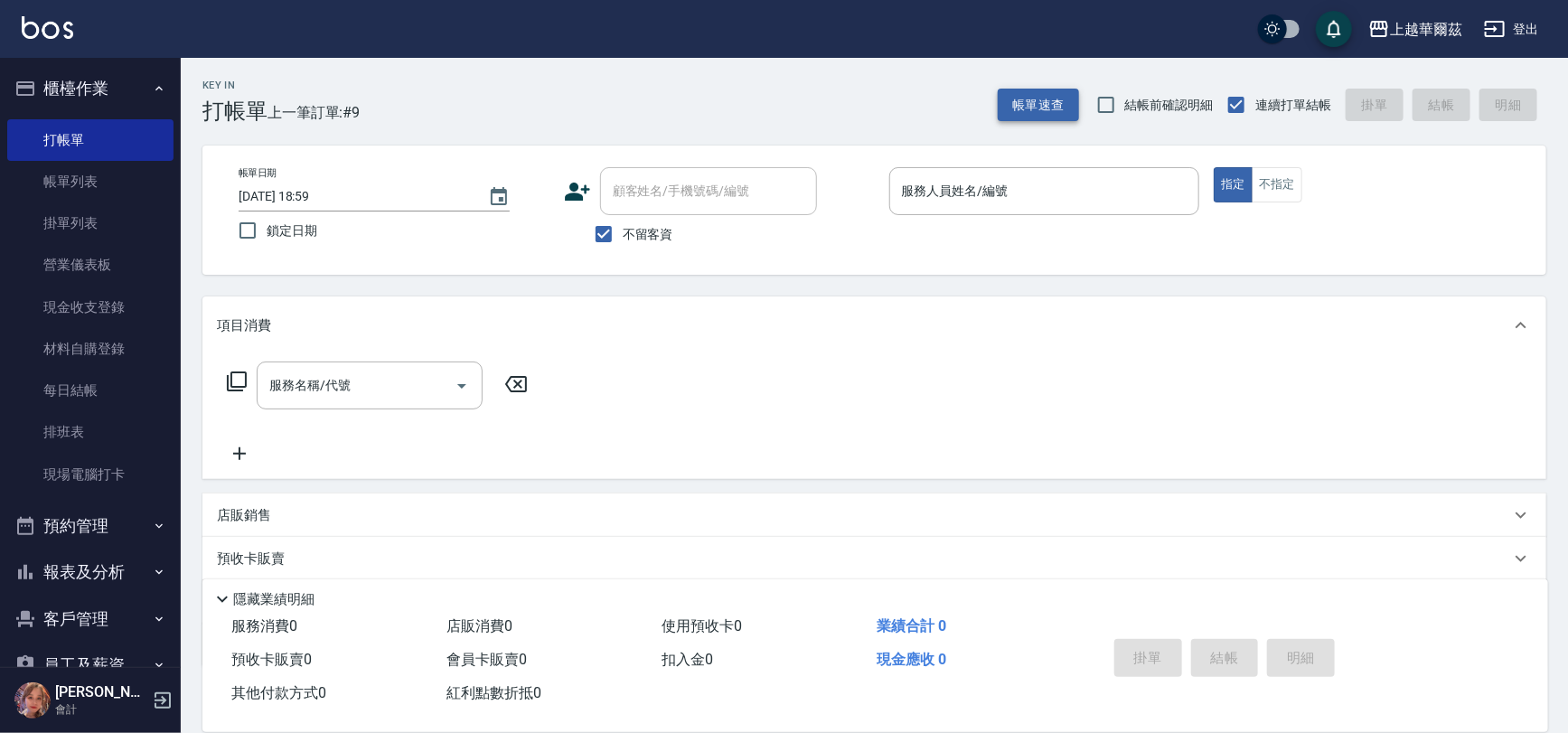
click at [1048, 104] on button "帳單速查" at bounding box center [1037, 105] width 81 height 34
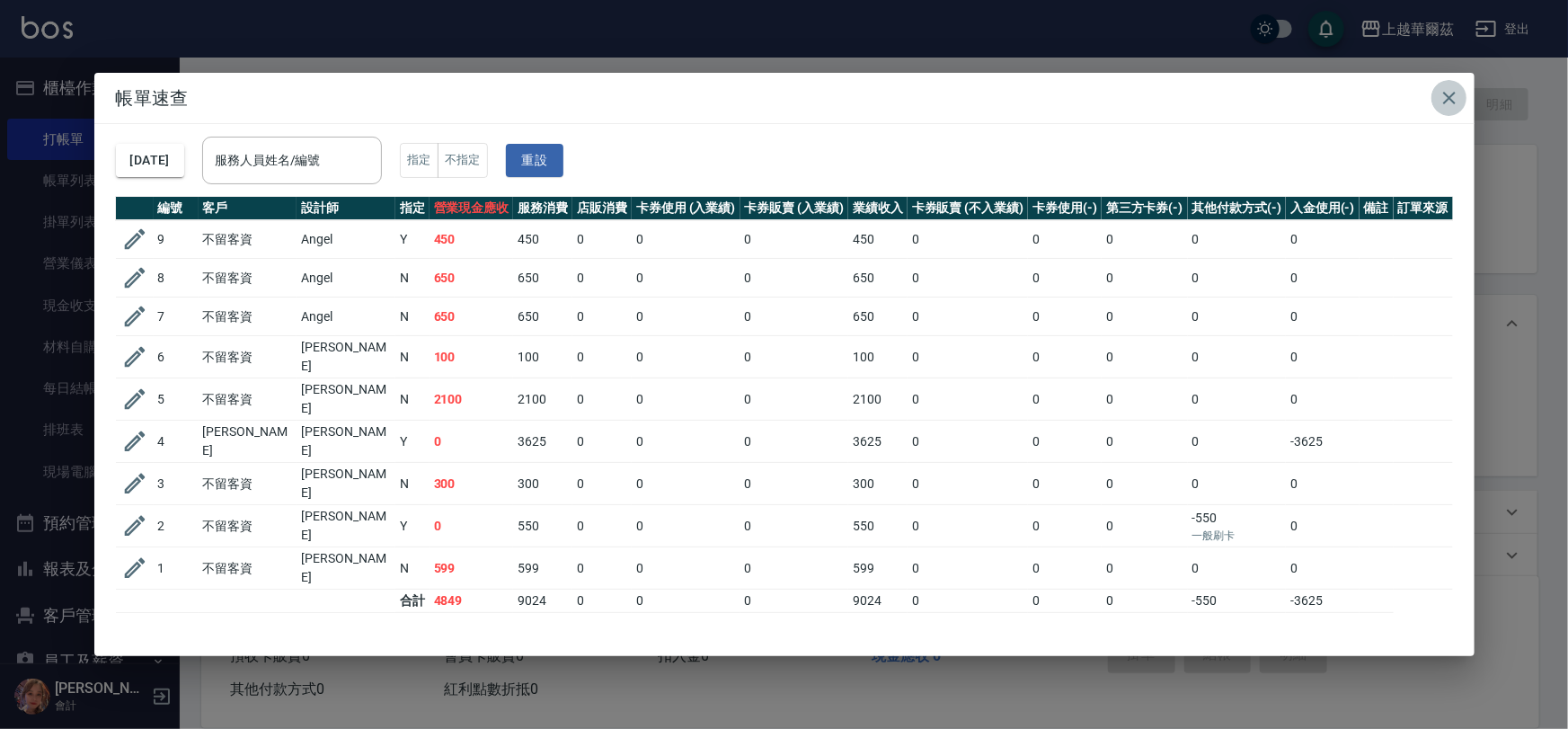
click at [1446, 100] on icon "button" at bounding box center [1450, 98] width 13 height 13
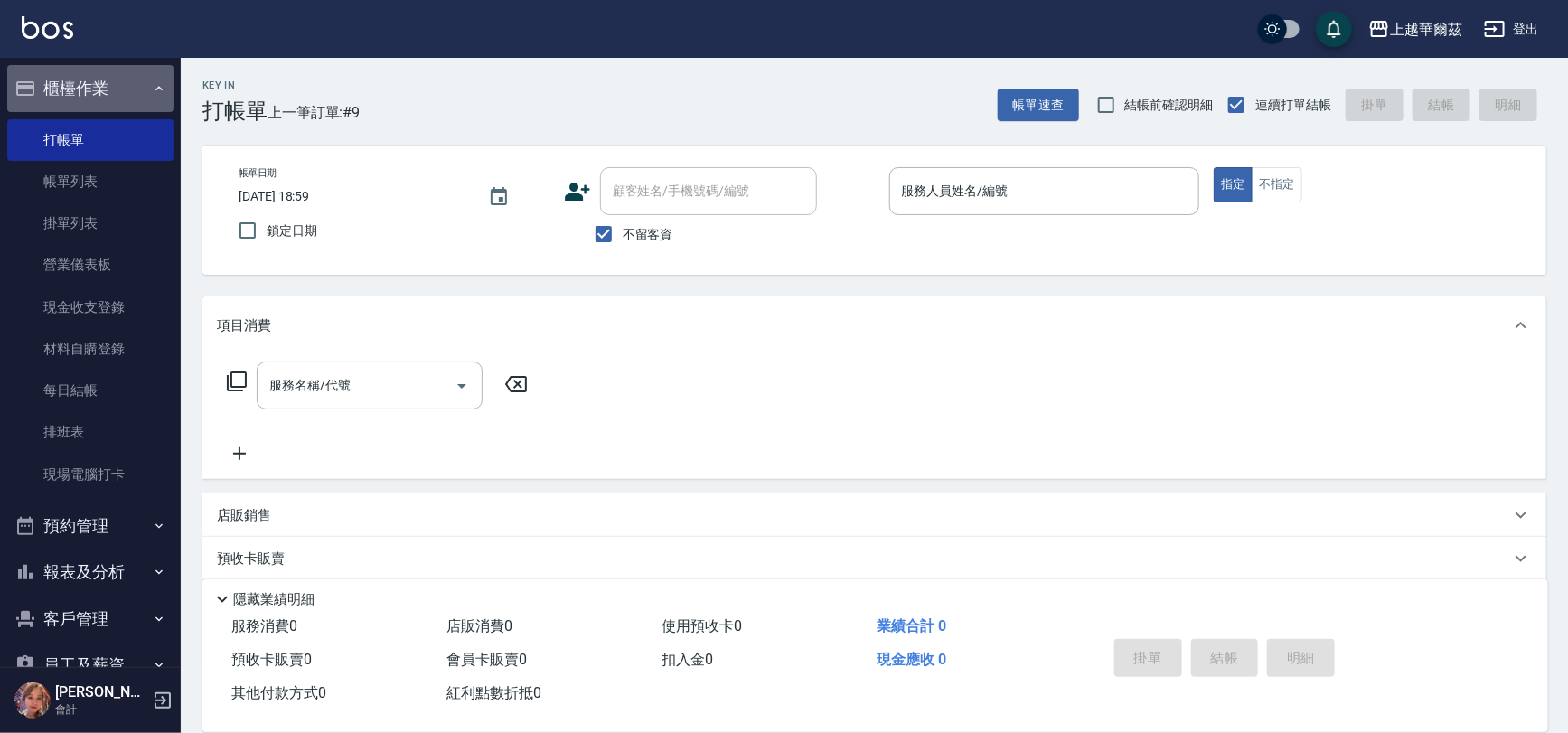
click at [94, 91] on button "櫃檯作業" at bounding box center [90, 89] width 166 height 47
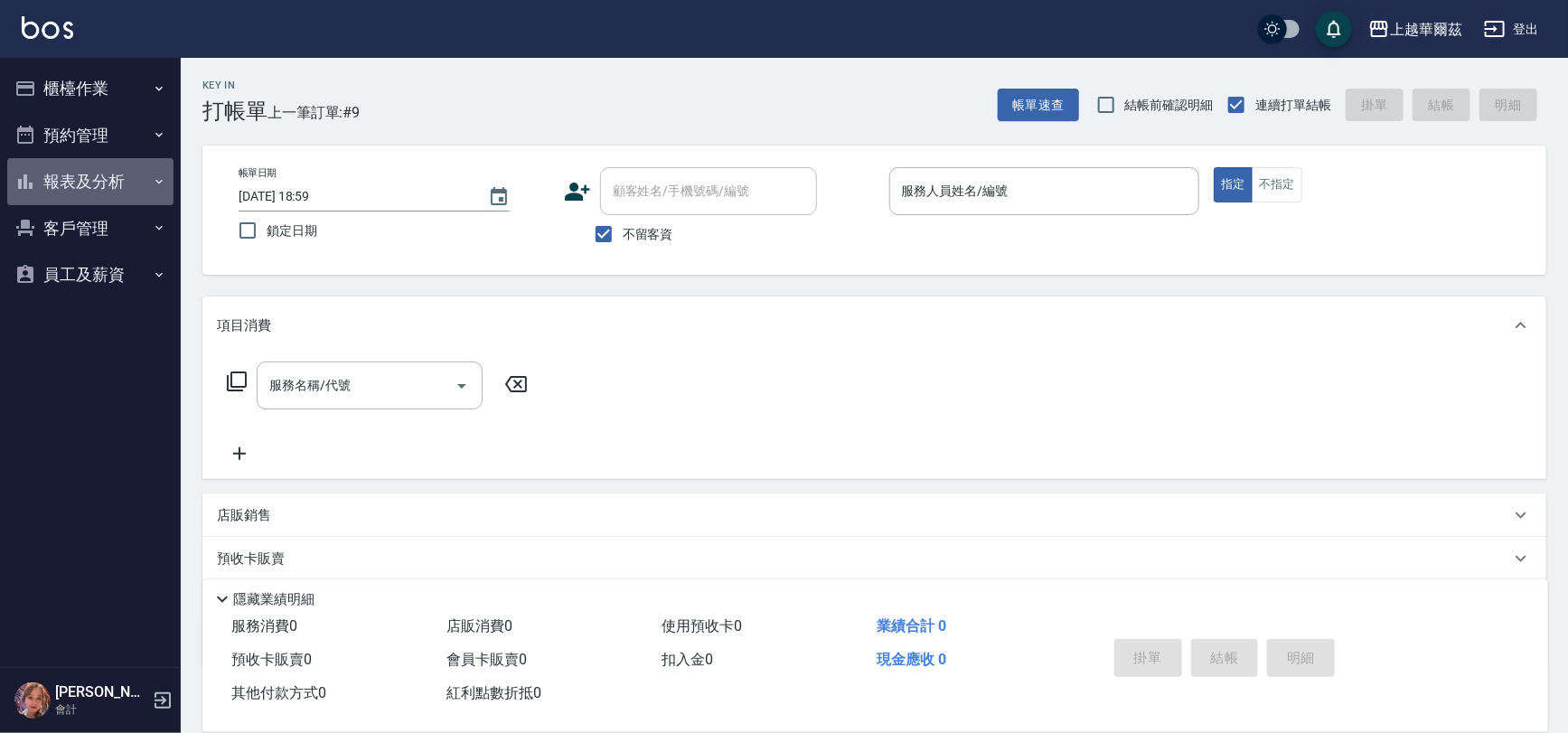
click at [111, 180] on button "報表及分析" at bounding box center [90, 182] width 166 height 47
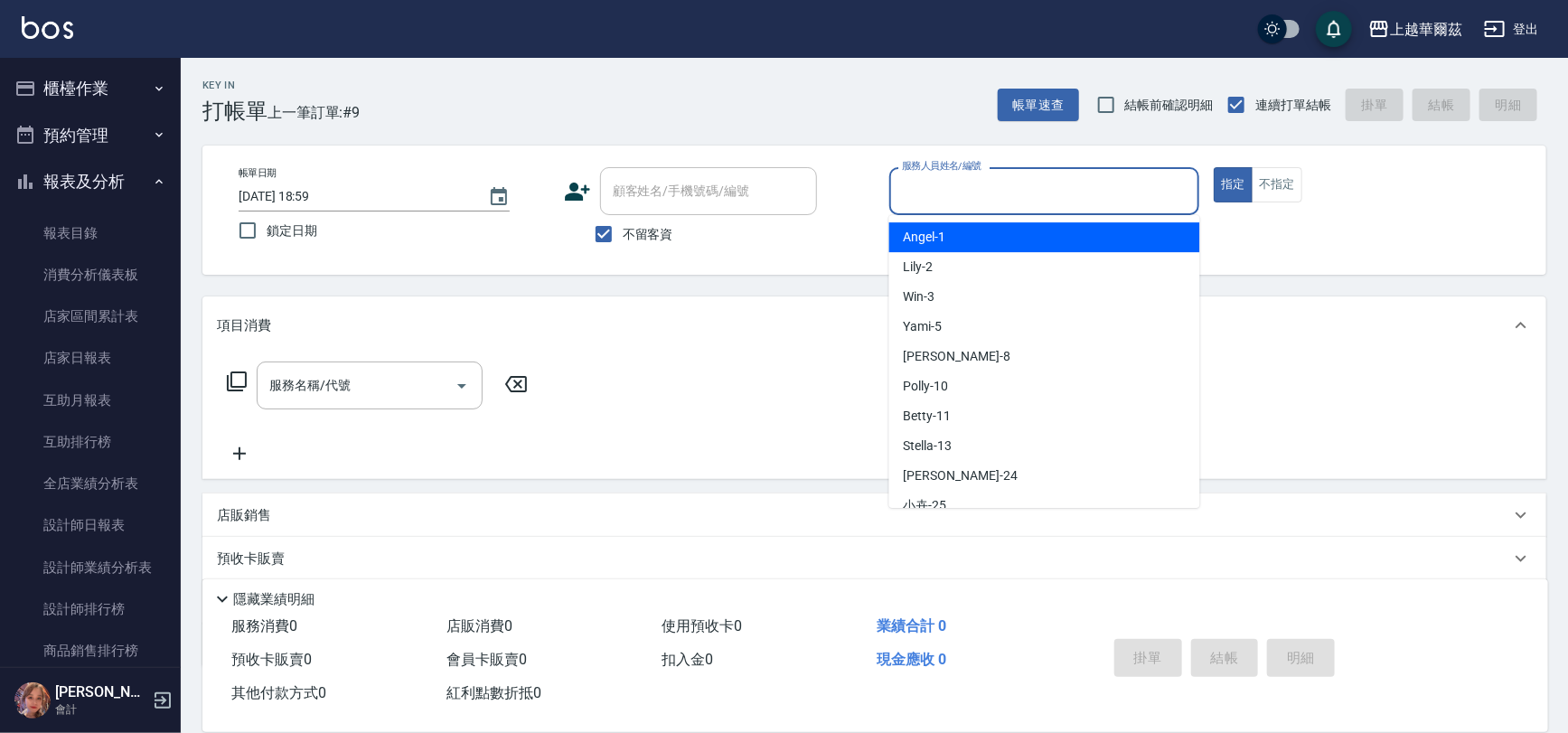
click at [970, 189] on div "服務人員姓名/編號 服務人員姓名/編號" at bounding box center [1044, 190] width 311 height 48
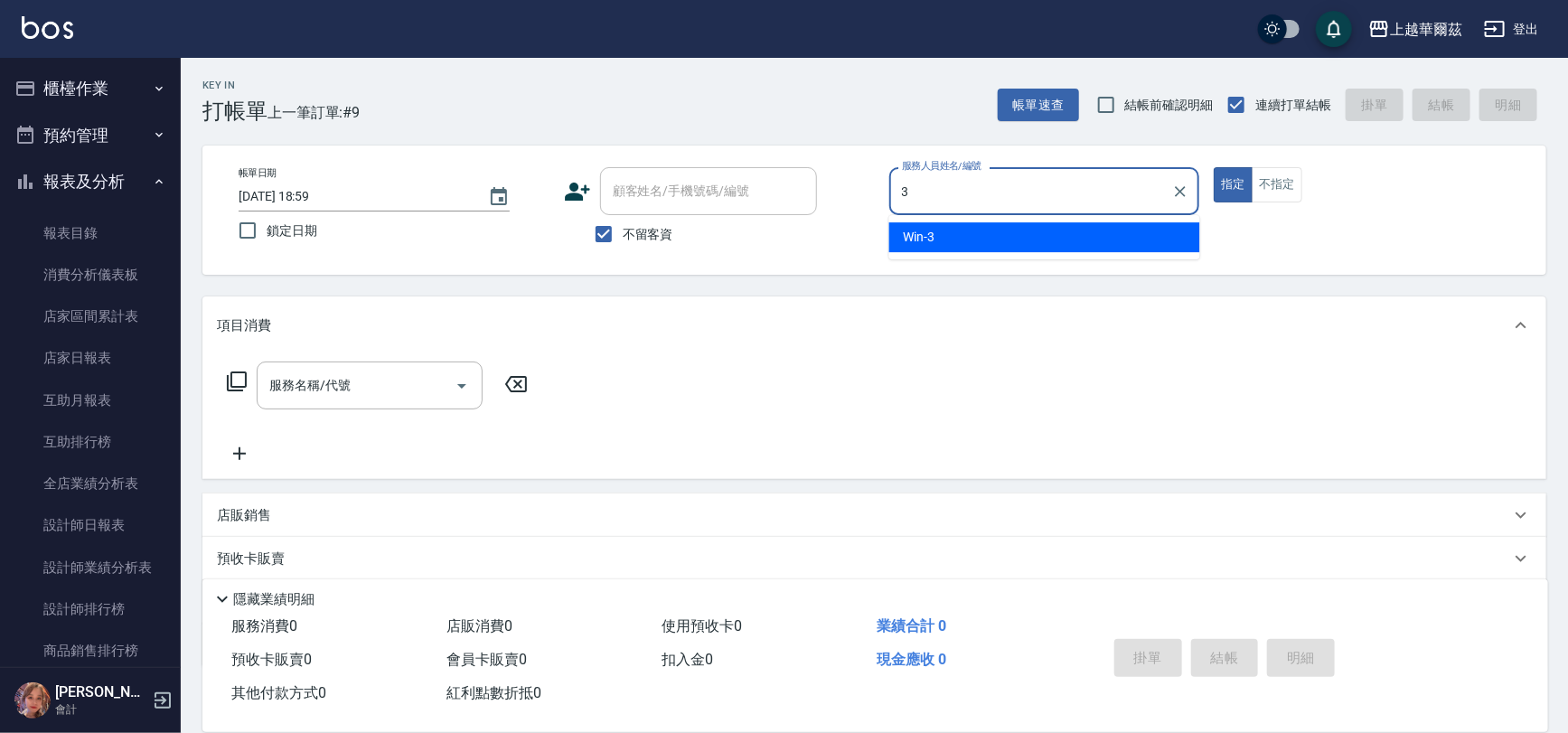
type input "Win-3"
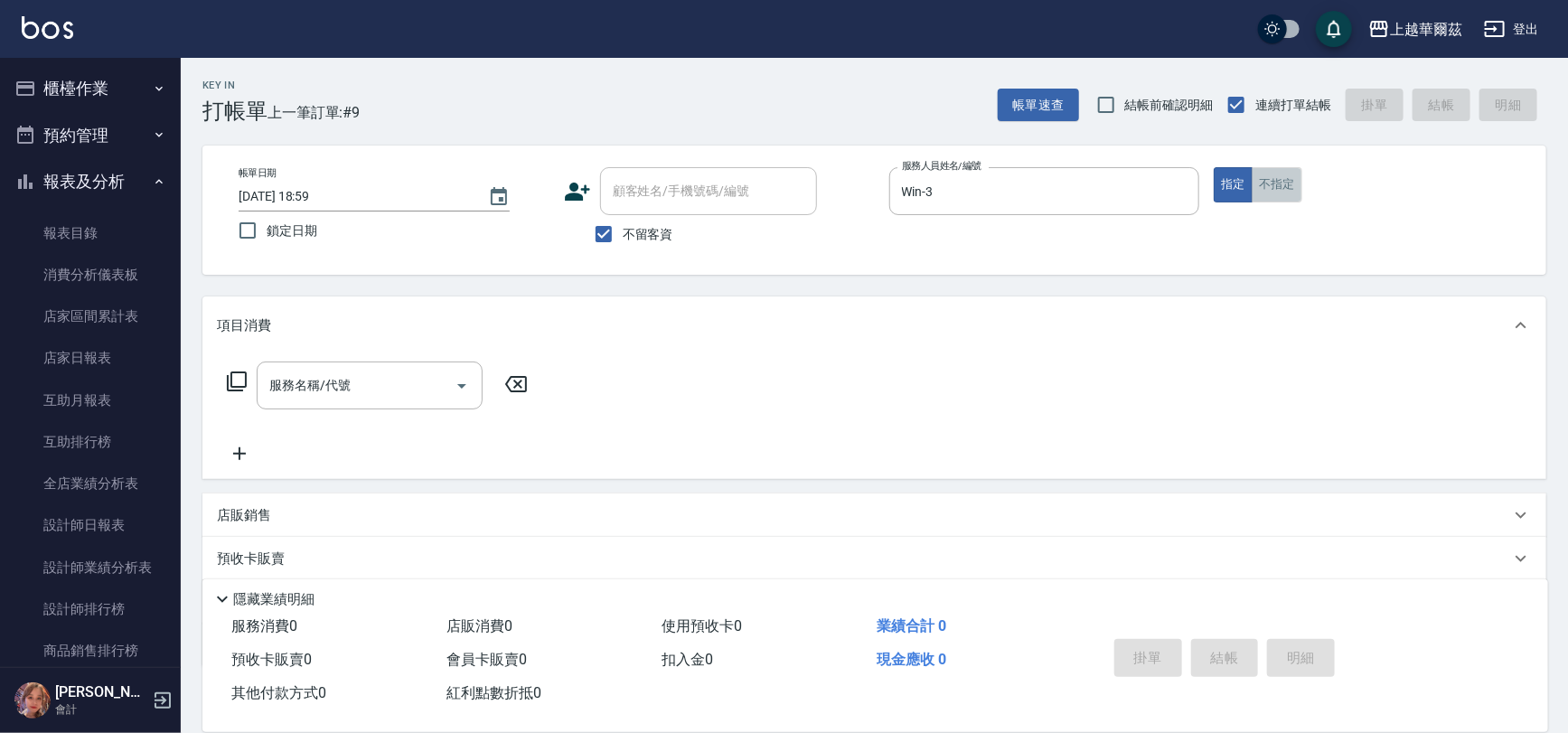
click at [1270, 181] on button "不指定" at bounding box center [1277, 185] width 50 height 35
click at [274, 373] on input "服務名稱/代號" at bounding box center [356, 385] width 183 height 32
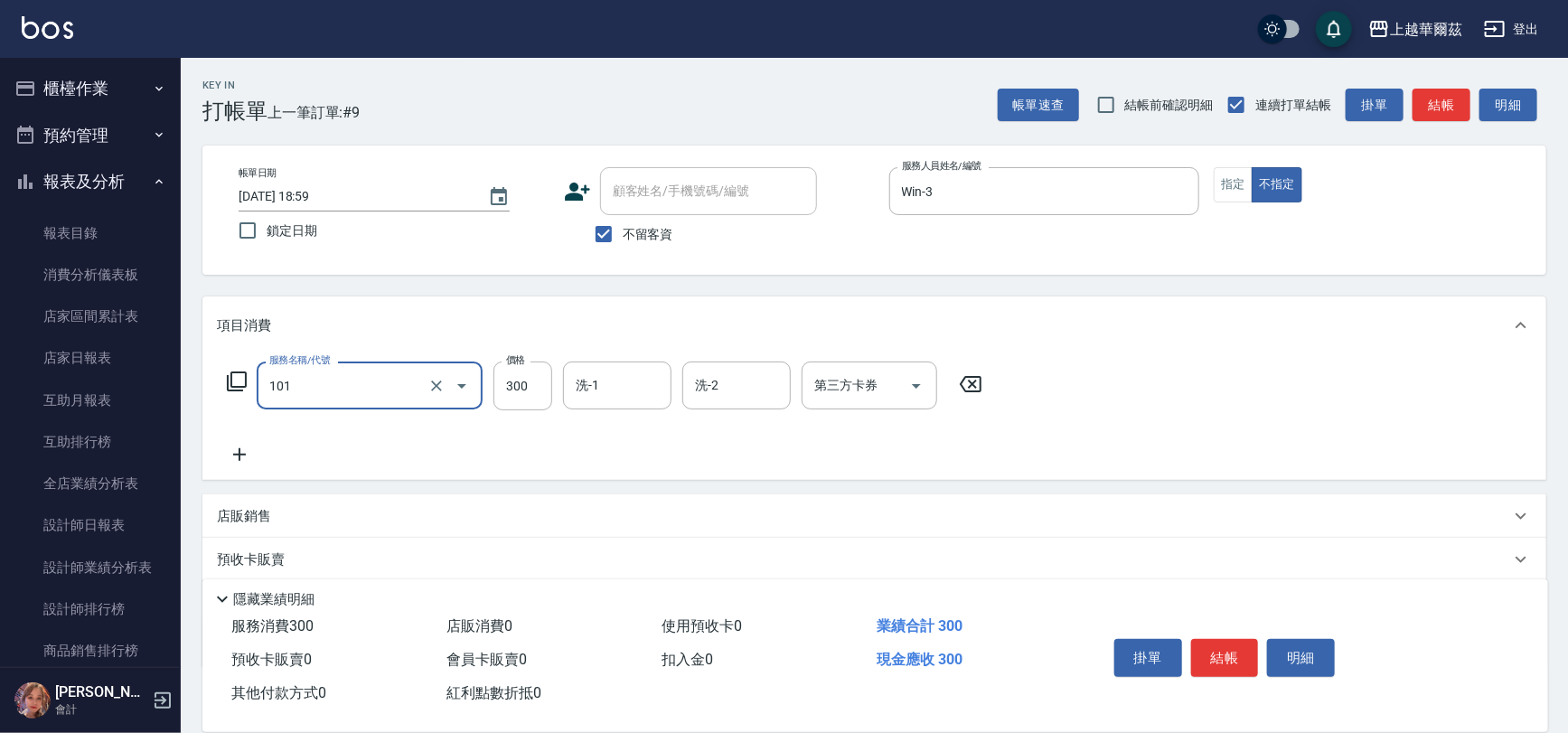
type input "洗髮300(101)"
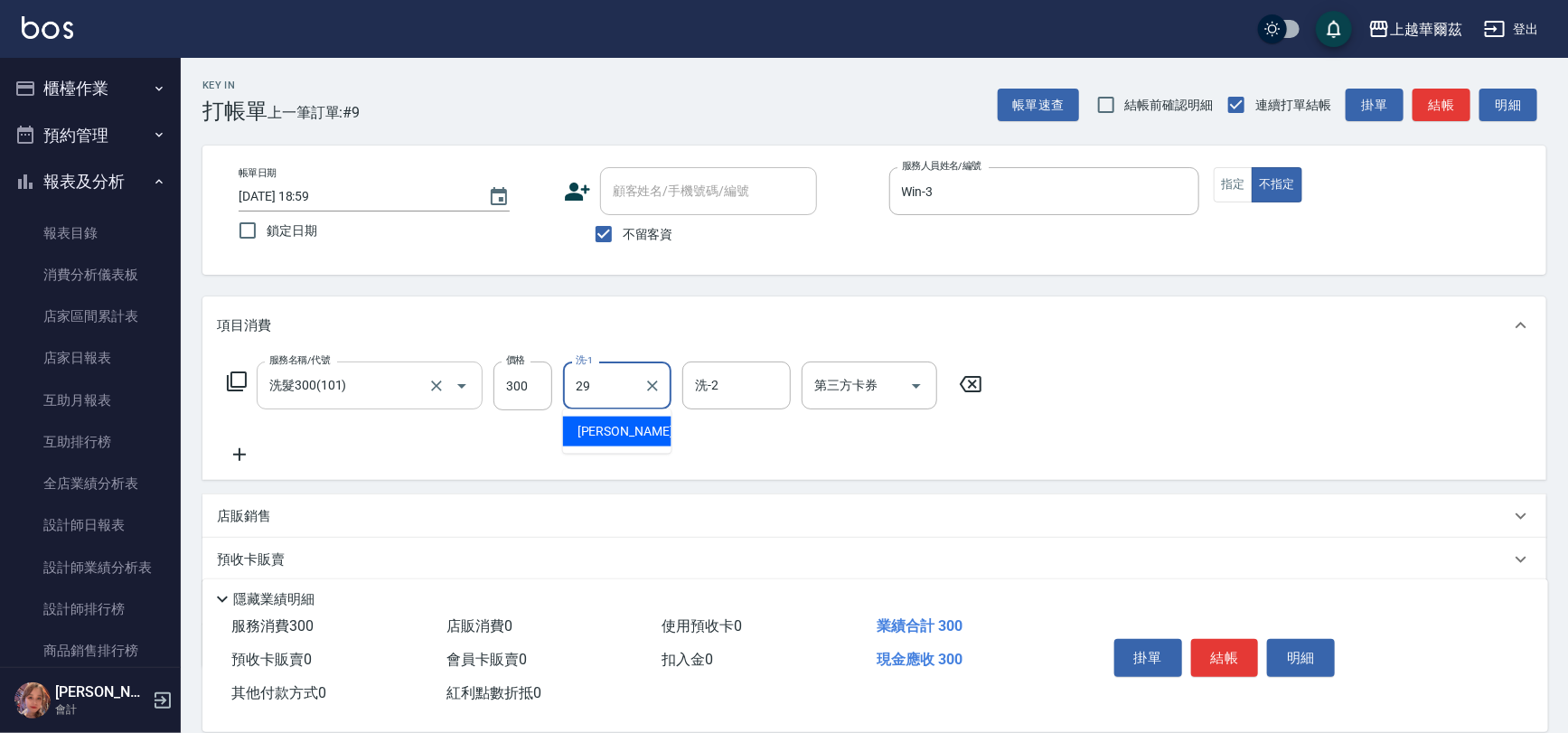
type input "[PERSON_NAME]-29"
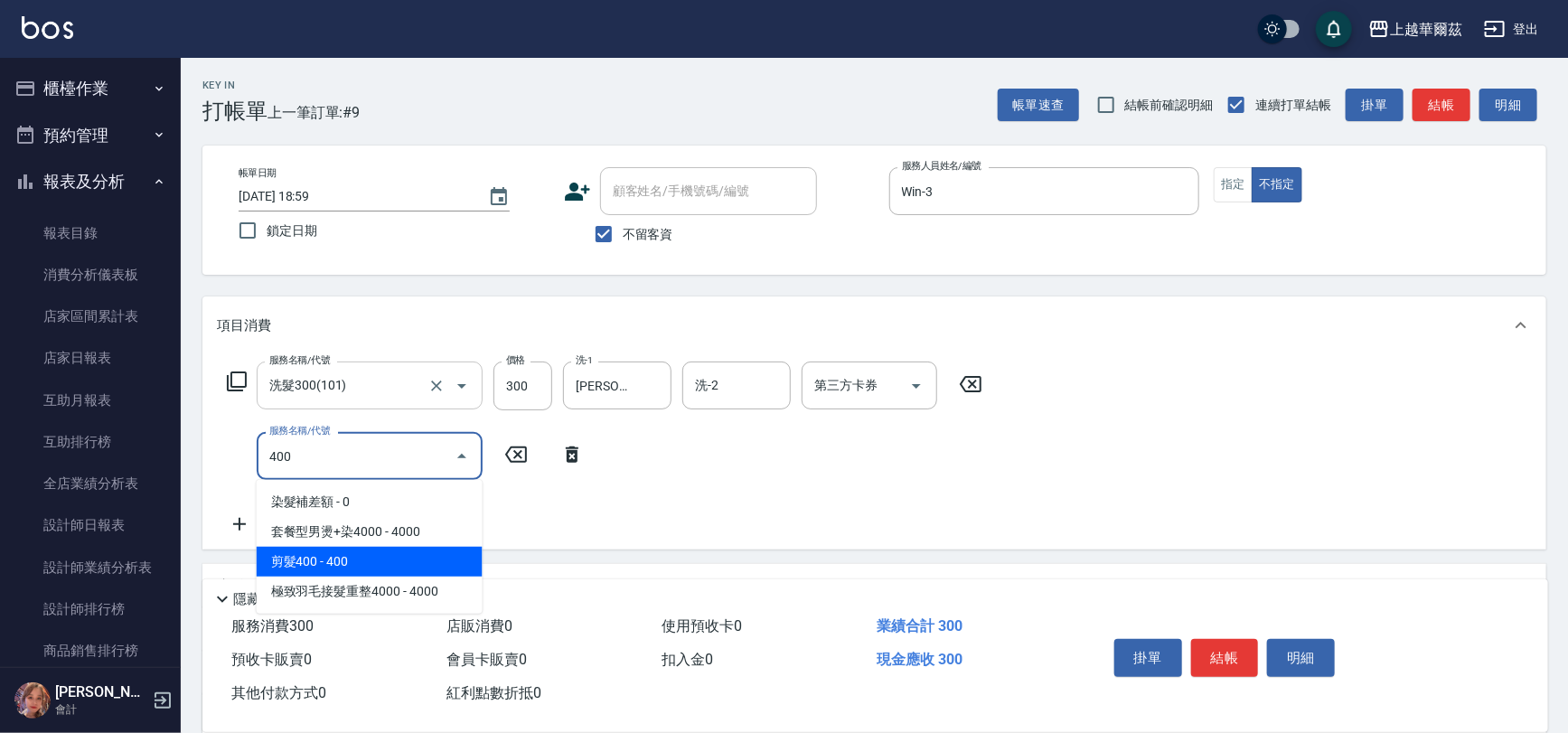
type input "剪髮400(303)"
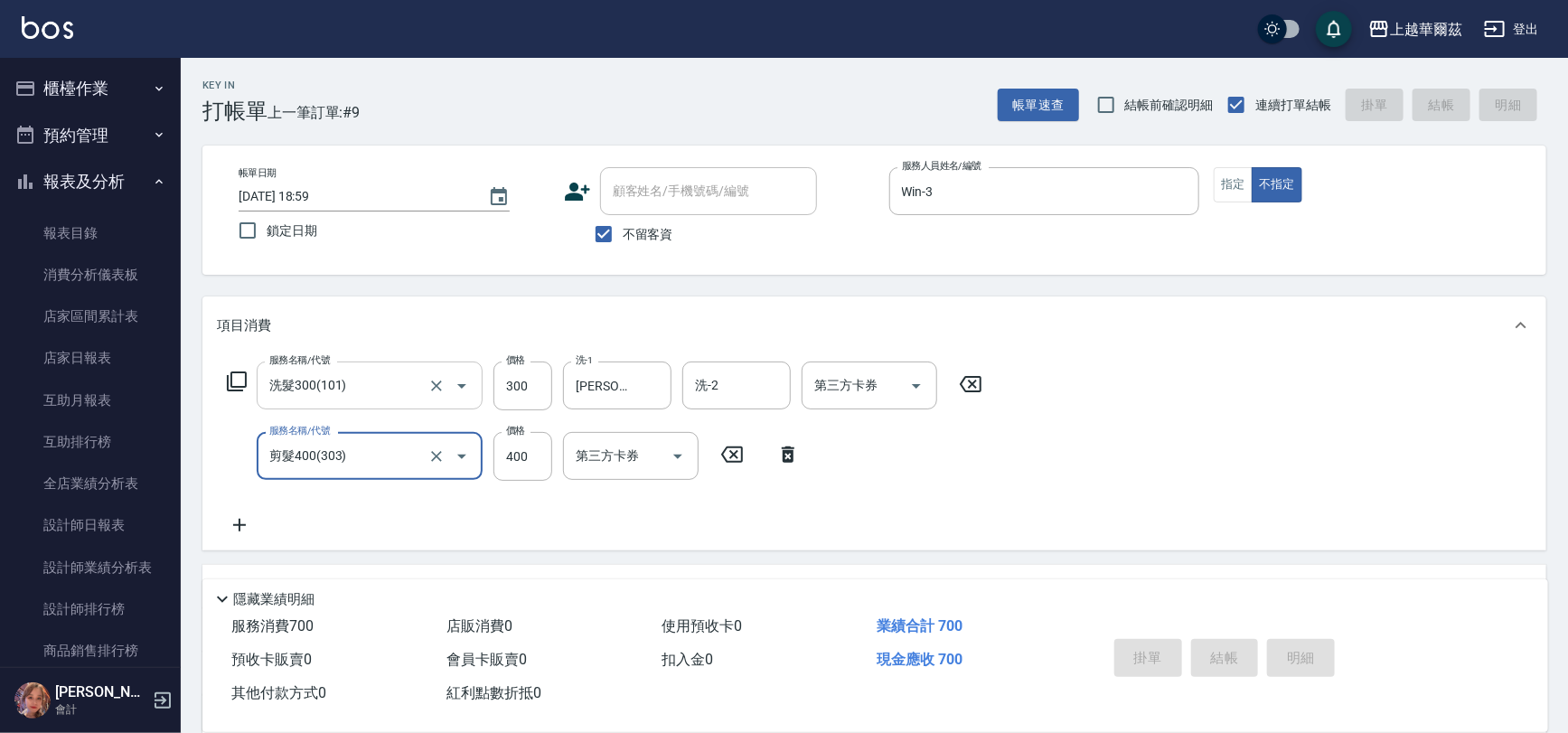
type input "[DATE] 19:33"
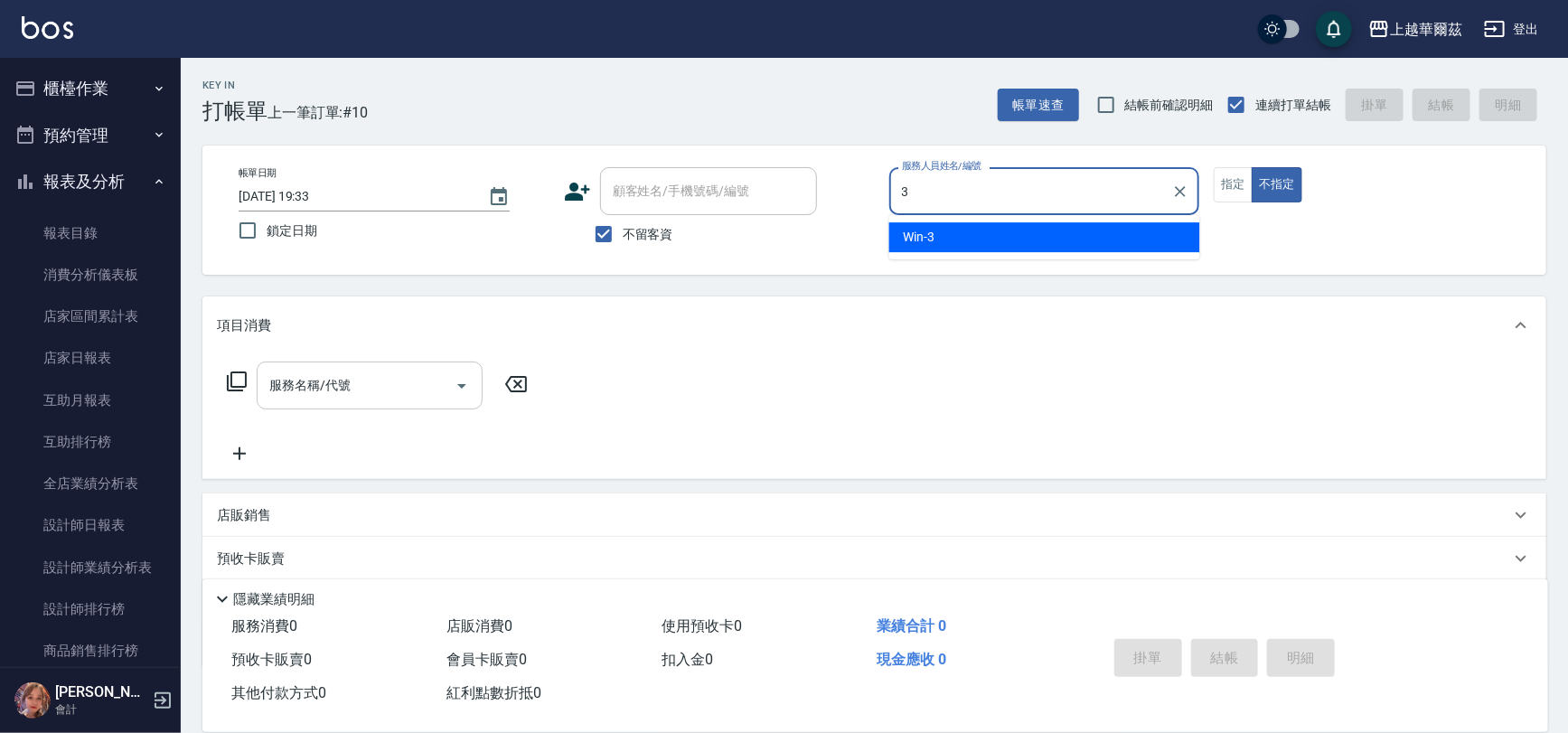
type input "Win-3"
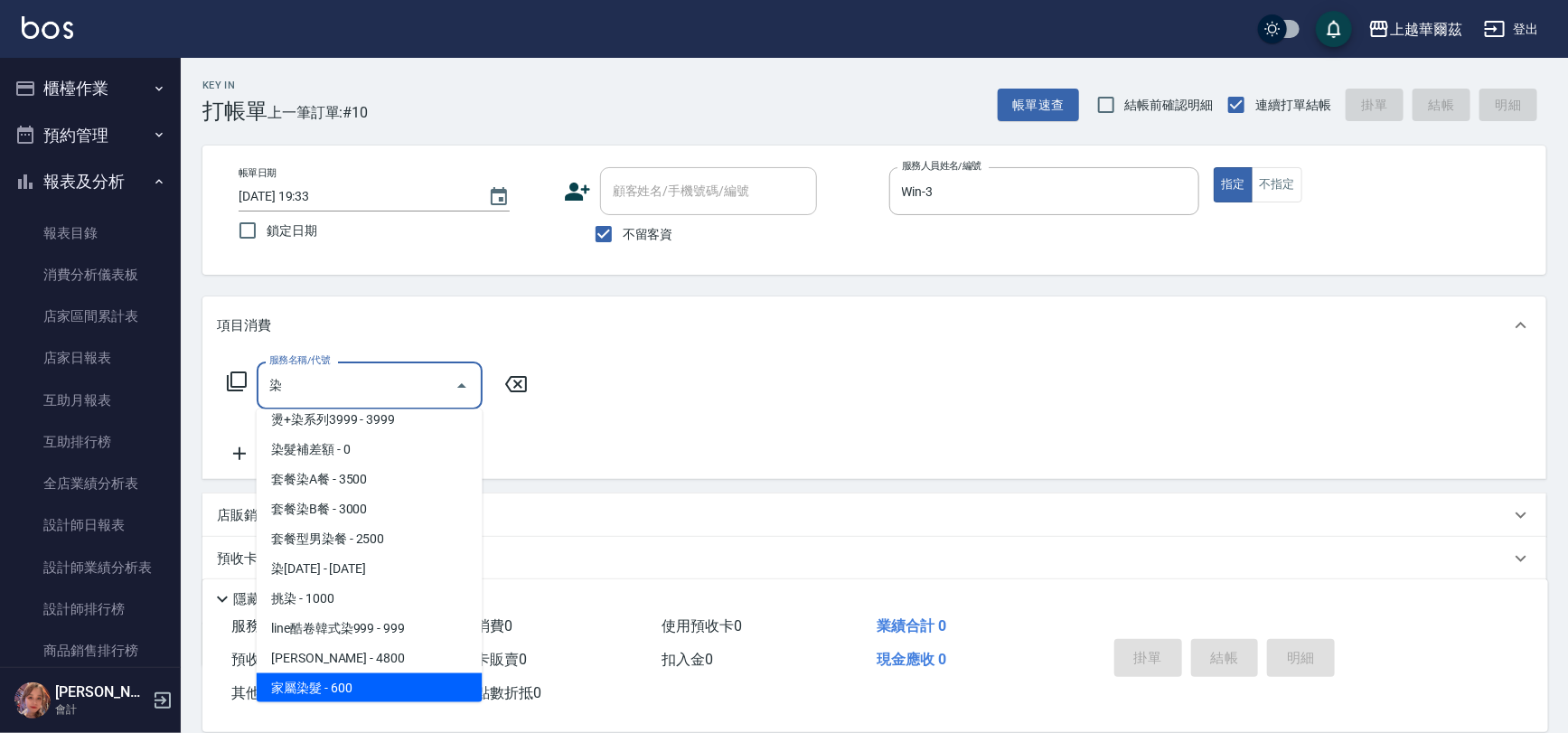
scroll to position [220, 0]
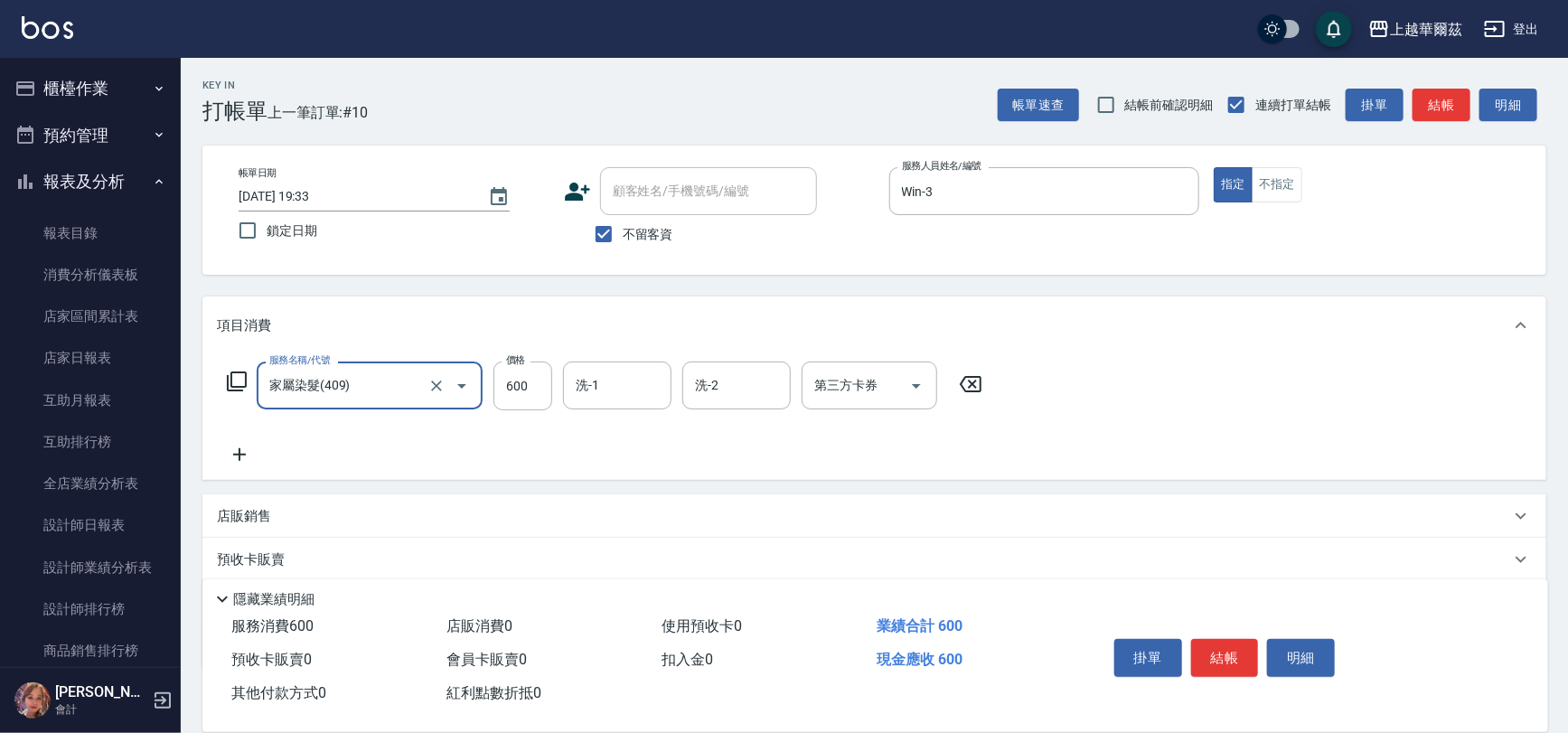
type input "家屬染髮(409)"
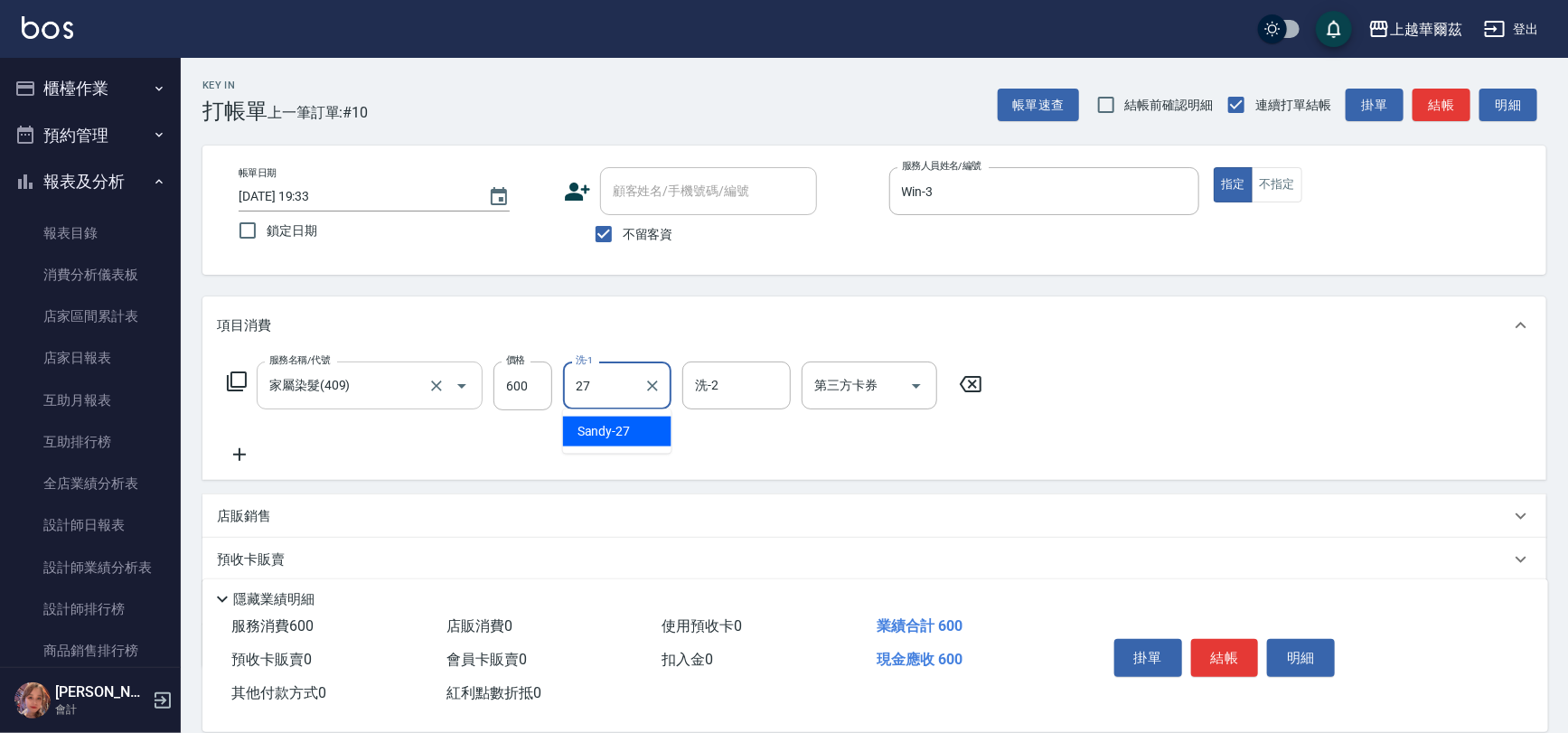
type input "Sandy-27"
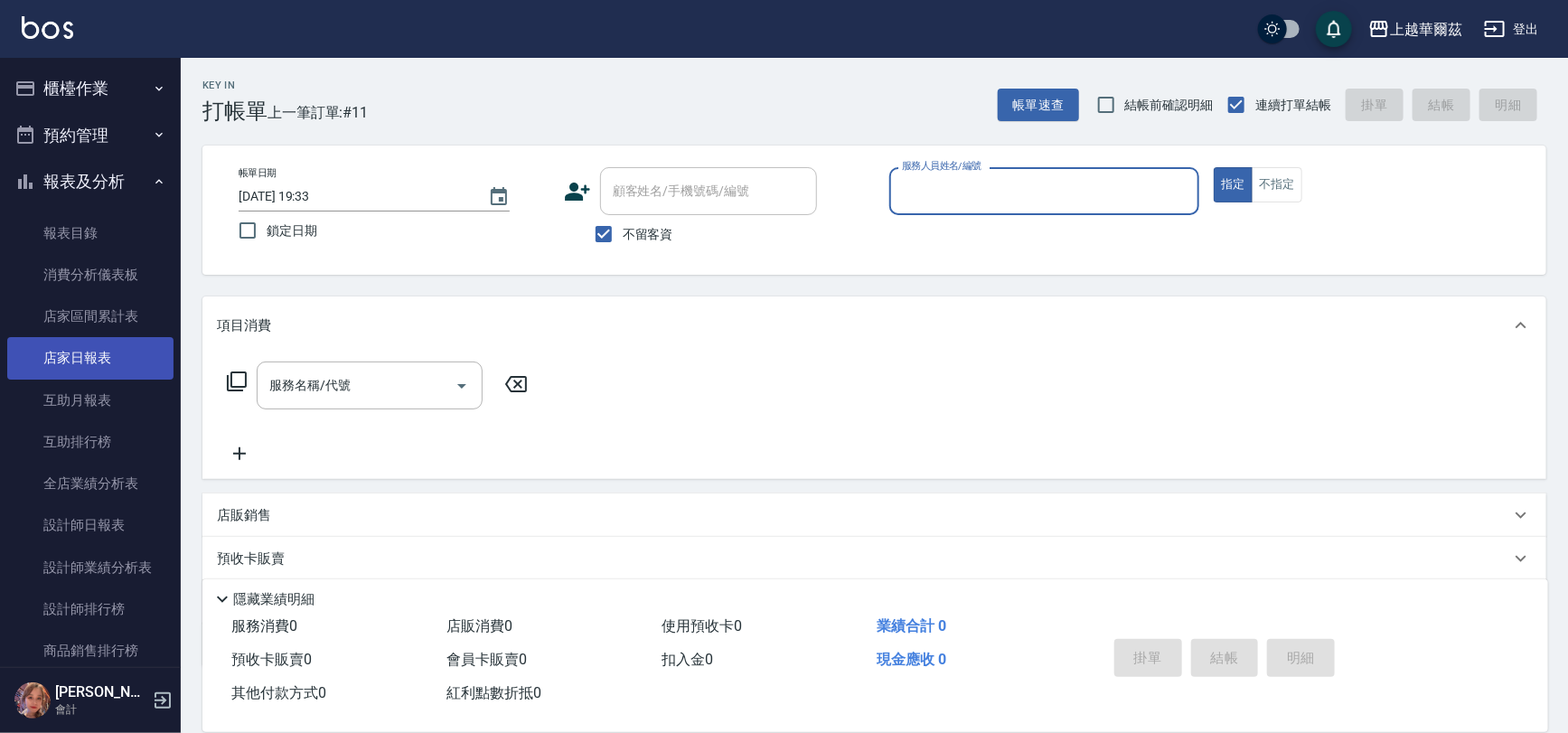
click at [79, 360] on link "店家日報表" at bounding box center [90, 357] width 166 height 42
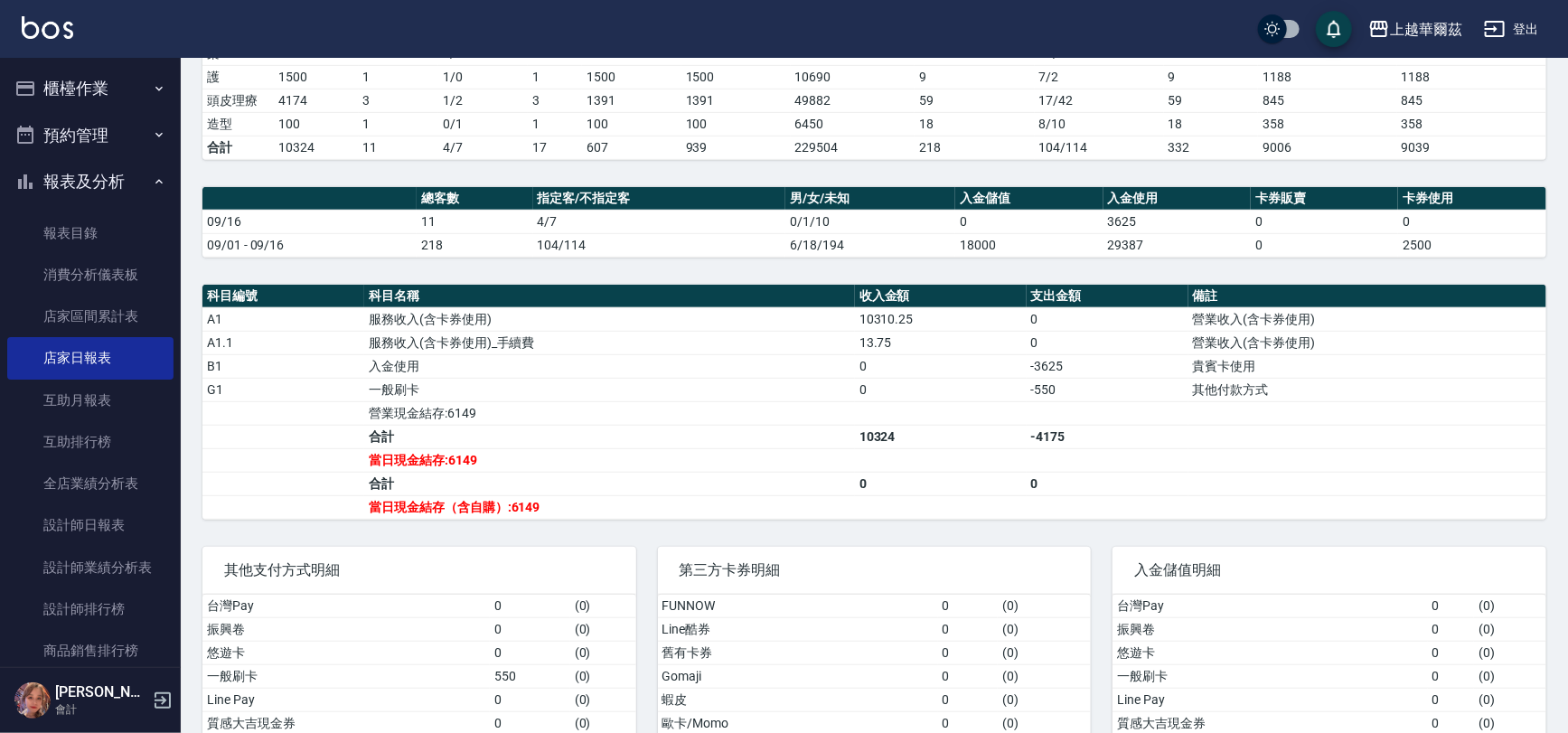
scroll to position [380, 0]
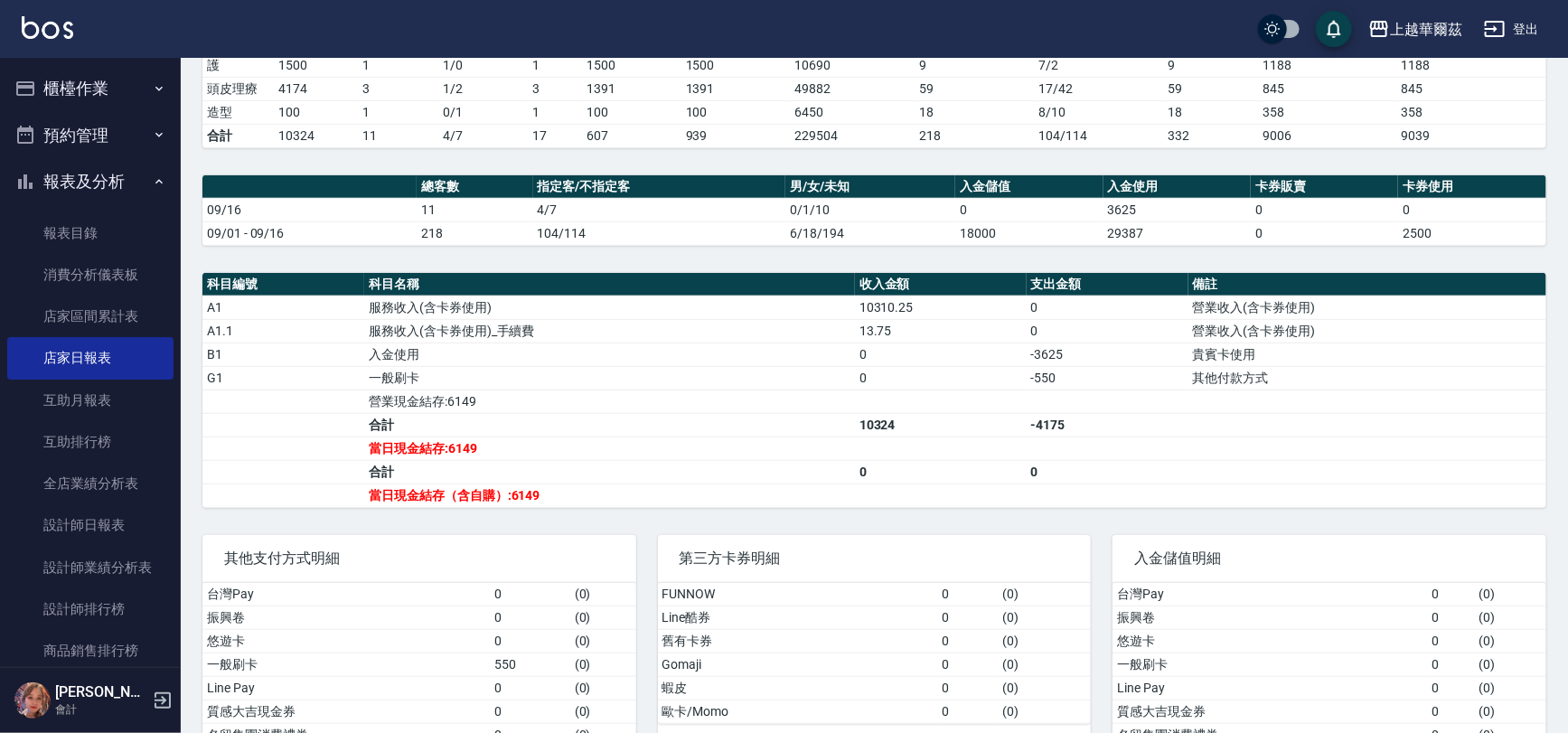
click at [81, 104] on button "櫃檯作業" at bounding box center [90, 89] width 166 height 47
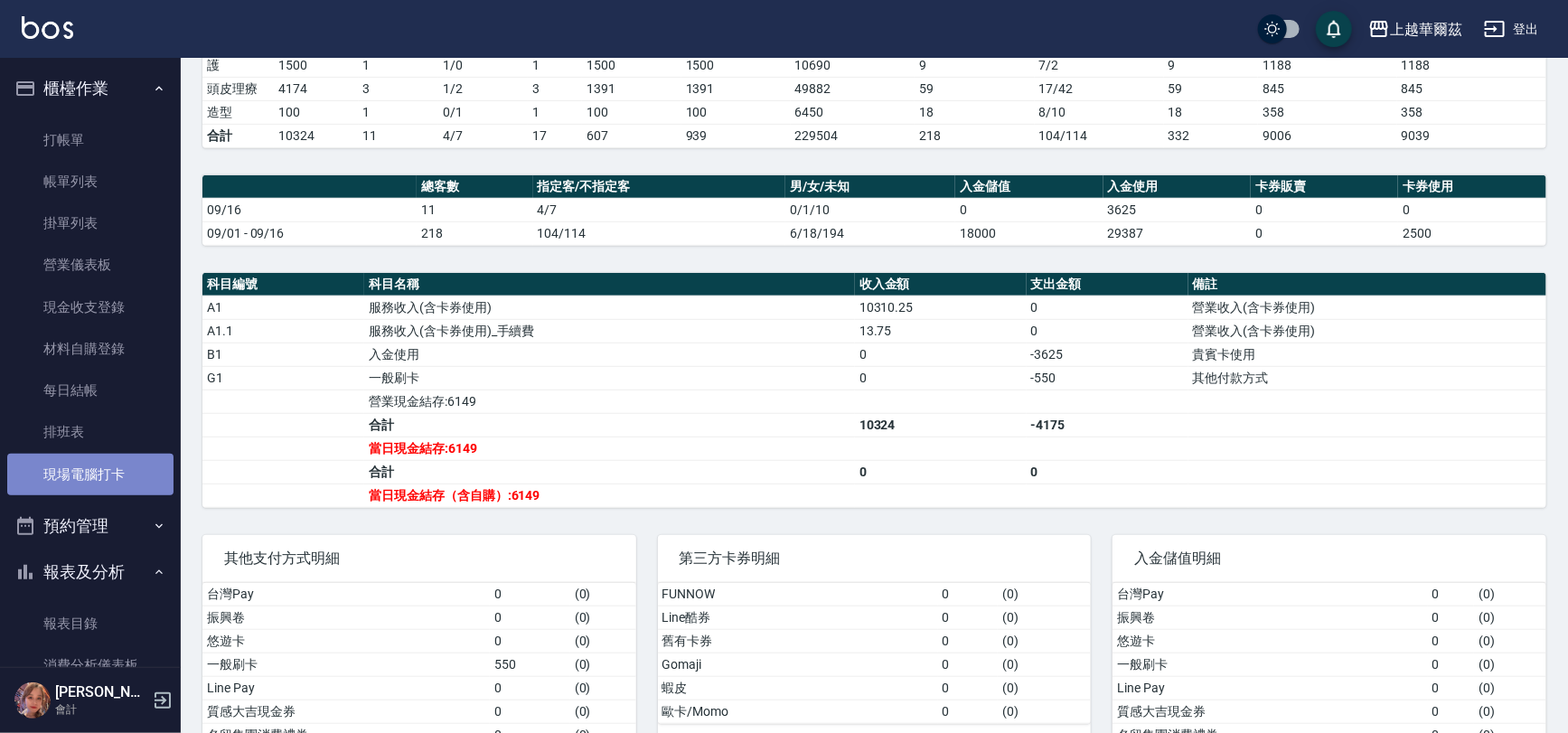
click at [137, 460] on link "現場電腦打卡" at bounding box center [90, 474] width 166 height 42
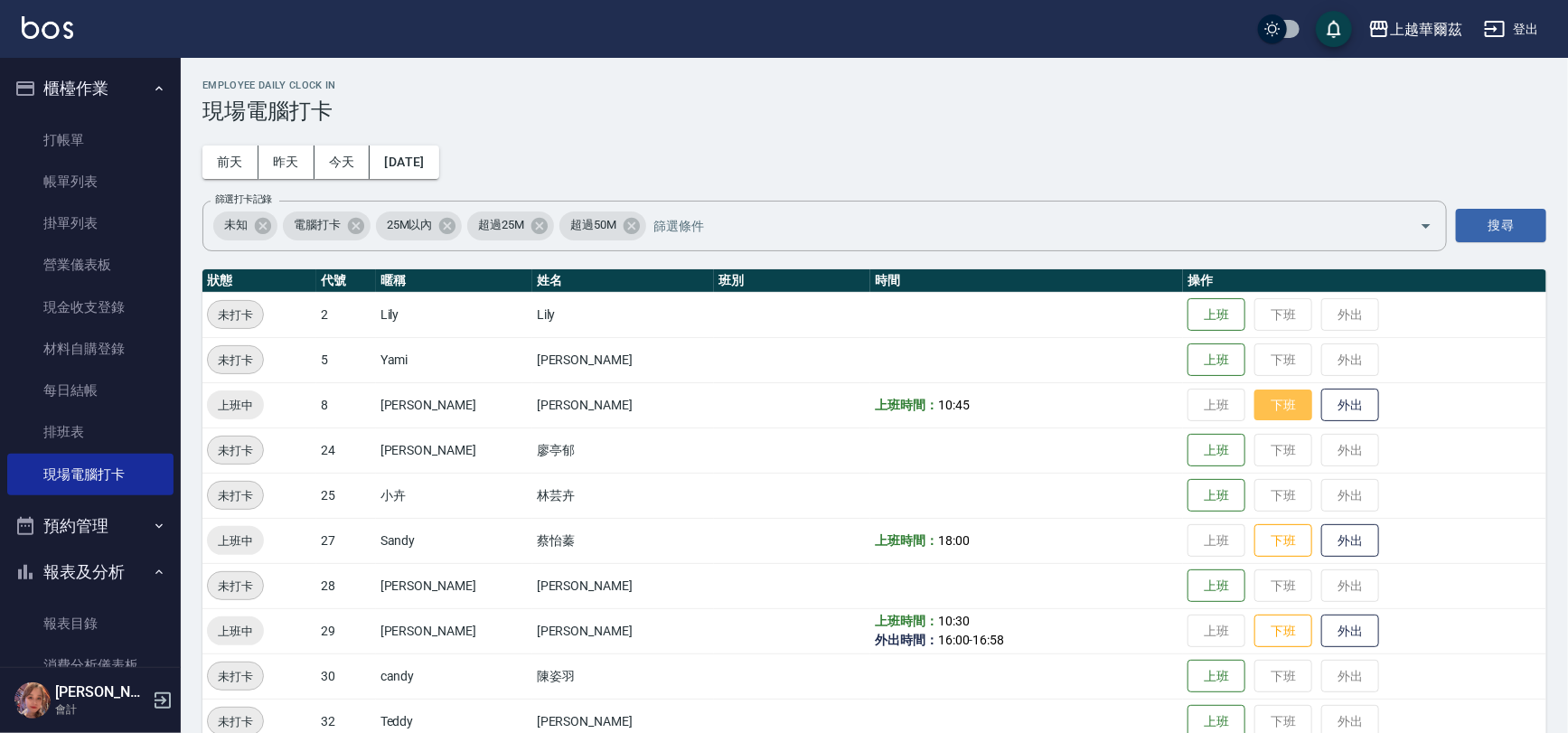
click at [1257, 399] on button "下班" at bounding box center [1283, 405] width 58 height 32
click at [1254, 536] on button "下班" at bounding box center [1283, 541] width 58 height 34
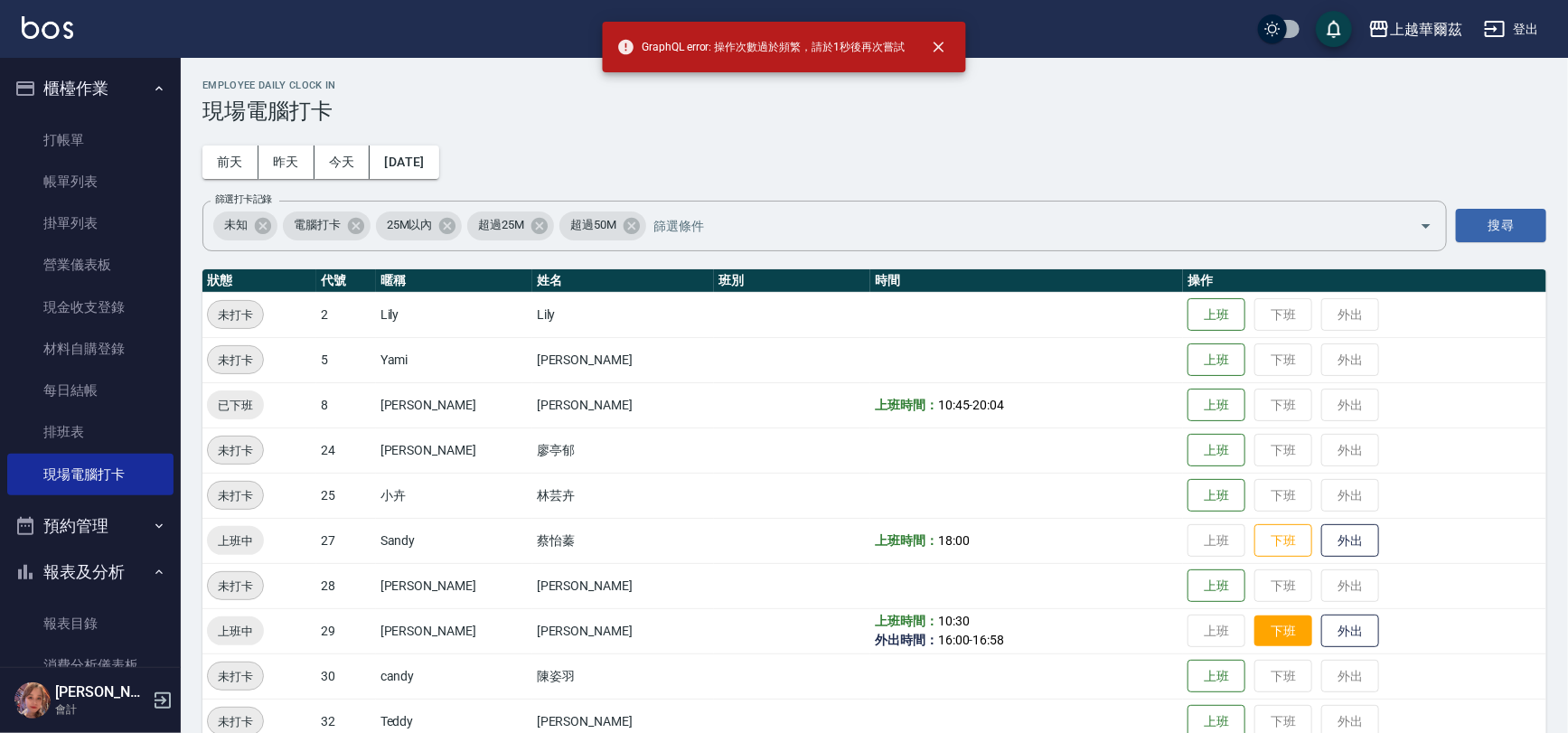
click at [1254, 626] on button "下班" at bounding box center [1283, 631] width 58 height 32
click at [1262, 554] on button "下班" at bounding box center [1283, 541] width 58 height 32
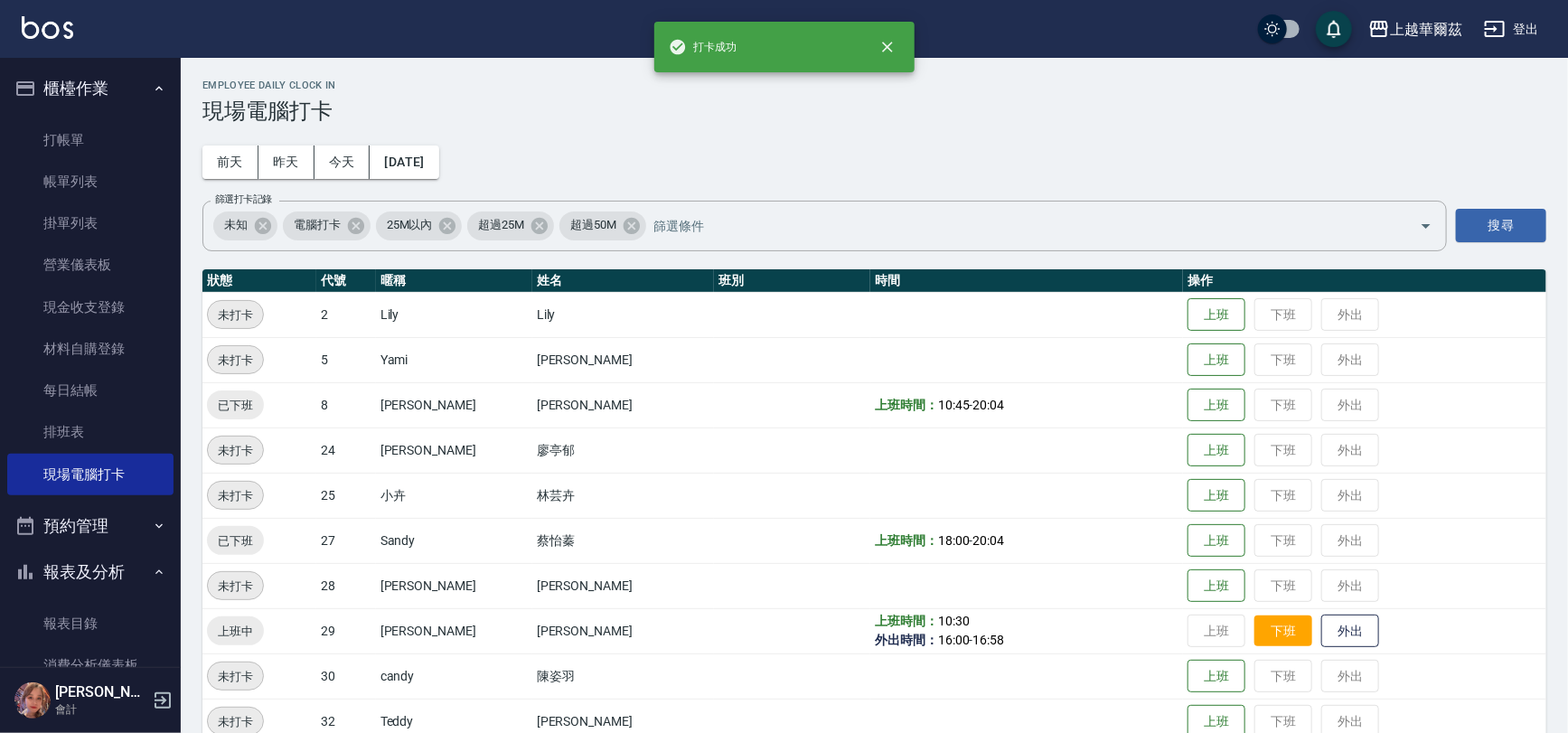
click at [1254, 623] on button "下班" at bounding box center [1283, 631] width 58 height 32
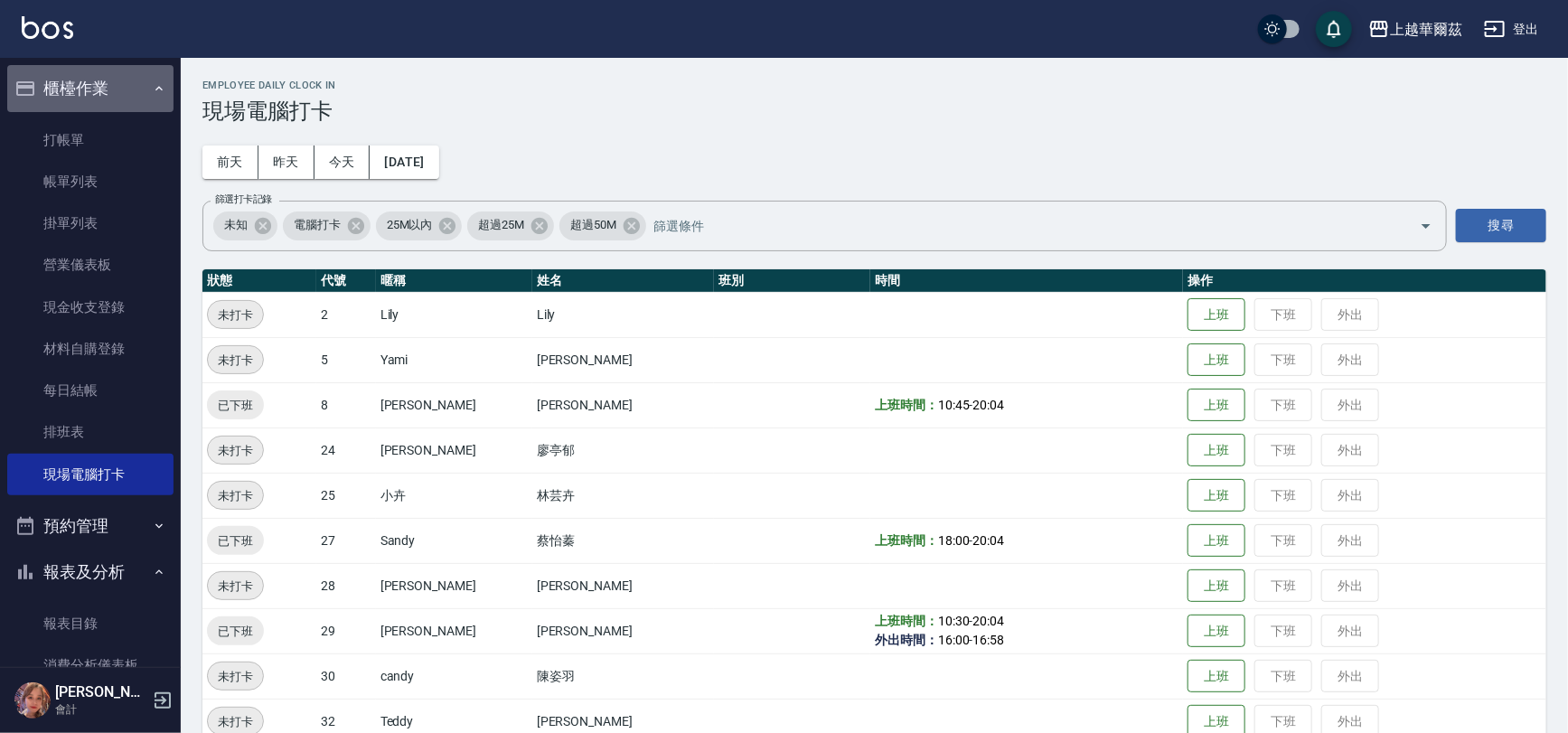
click at [127, 81] on button "櫃檯作業" at bounding box center [90, 89] width 166 height 47
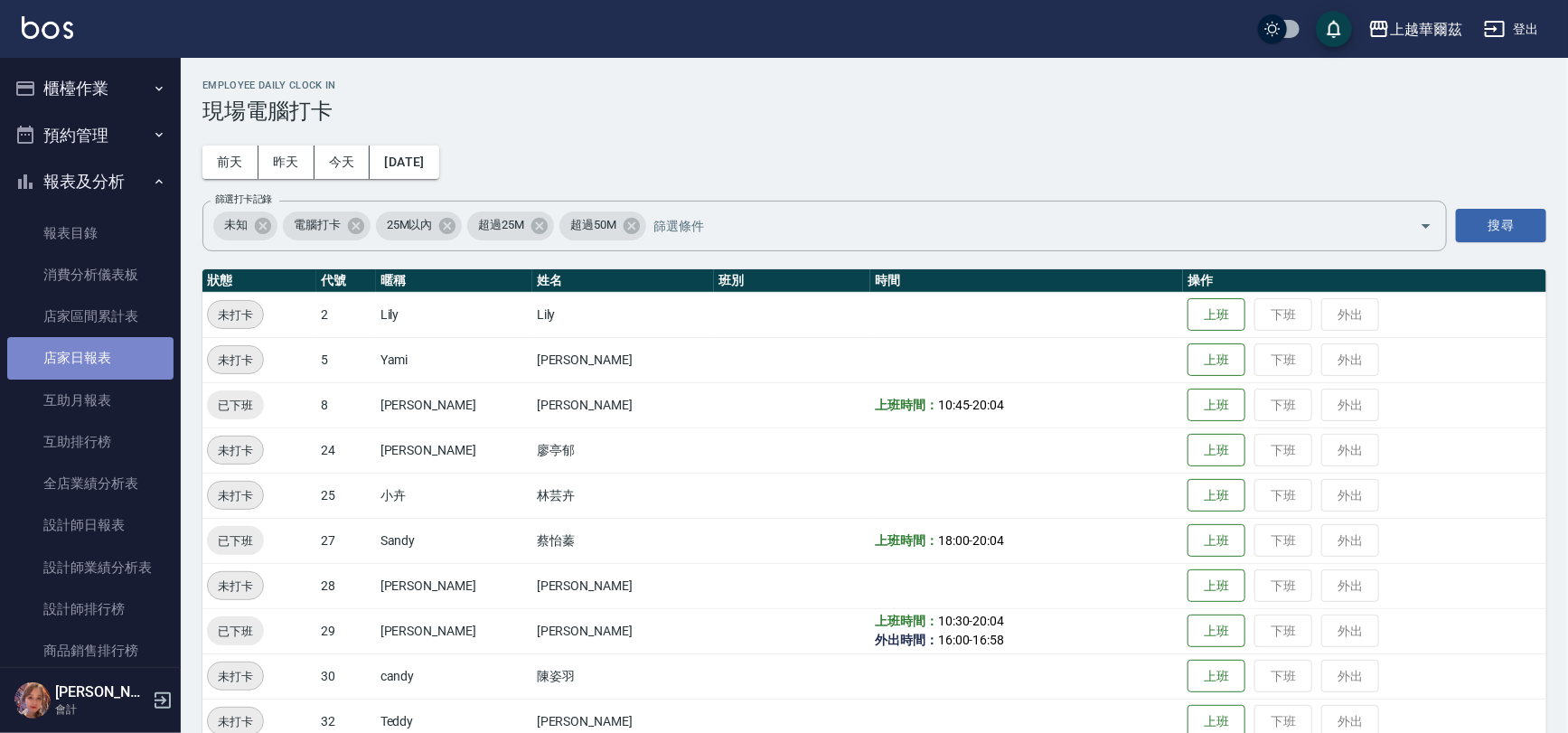
click at [108, 369] on link "店家日報表" at bounding box center [90, 357] width 166 height 42
